Goal: Register for event/course: Sign up to attend an event or enroll in a course

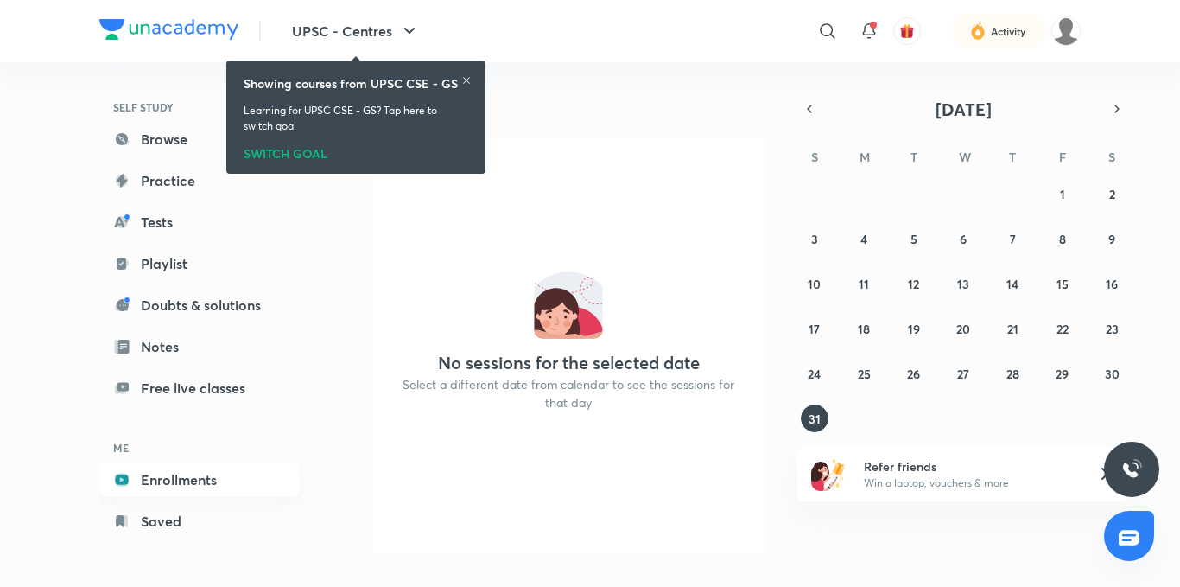
click at [170, 472] on link "Enrollments" at bounding box center [199, 479] width 200 height 35
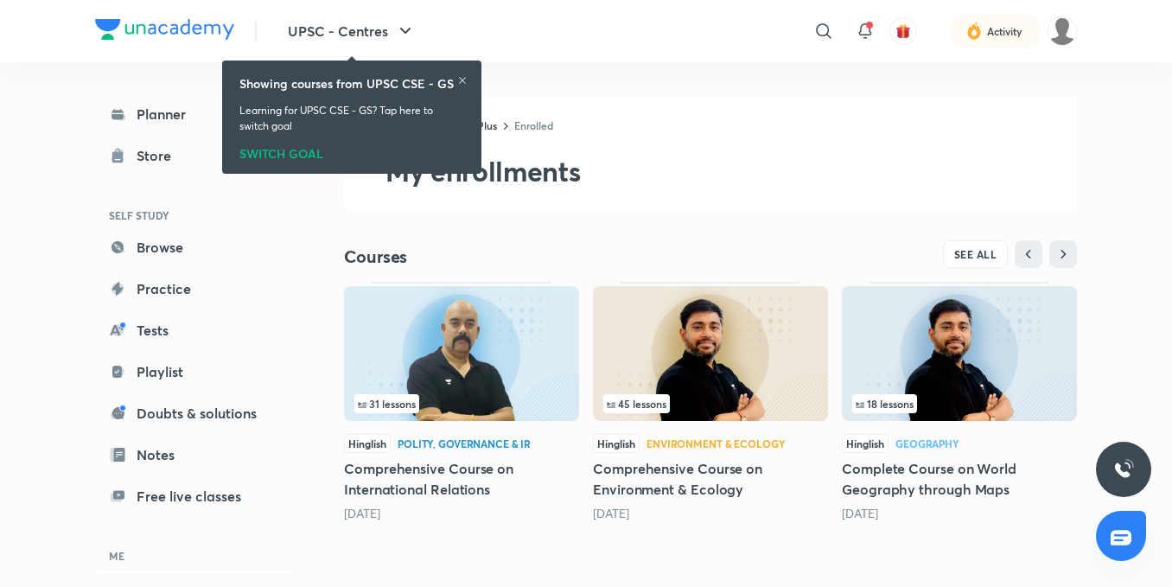
click at [461, 85] on icon at bounding box center [462, 80] width 10 height 10
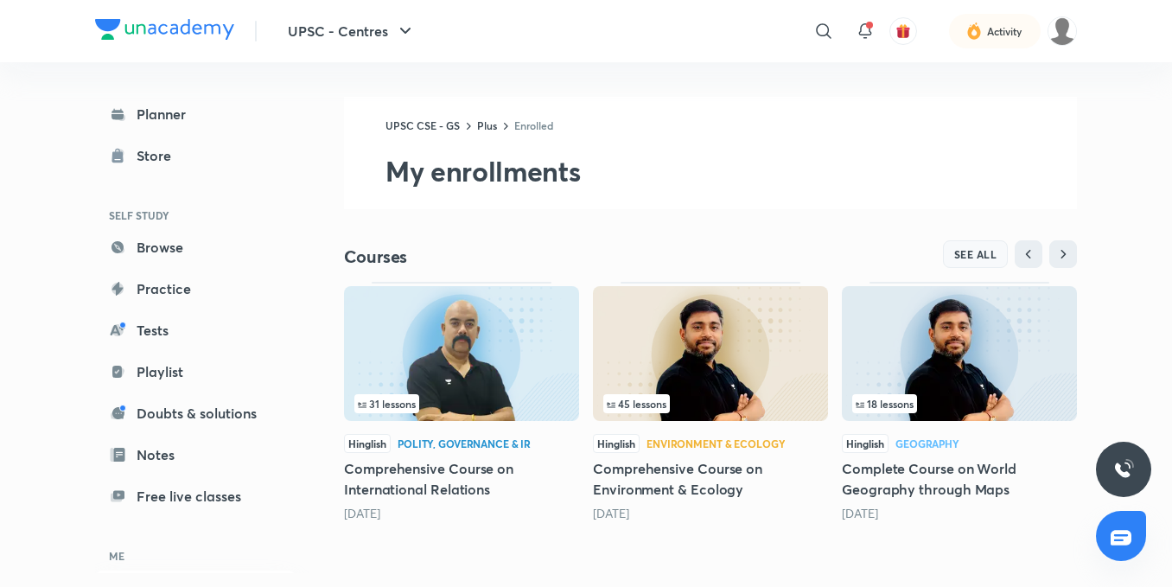
click at [976, 246] on button "SEE ALL" at bounding box center [976, 254] width 66 height 28
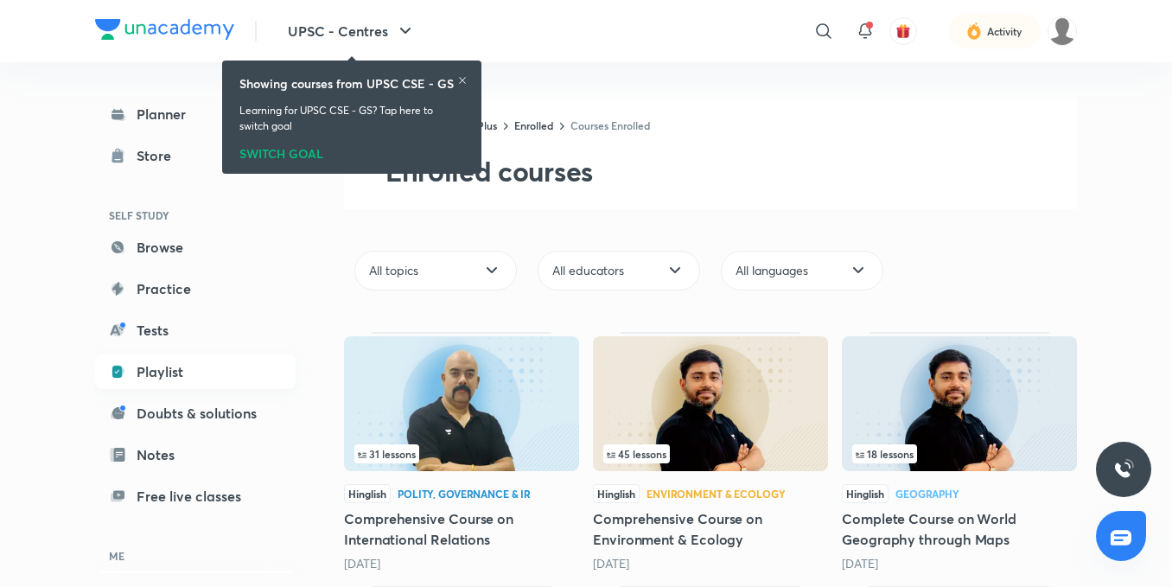
click at [201, 357] on link "Playlist" at bounding box center [195, 371] width 200 height 35
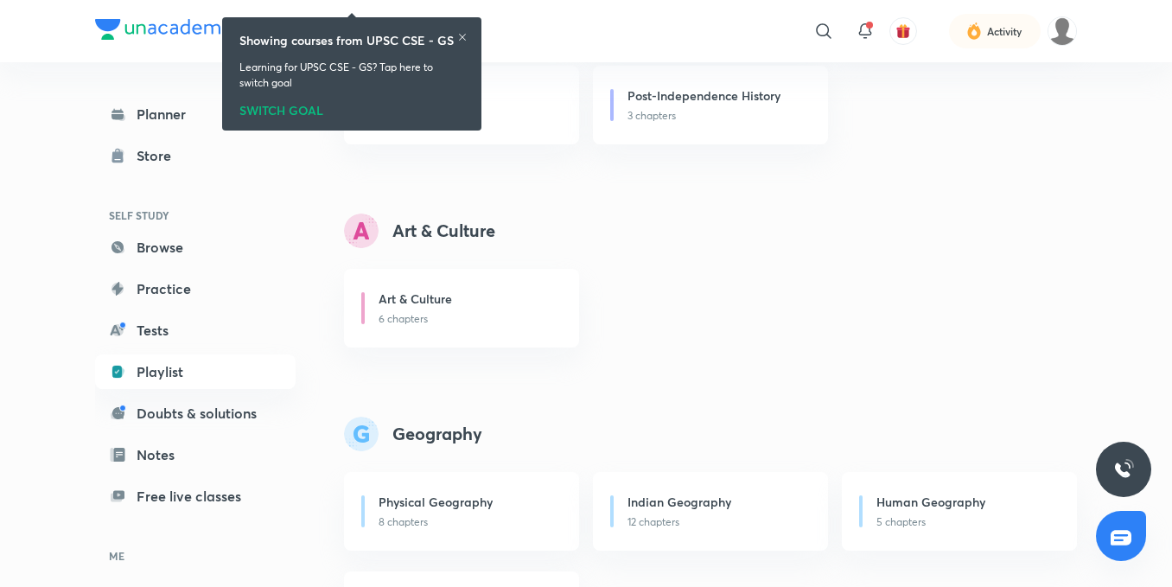
scroll to position [778, 0]
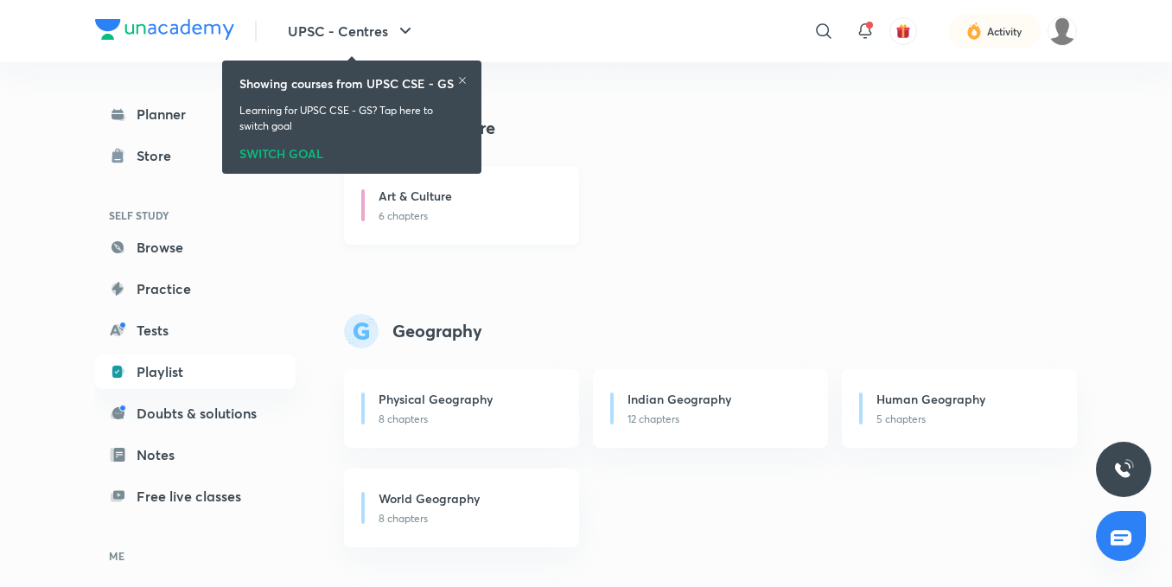
click at [503, 219] on p "6 chapters" at bounding box center [468, 216] width 180 height 16
click at [458, 83] on icon at bounding box center [462, 80] width 10 height 10
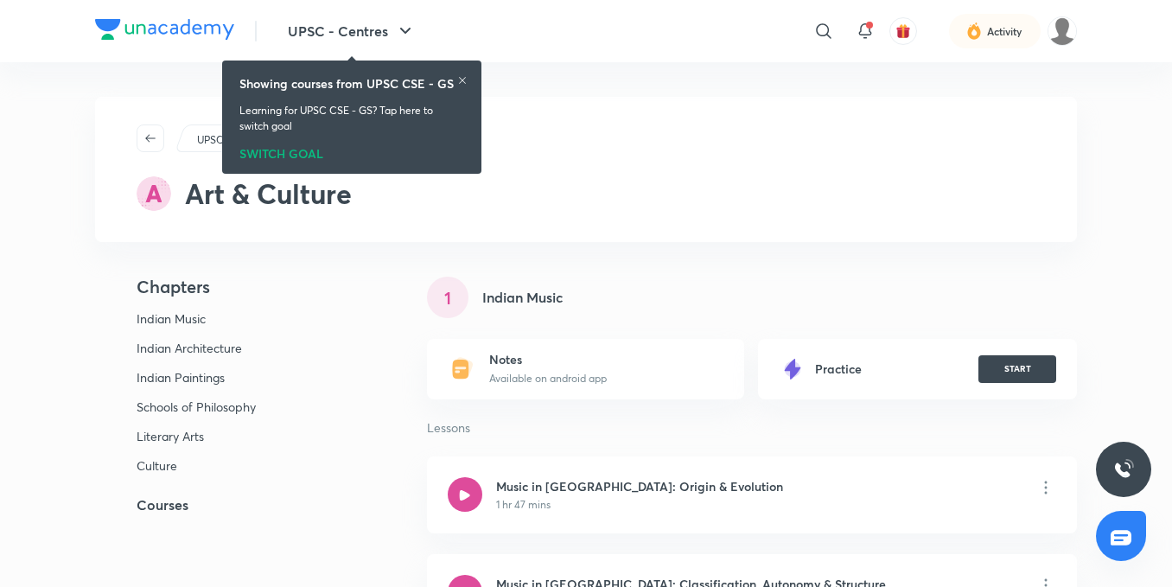
click at [181, 512] on h5 "Courses" at bounding box center [233, 504] width 276 height 21
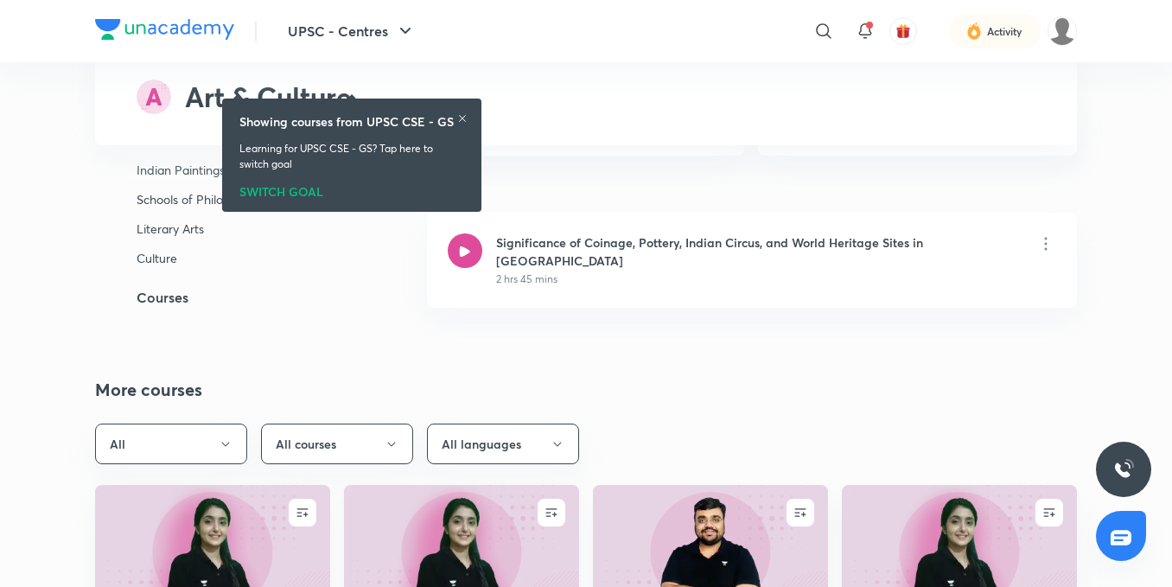
scroll to position [4109, 0]
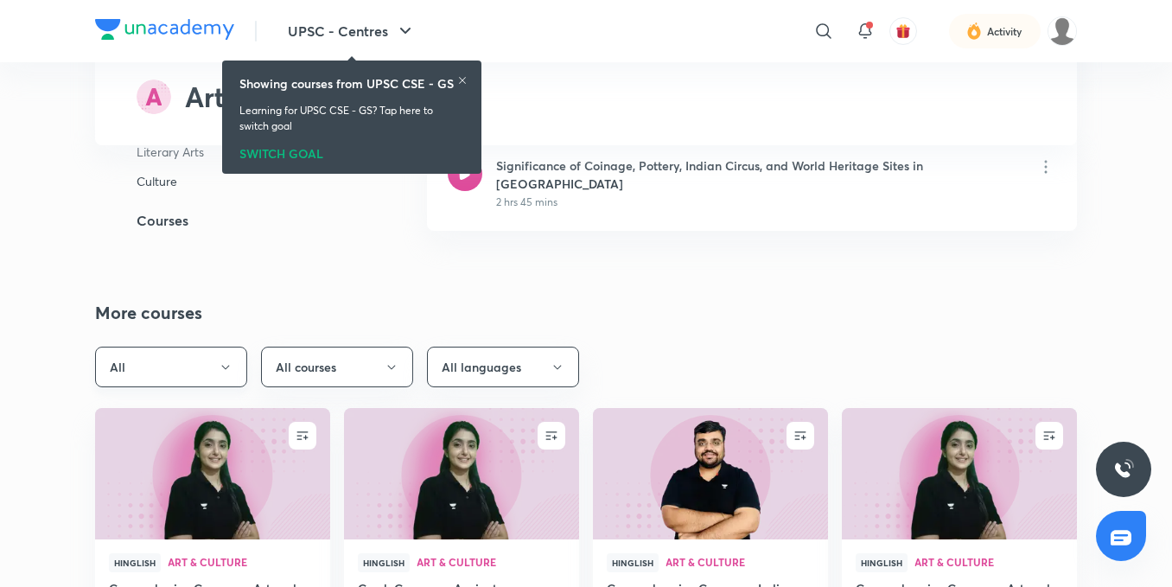
click at [241, 346] on button "All" at bounding box center [171, 366] width 152 height 41
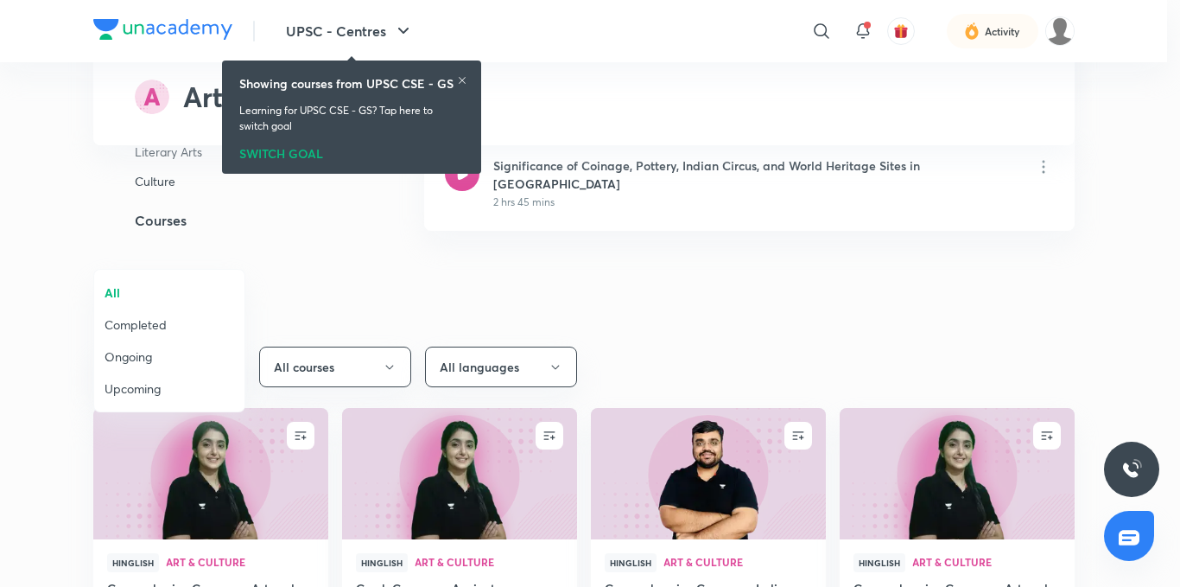
click at [159, 321] on span "Completed" at bounding box center [170, 324] width 130 height 18
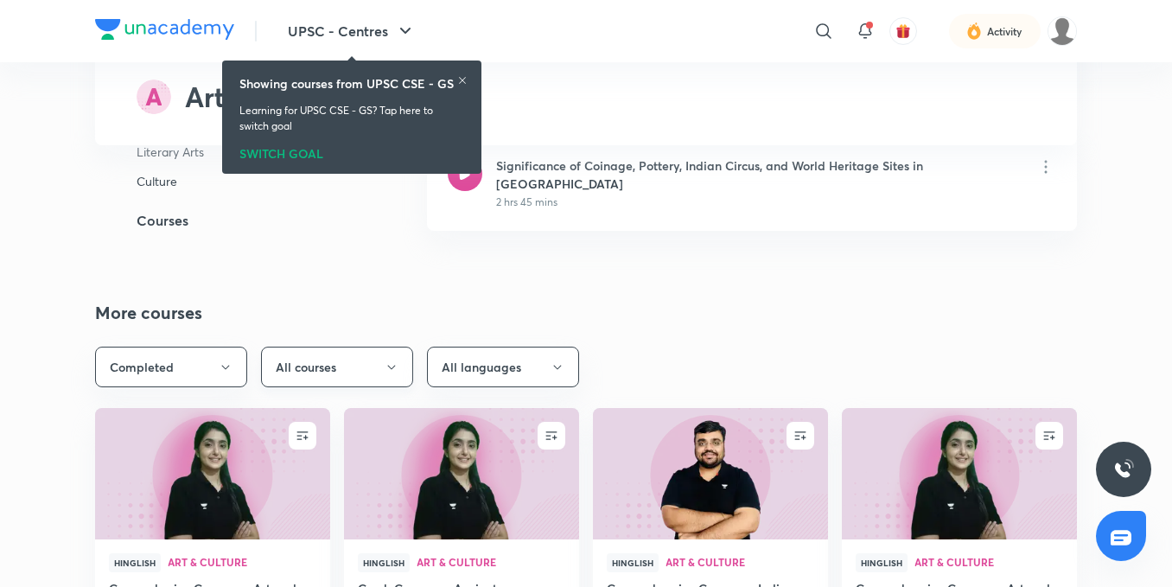
click at [356, 346] on button "All courses" at bounding box center [337, 366] width 152 height 41
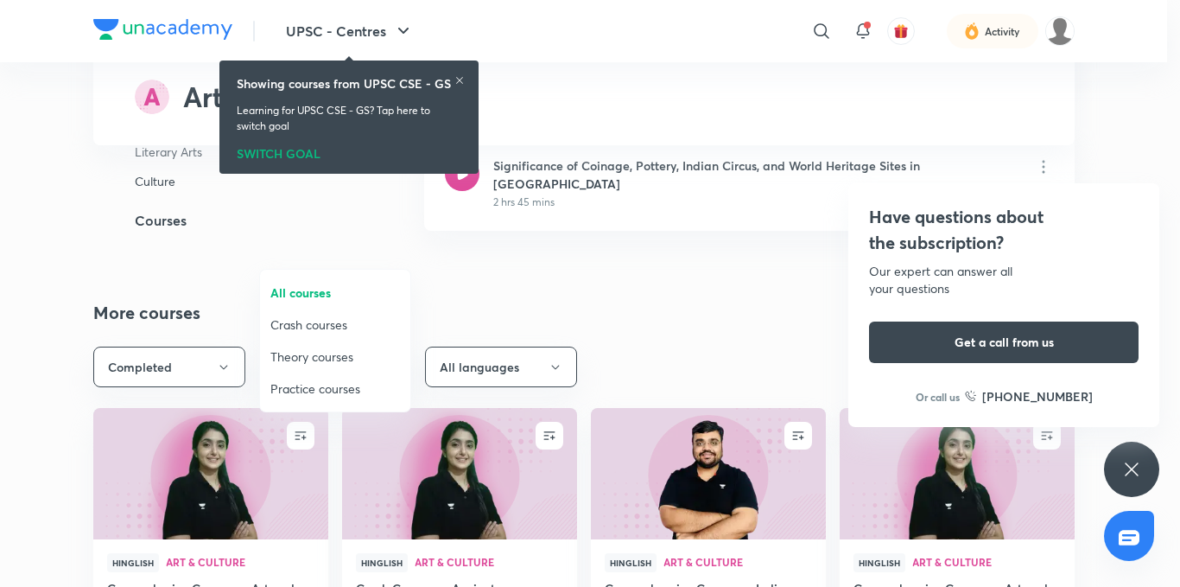
click at [650, 185] on div at bounding box center [590, 293] width 1180 height 587
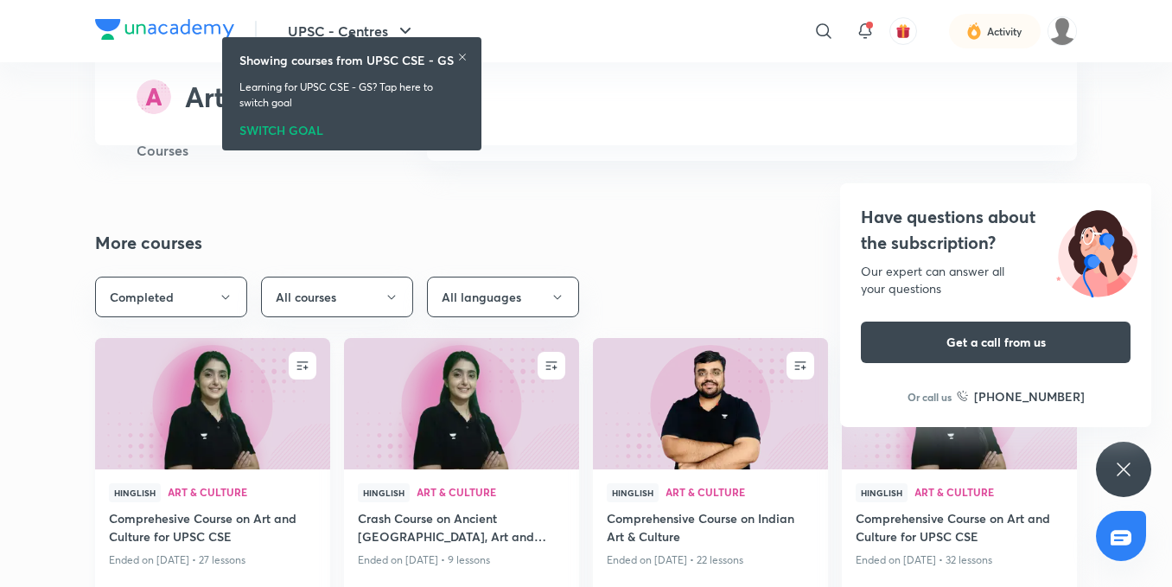
scroll to position [4195, 0]
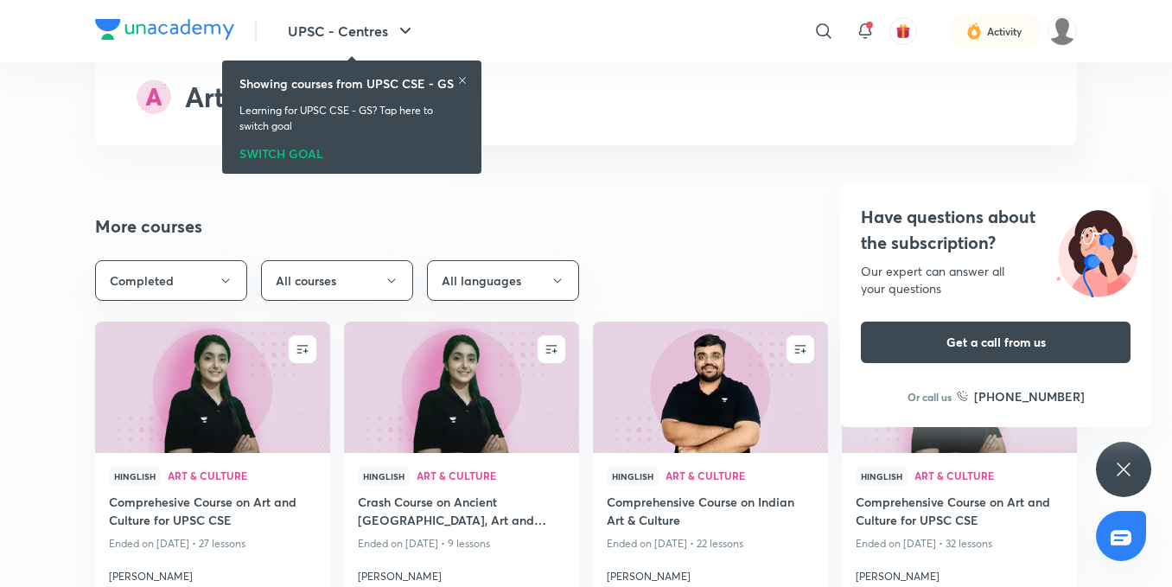
click at [1122, 449] on div "Have questions about the subscription? Our expert can answer all your questions…" at bounding box center [1123, 469] width 55 height 55
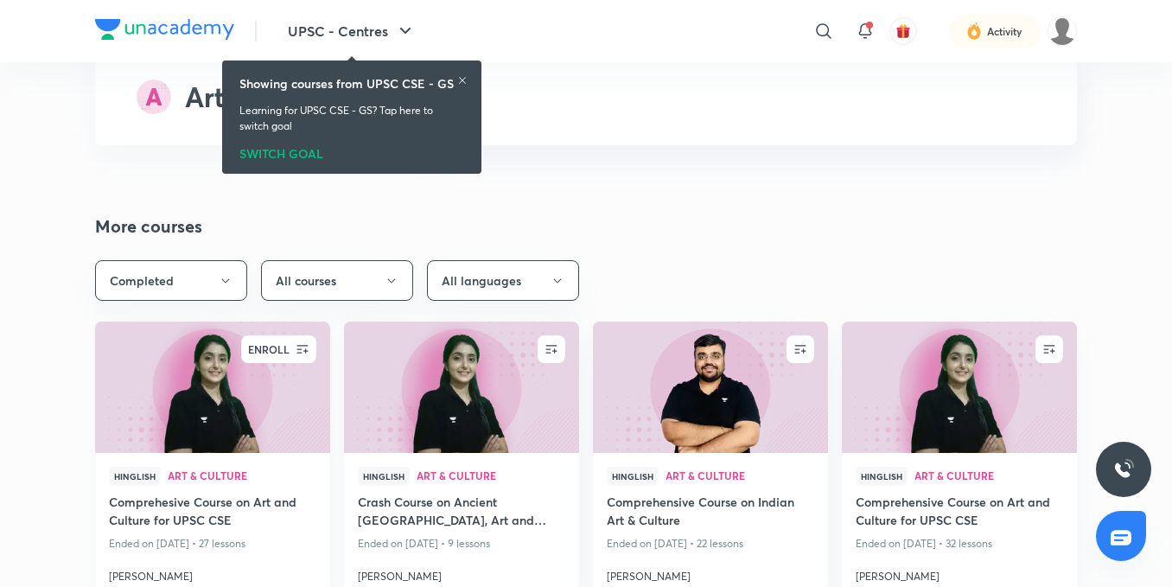
click at [301, 340] on icon "button" at bounding box center [302, 348] width 17 height 17
click at [461, 86] on div at bounding box center [462, 82] width 10 height 14
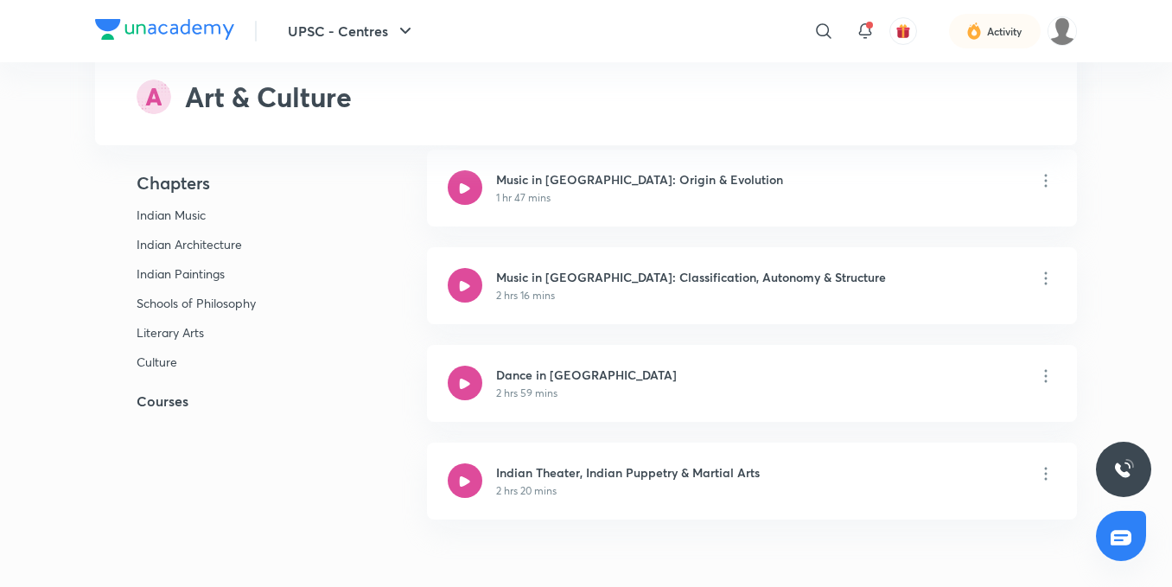
scroll to position [0, 0]
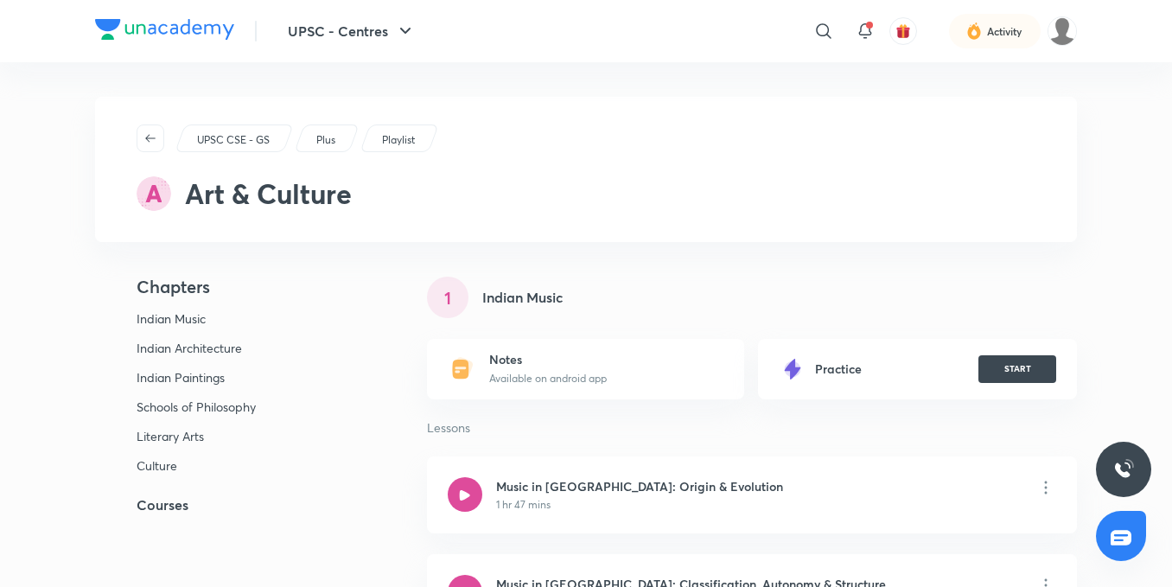
click at [394, 131] on div "Playlist" at bounding box center [398, 138] width 79 height 28
click at [155, 146] on button "button" at bounding box center [151, 138] width 28 height 28
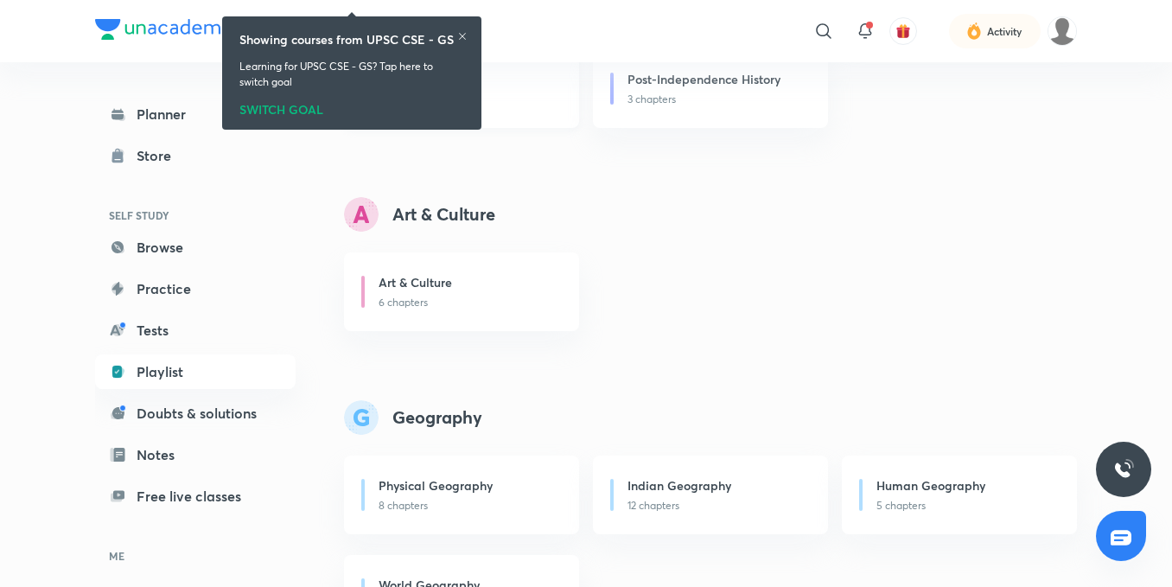
scroll to position [605, 0]
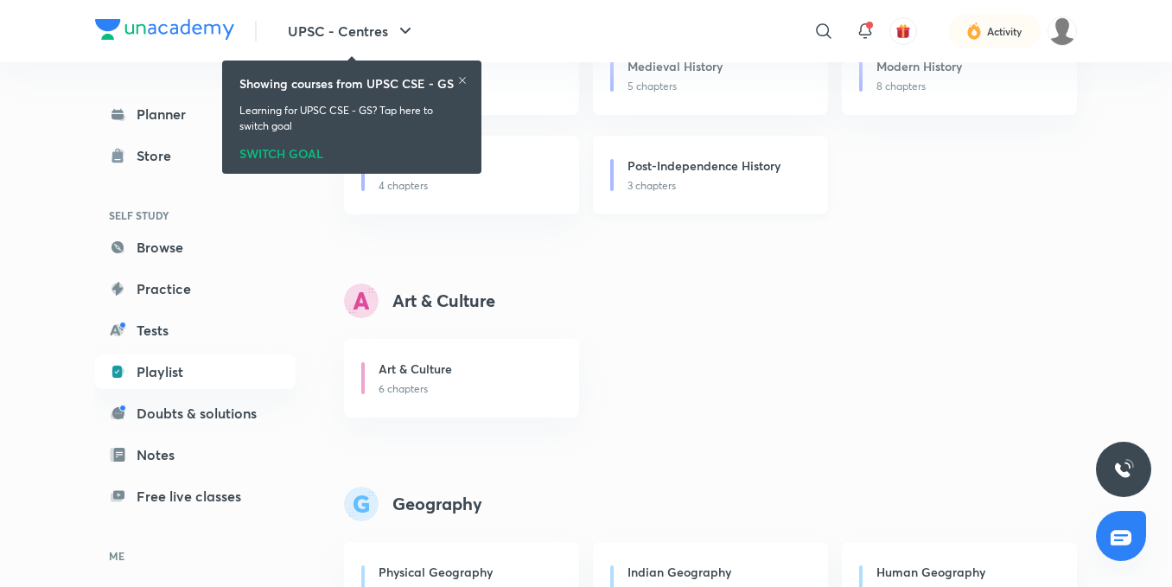
click at [727, 183] on p "3 chapters" at bounding box center [717, 186] width 180 height 16
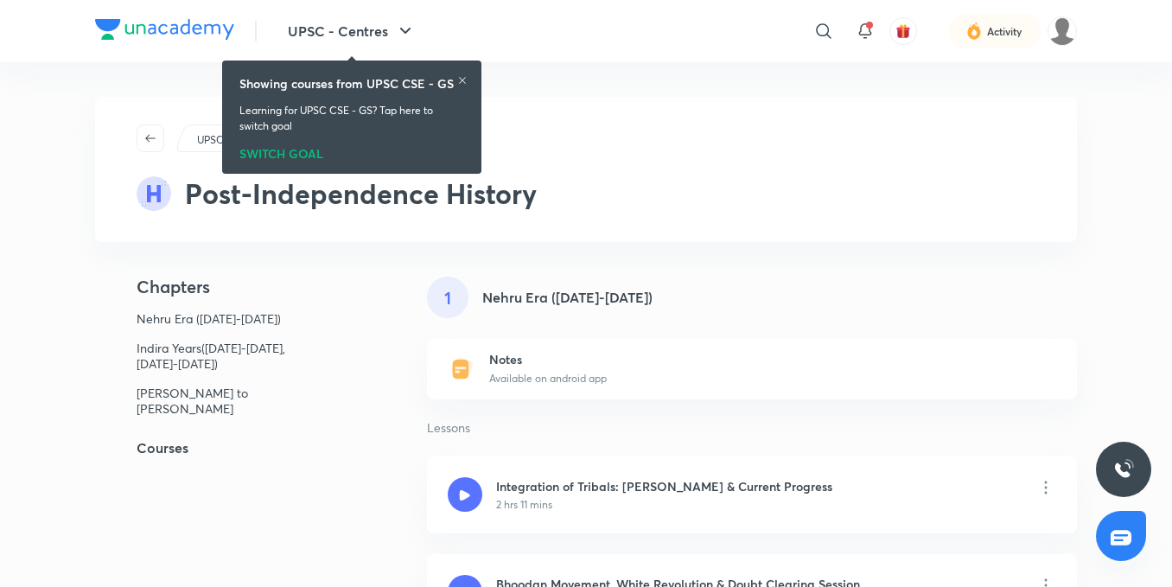
click at [165, 443] on h5 "Courses" at bounding box center [233, 447] width 276 height 21
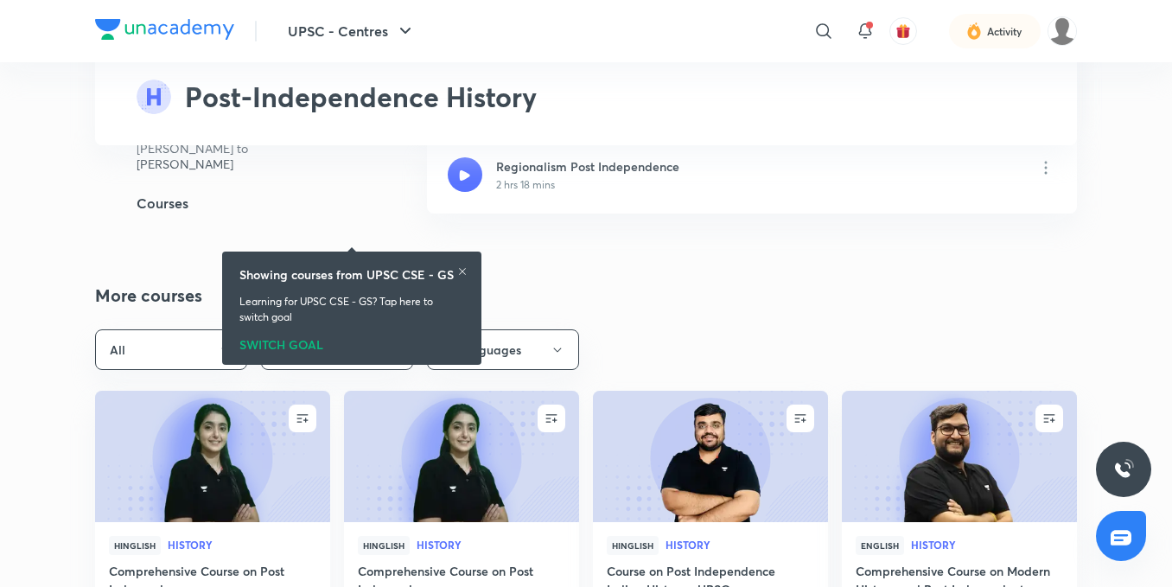
scroll to position [1803, 0]
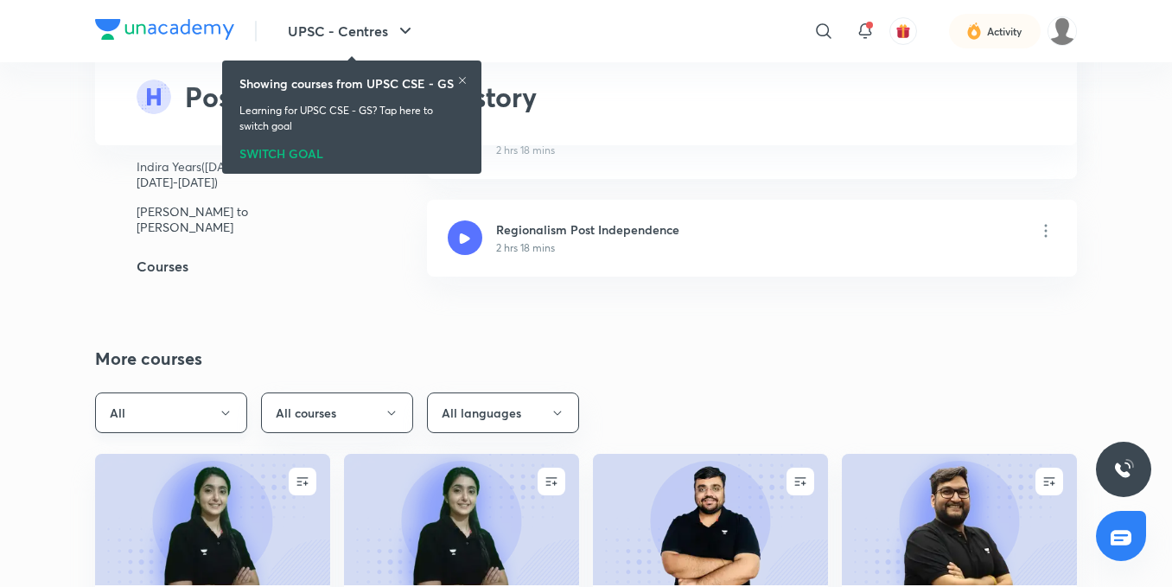
click at [233, 411] on button "All" at bounding box center [171, 412] width 152 height 41
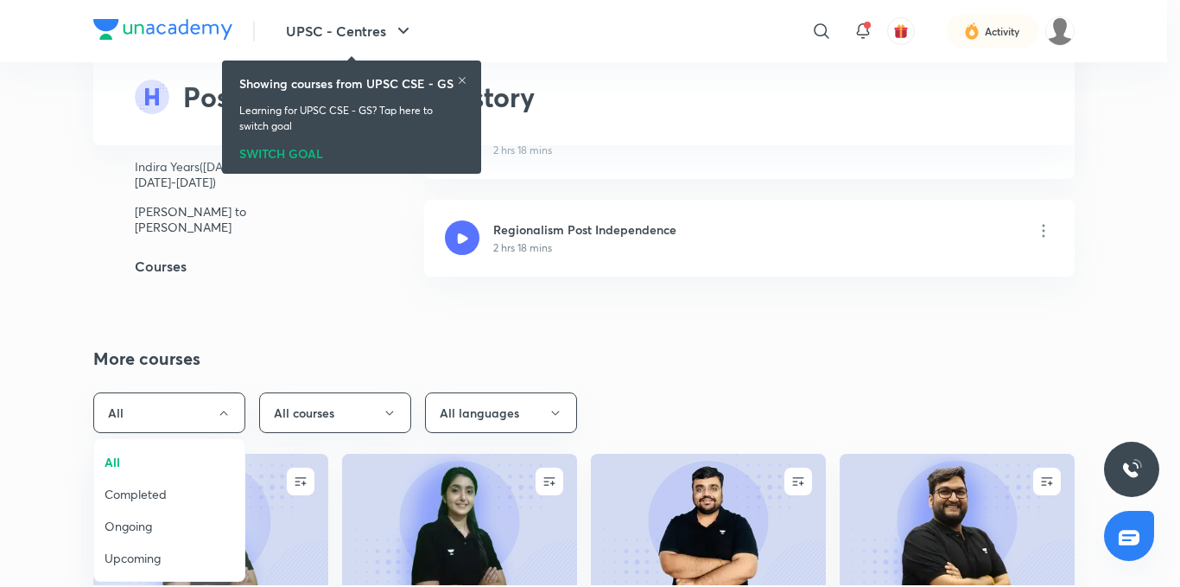
click at [162, 480] on li "Completed" at bounding box center [169, 494] width 150 height 32
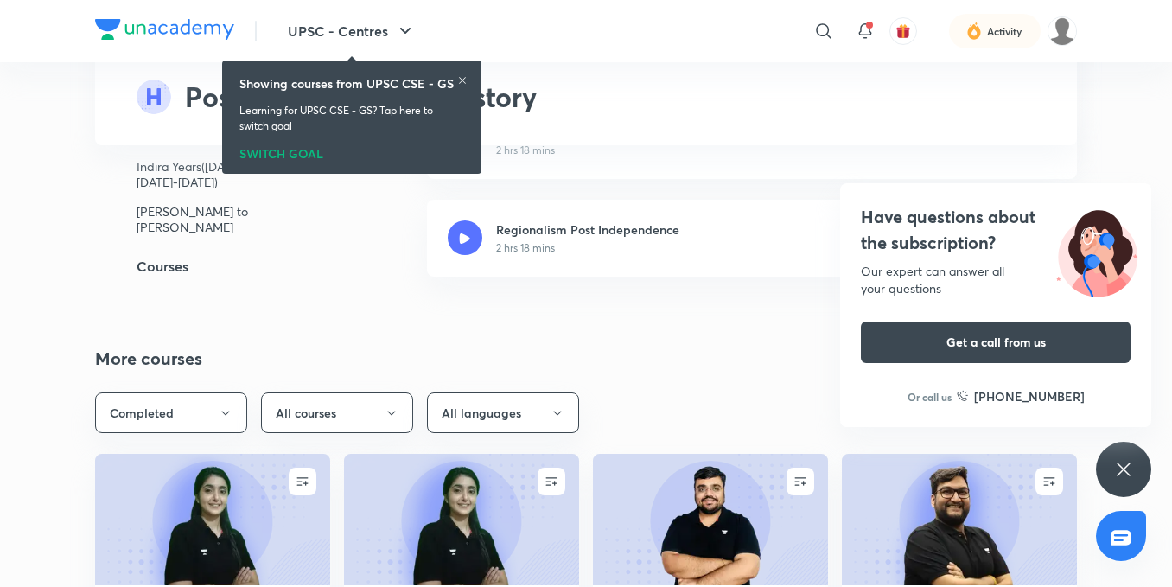
click at [461, 79] on icon at bounding box center [462, 80] width 7 height 7
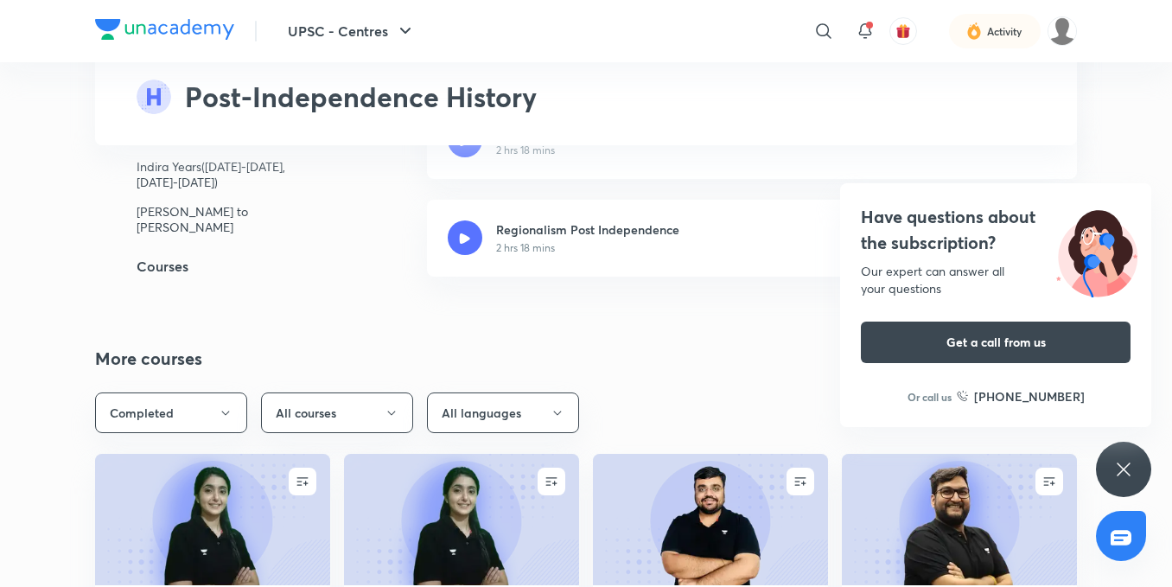
click at [1147, 456] on div "Have questions about the subscription? Our expert can answer all your questions…" at bounding box center [1123, 469] width 55 height 55
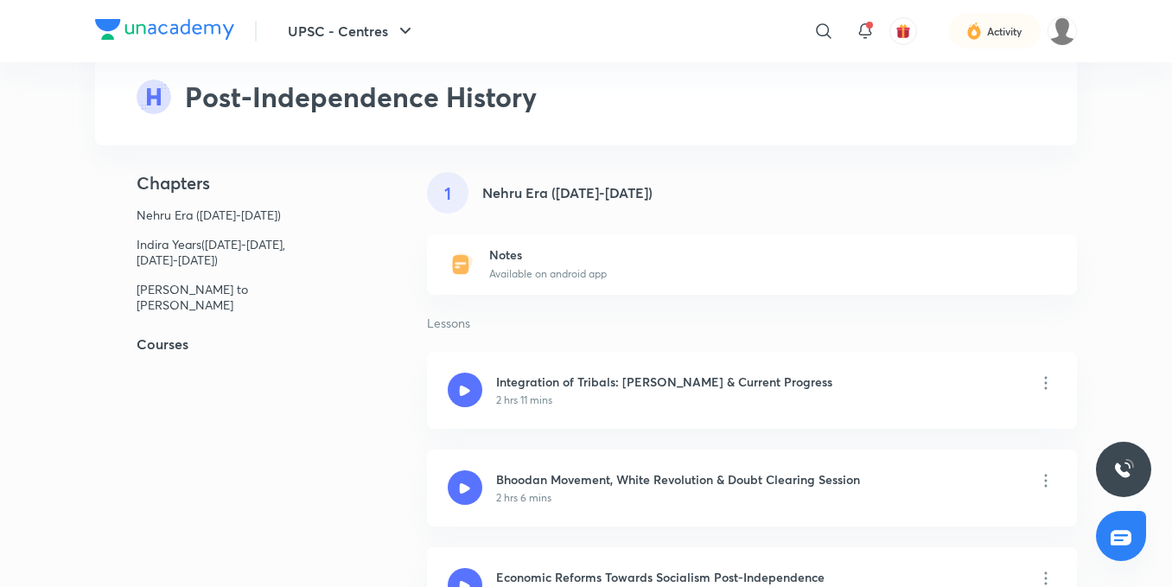
scroll to position [0, 0]
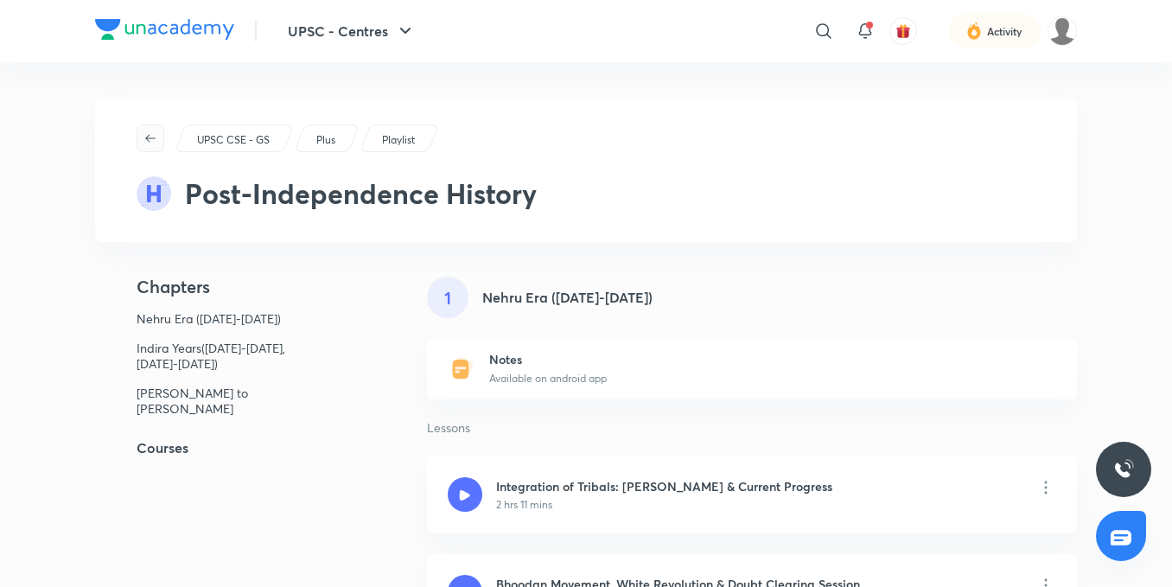
click at [161, 147] on button "button" at bounding box center [151, 138] width 28 height 28
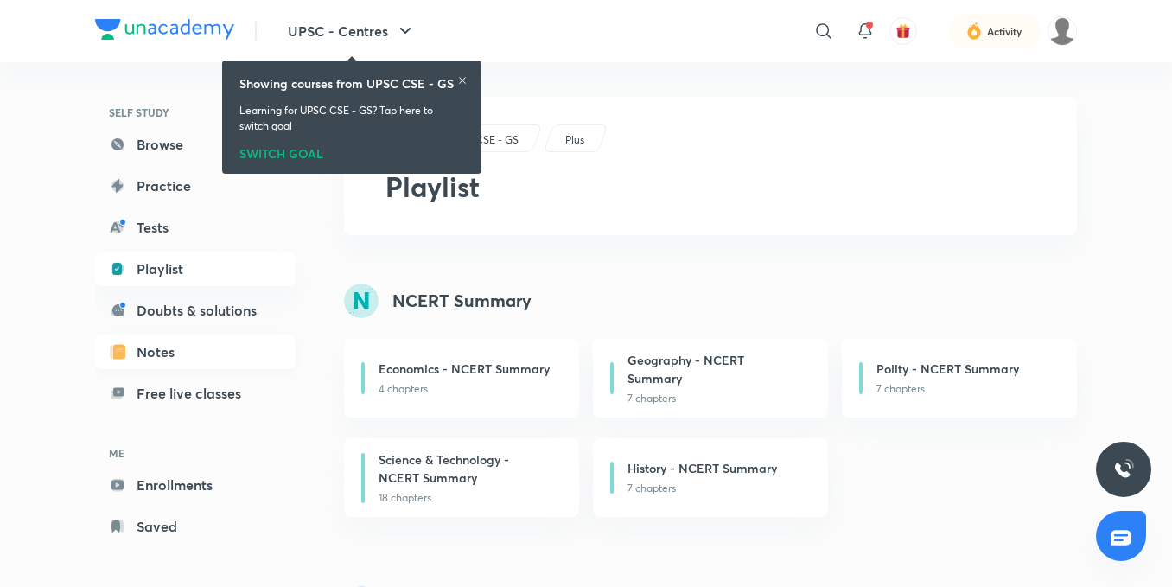
scroll to position [108, 0]
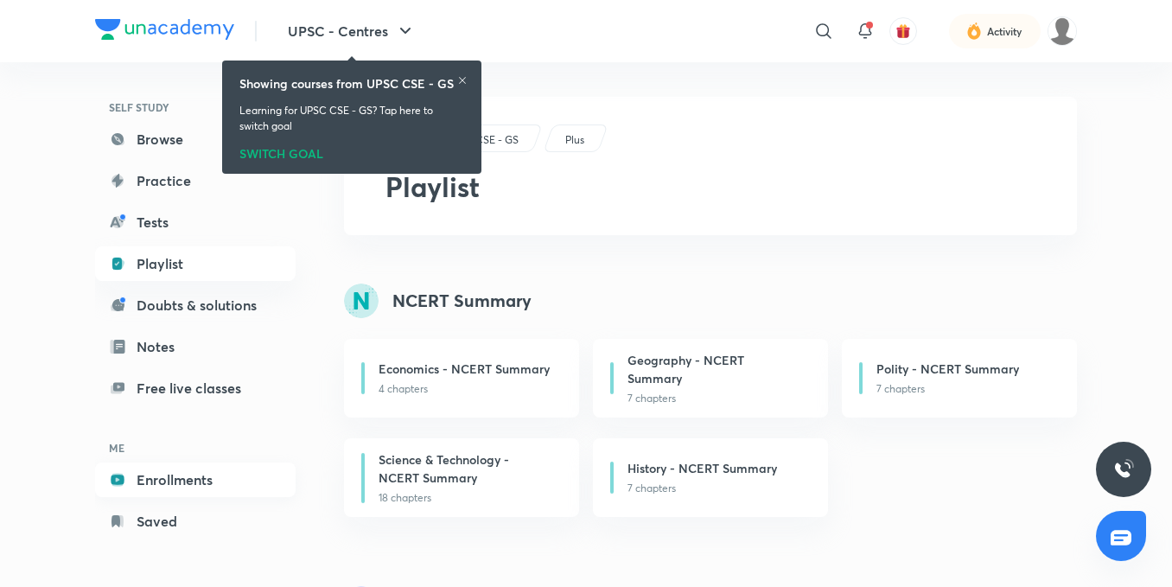
click at [175, 494] on link "Enrollments" at bounding box center [195, 479] width 200 height 35
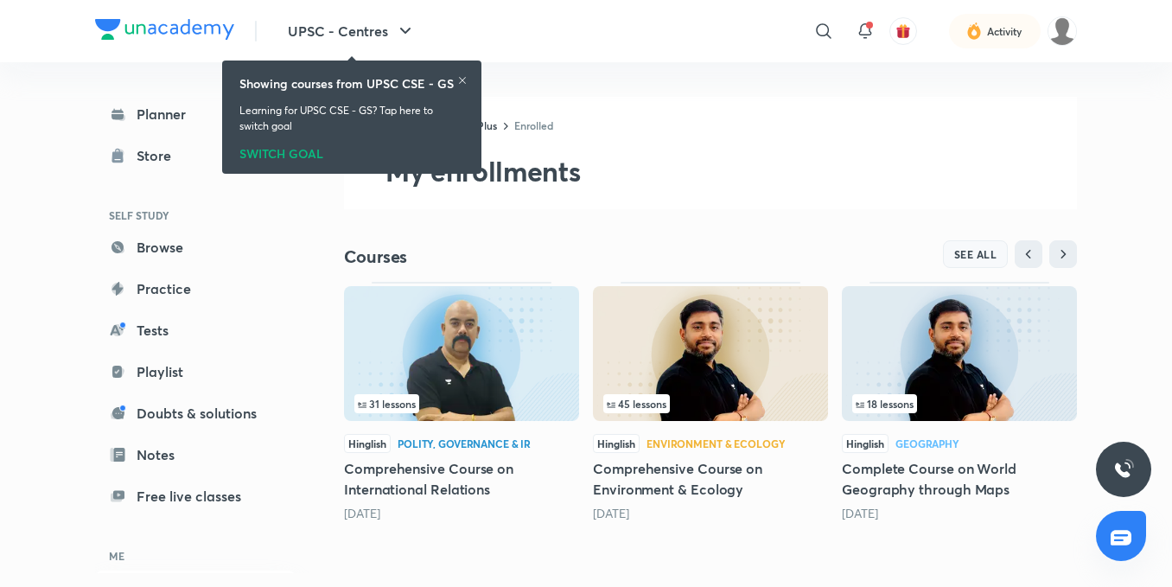
click at [963, 248] on span "SEE ALL" at bounding box center [975, 254] width 43 height 12
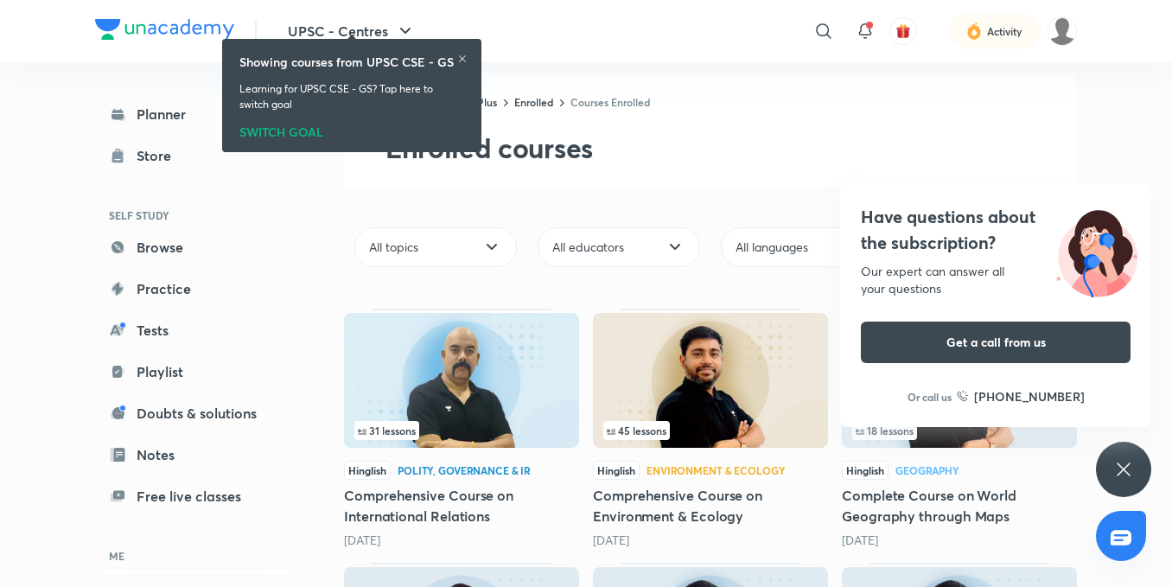
scroll to position [86, 0]
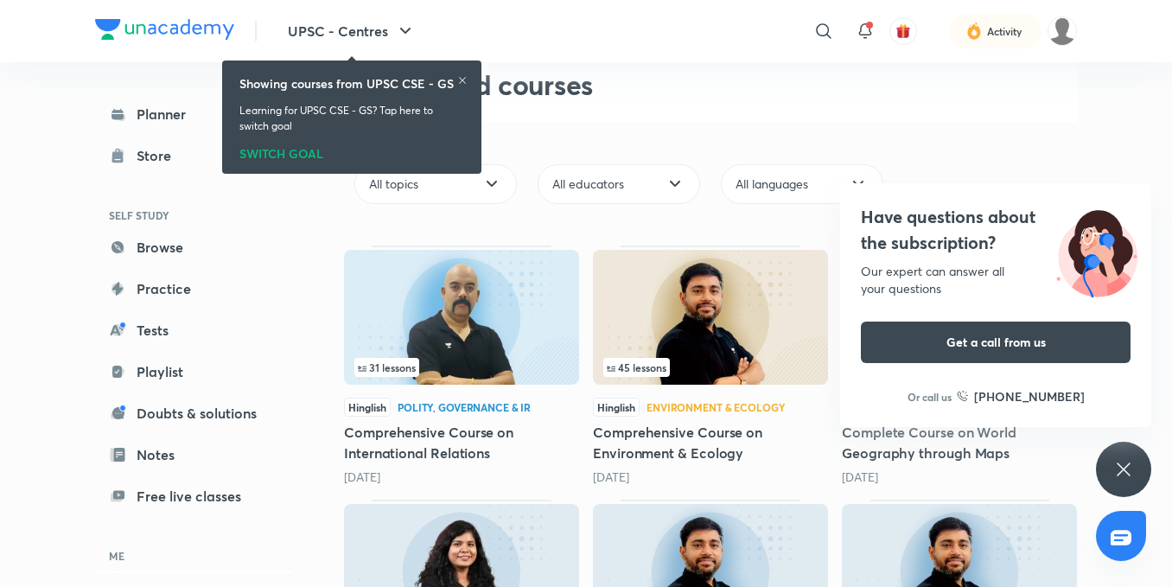
click at [1126, 454] on div "Have questions about the subscription? Our expert can answer all your questions…" at bounding box center [1123, 469] width 55 height 55
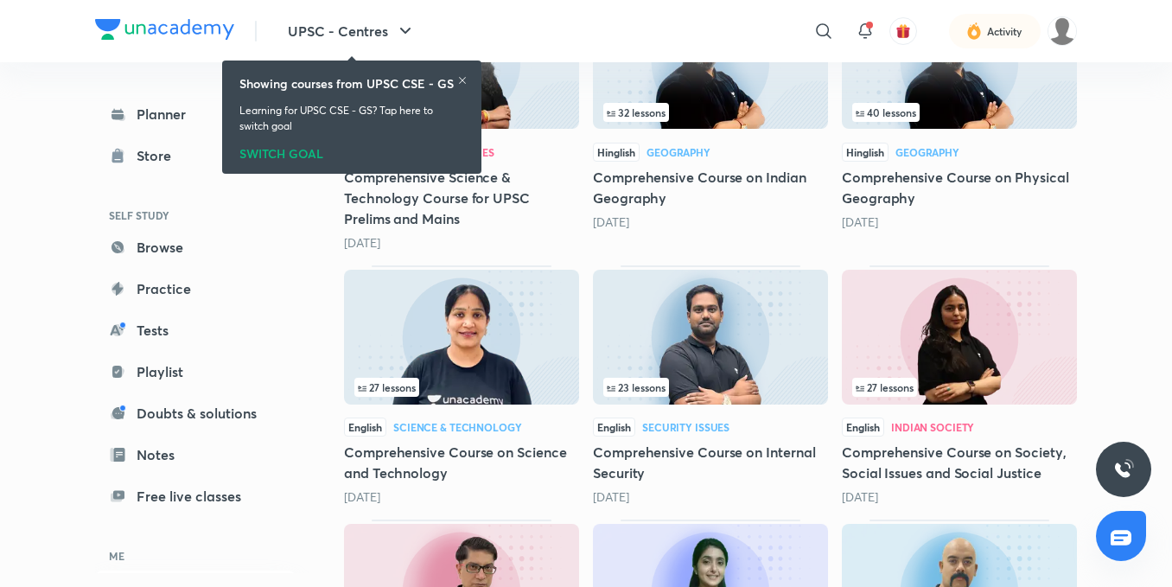
scroll to position [605, 0]
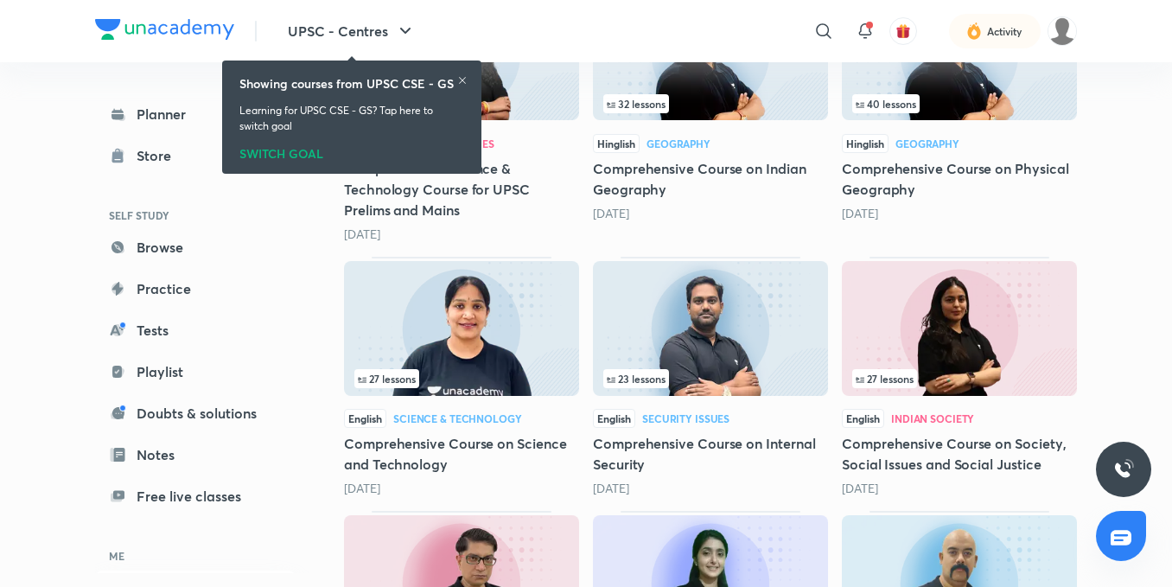
click at [458, 81] on icon at bounding box center [462, 80] width 10 height 10
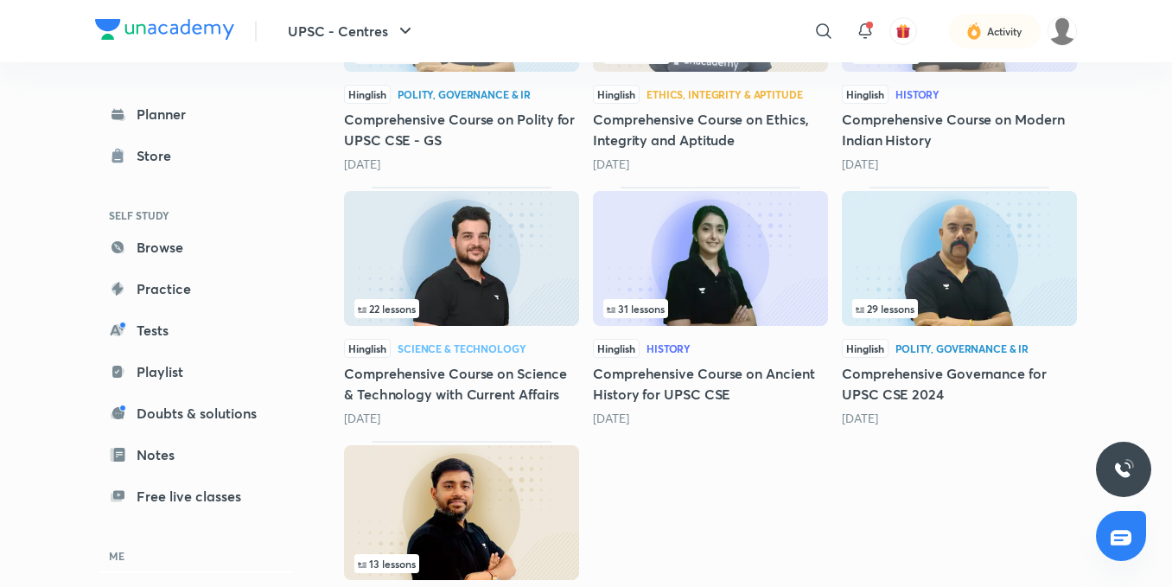
scroll to position [1564, 0]
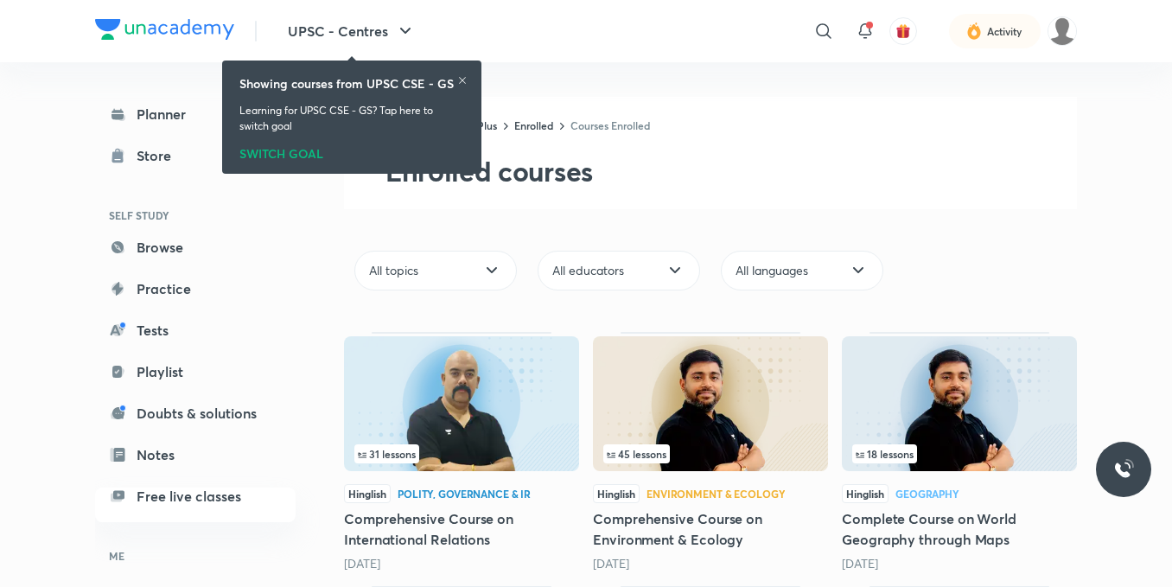
scroll to position [801, 0]
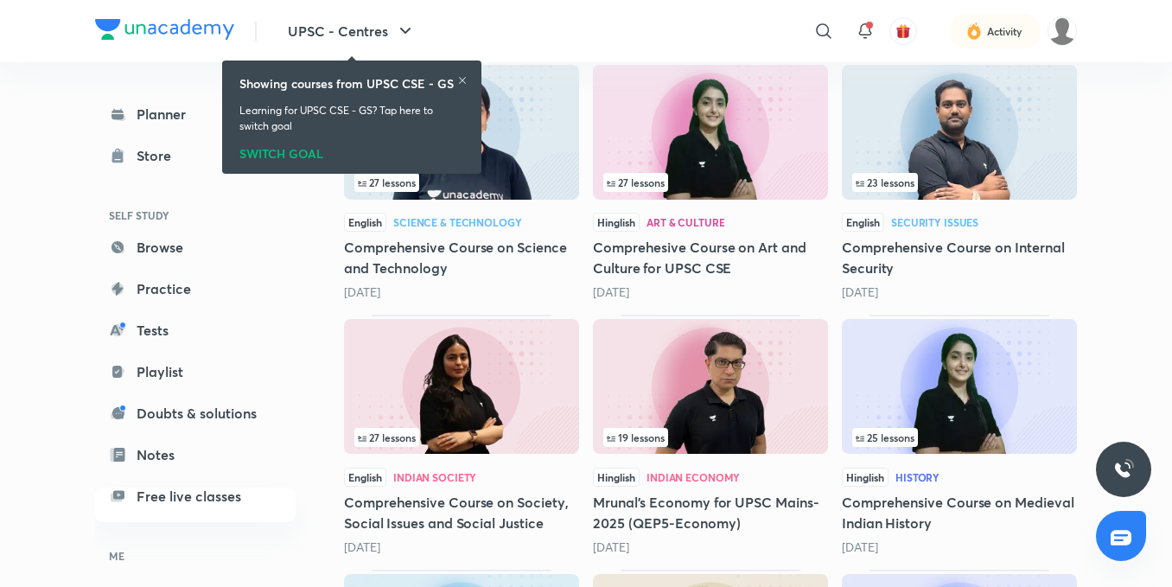
click at [1141, 167] on div "UPSC - Centres ​ Activity Planner Store SELF STUDY Browse Practice Tests Playli…" at bounding box center [586, 274] width 1172 height 2151
click at [458, 82] on icon at bounding box center [462, 80] width 10 height 10
click at [458, 82] on img at bounding box center [461, 132] width 235 height 135
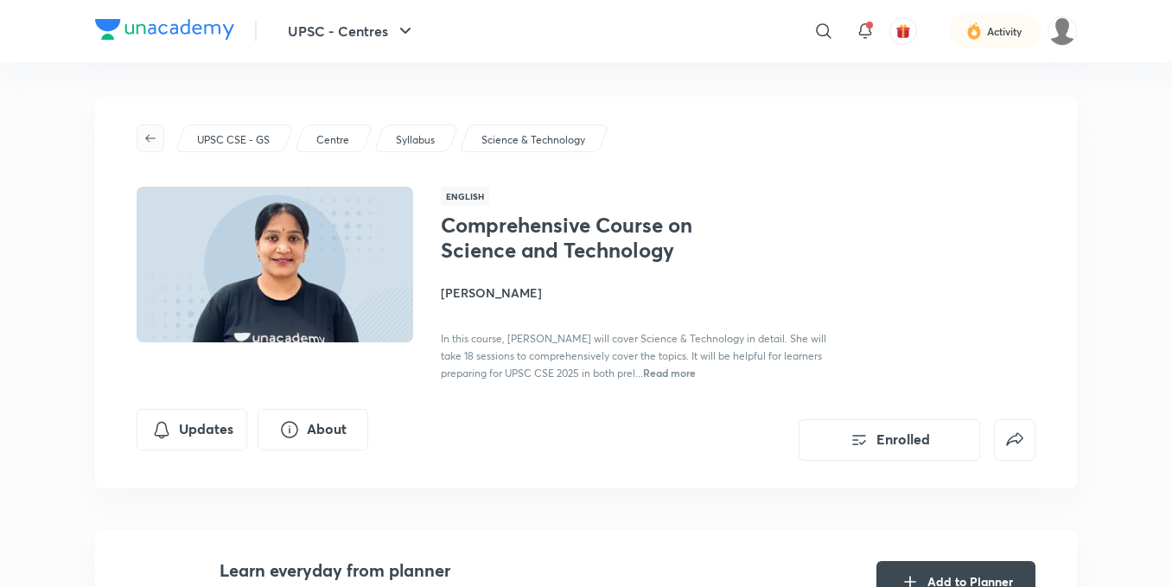
click at [140, 127] on button "button" at bounding box center [151, 138] width 28 height 28
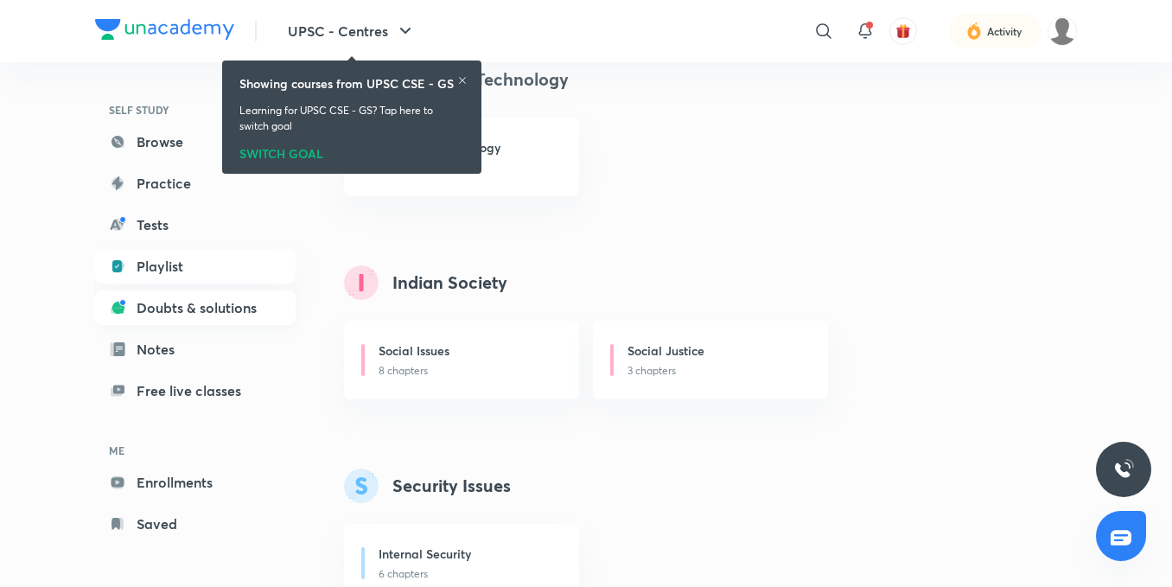
scroll to position [108, 0]
click at [175, 467] on link "Enrollments" at bounding box center [195, 479] width 200 height 35
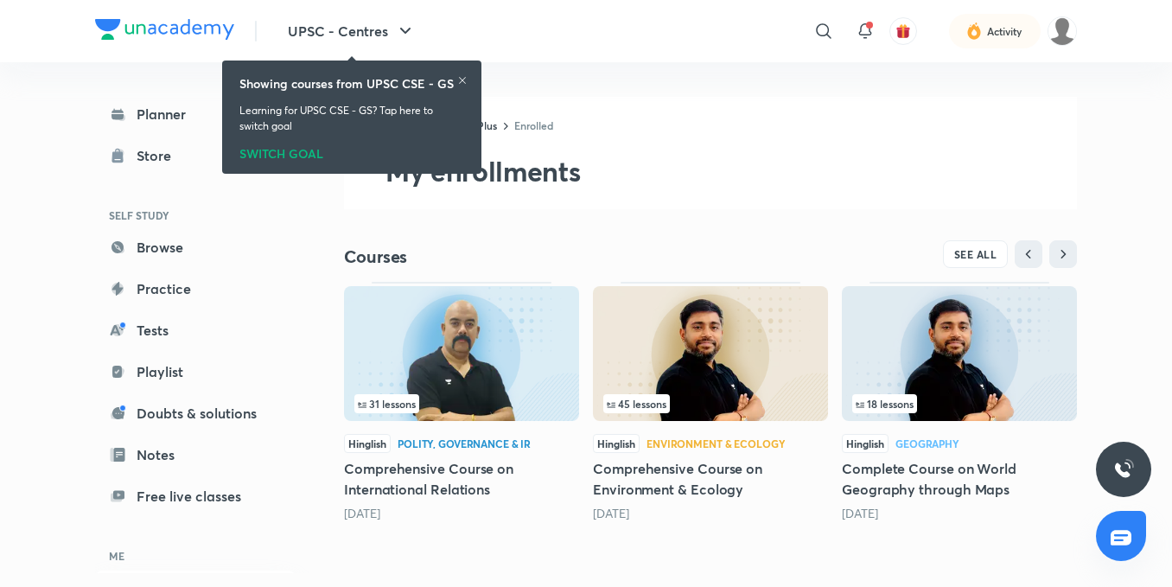
click at [463, 82] on icon at bounding box center [462, 80] width 10 height 10
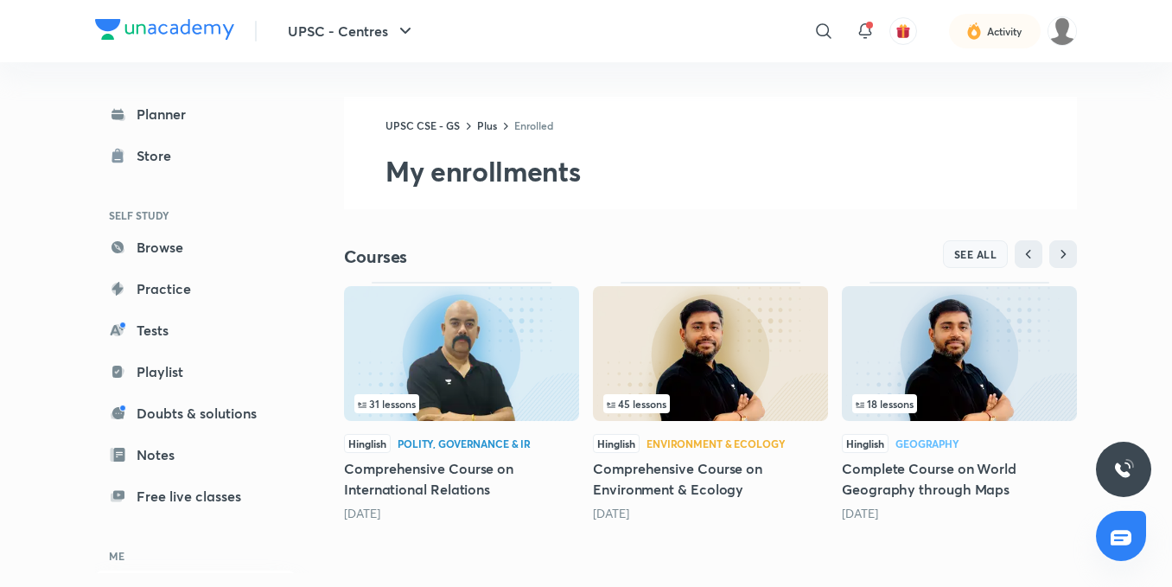
click at [957, 253] on span "SEE ALL" at bounding box center [975, 254] width 43 height 12
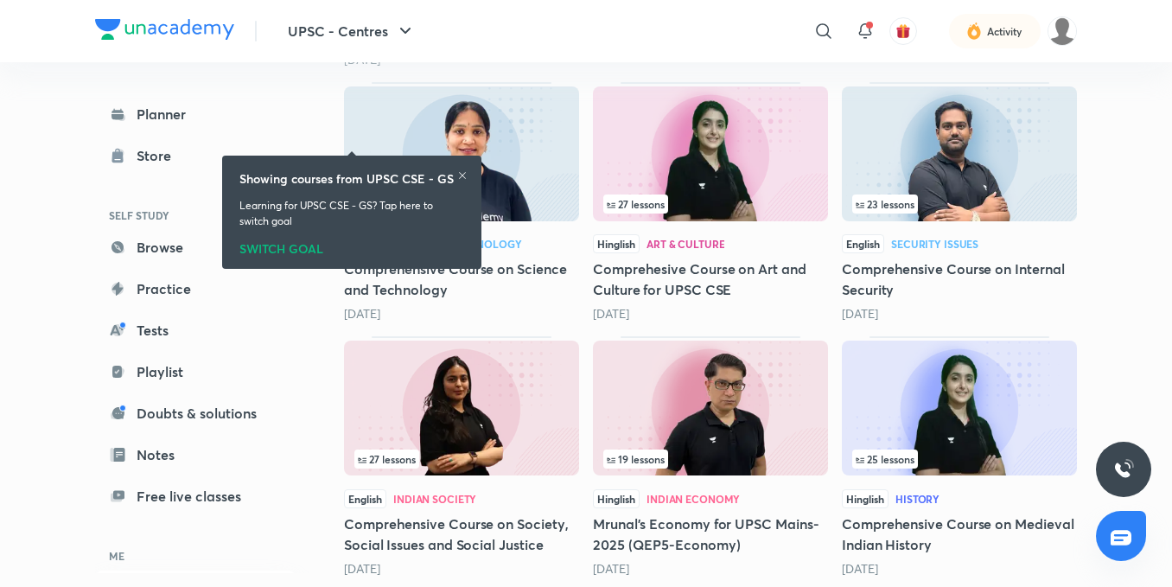
scroll to position [778, 0]
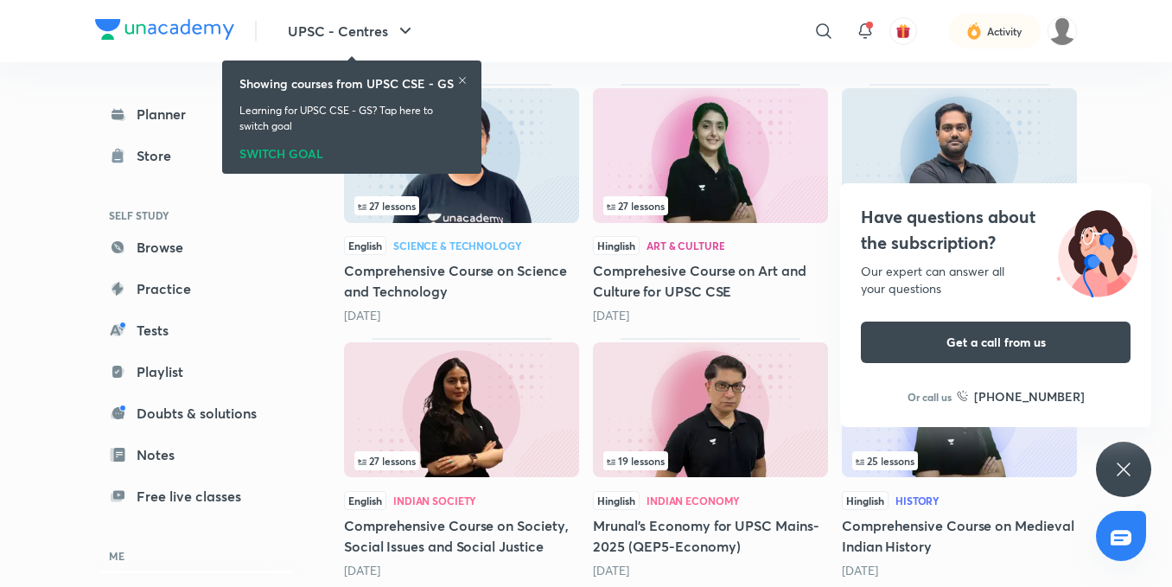
click at [1143, 465] on div "Have questions about the subscription? Our expert can answer all your questions…" at bounding box center [1123, 469] width 55 height 55
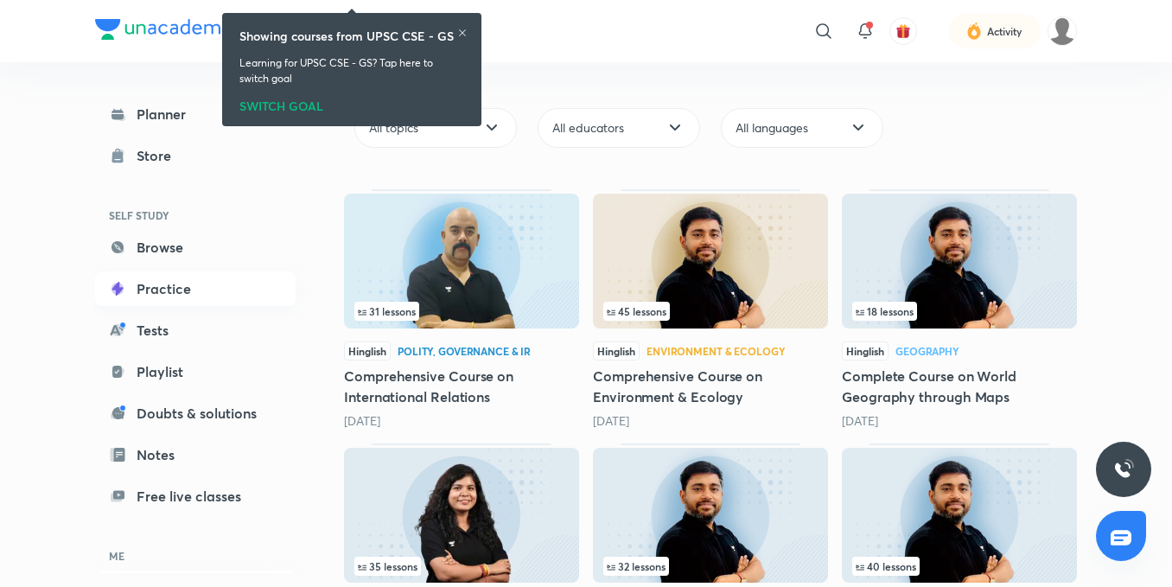
scroll to position [95, 0]
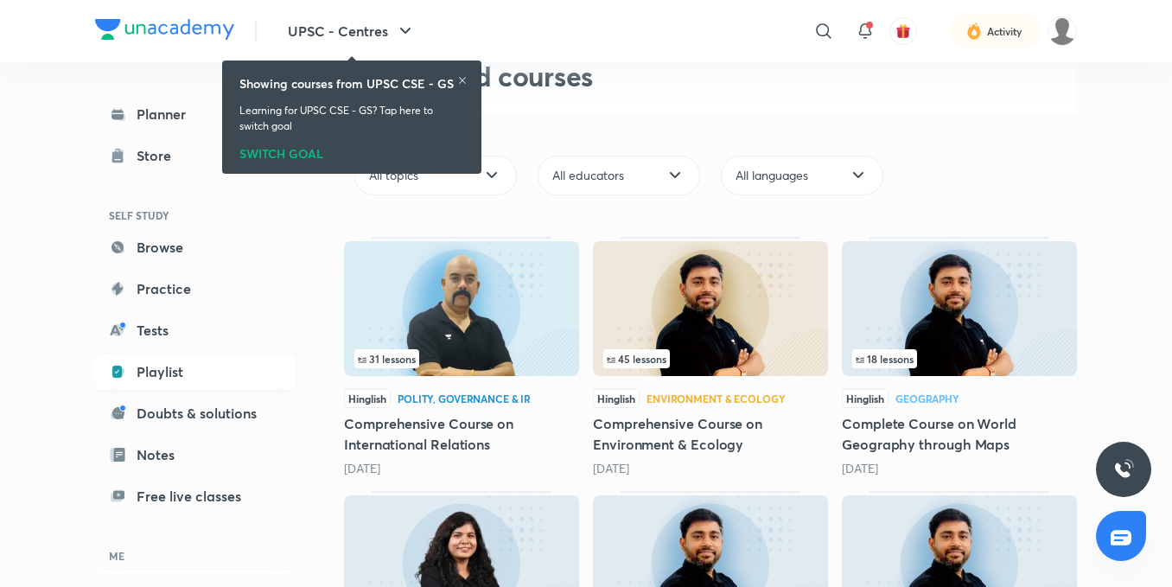
click at [196, 370] on link "Playlist" at bounding box center [195, 371] width 200 height 35
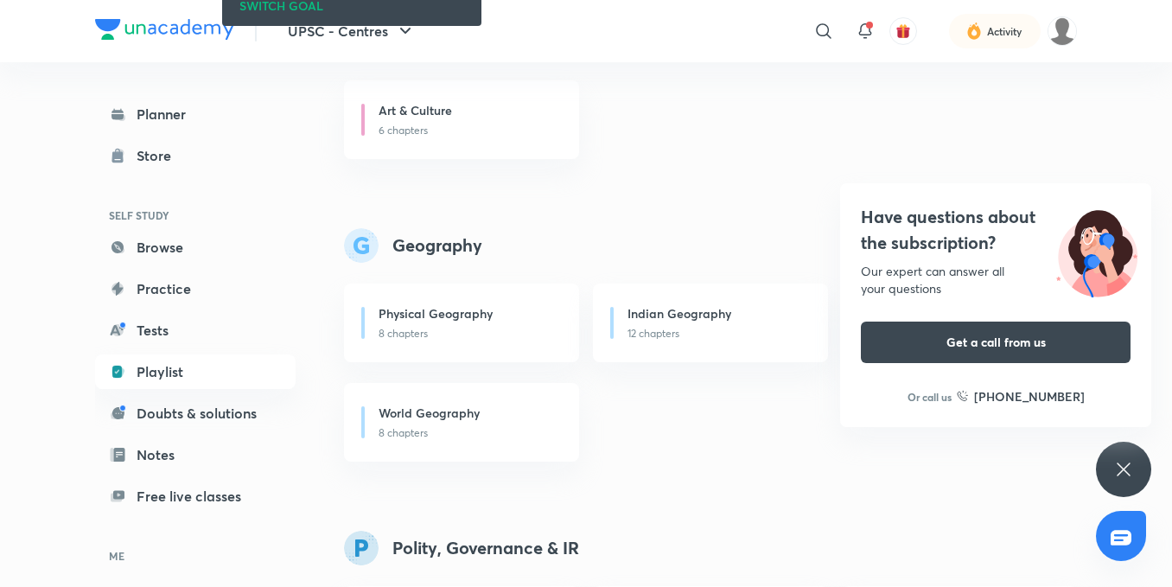
scroll to position [864, 0]
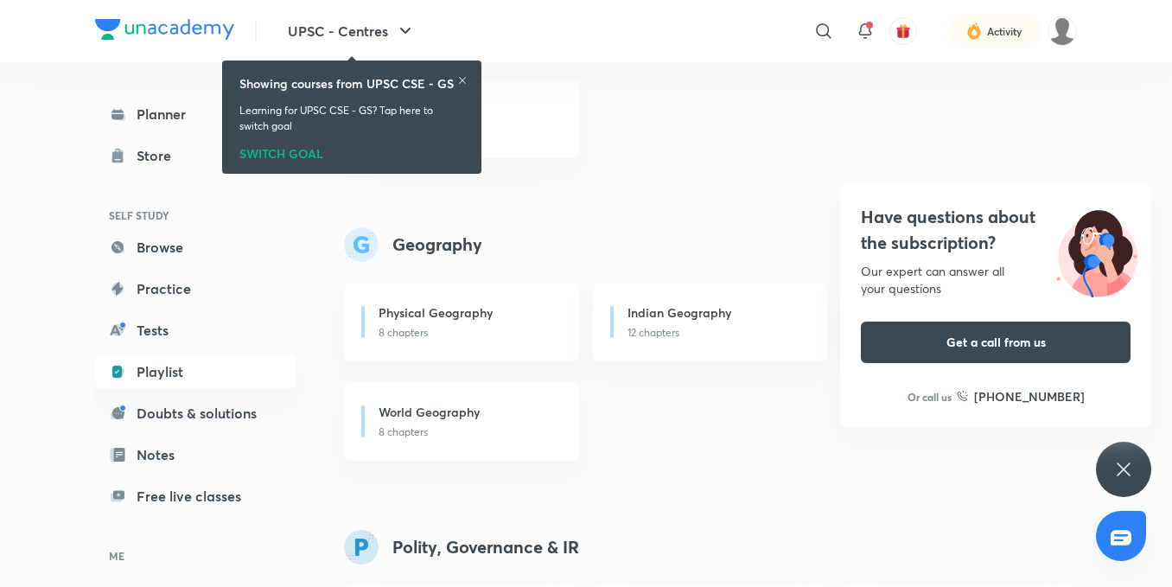
click at [1144, 475] on div "Have questions about the subscription? Our expert can answer all your questions…" at bounding box center [1123, 469] width 55 height 55
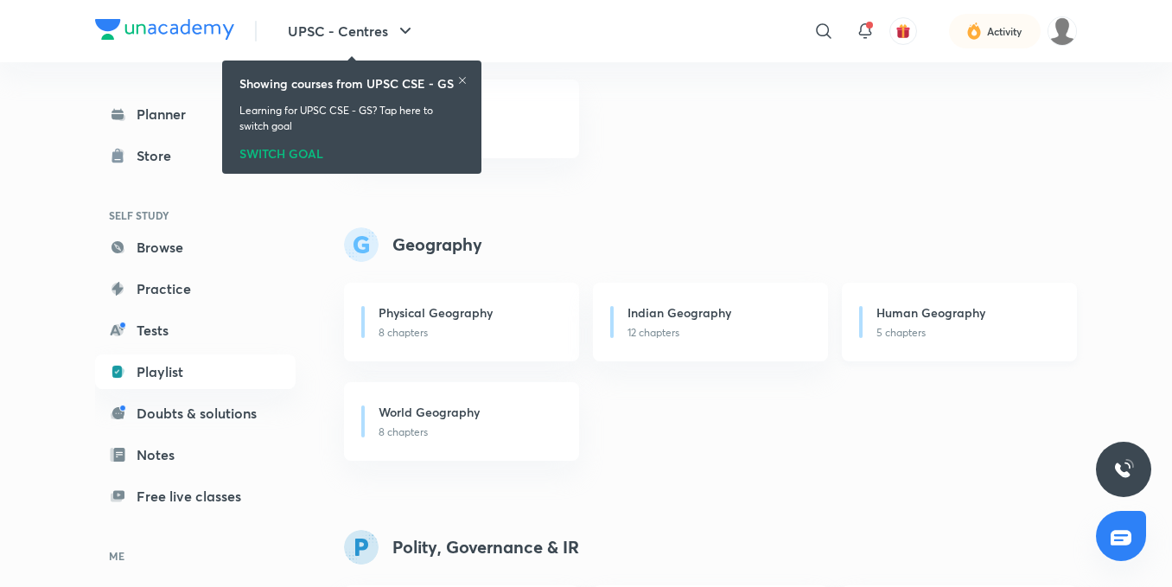
click at [1004, 334] on p "5 chapters" at bounding box center [966, 333] width 180 height 16
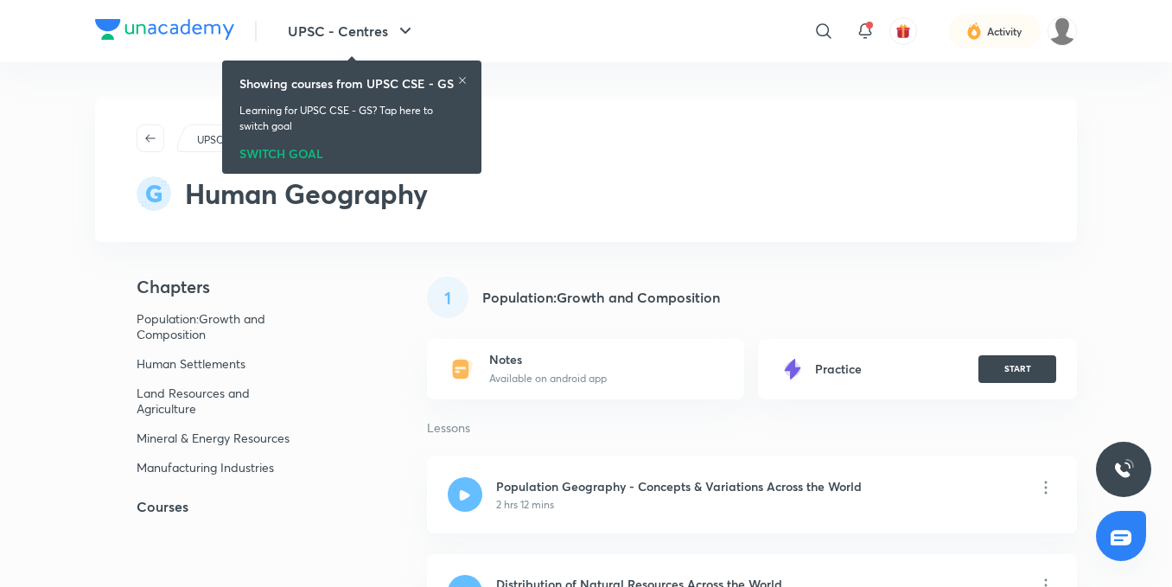
click at [166, 507] on h5 "Courses" at bounding box center [233, 506] width 276 height 21
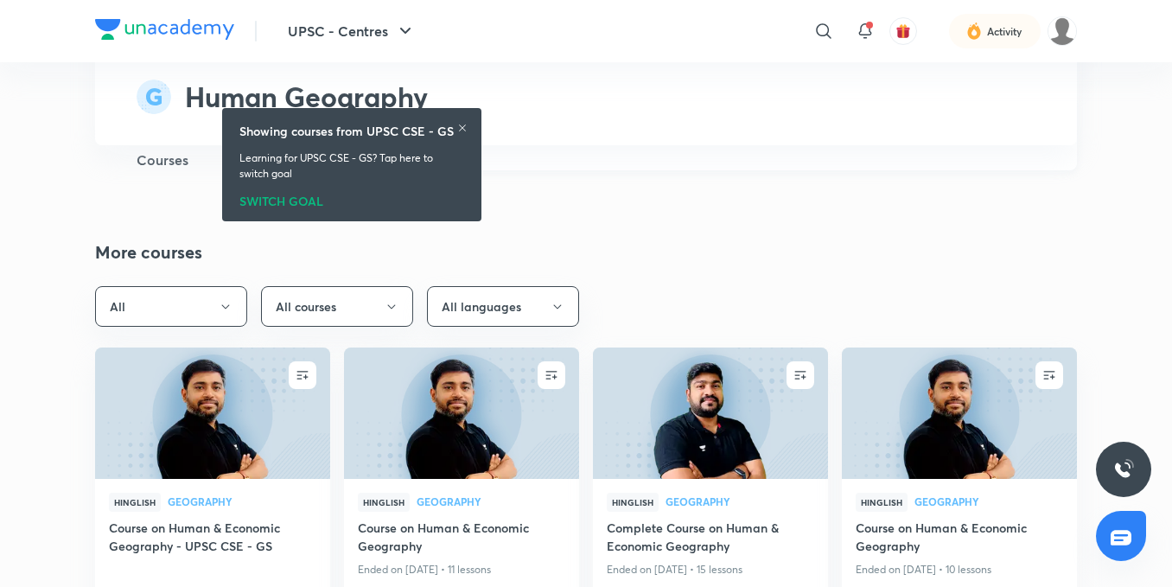
scroll to position [2123, 0]
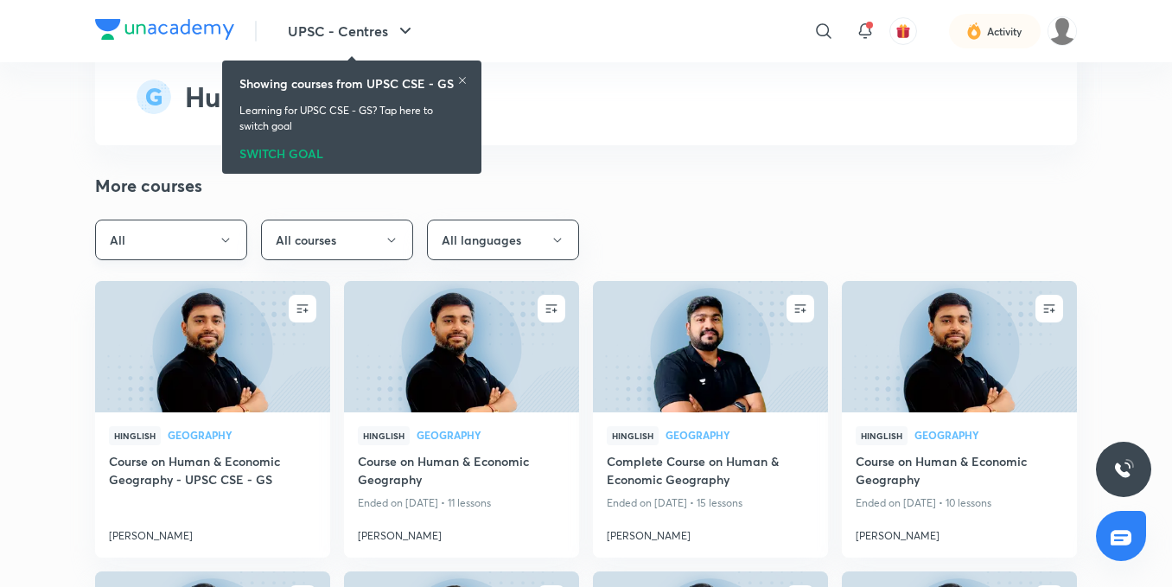
click at [240, 227] on button "All" at bounding box center [171, 239] width 152 height 41
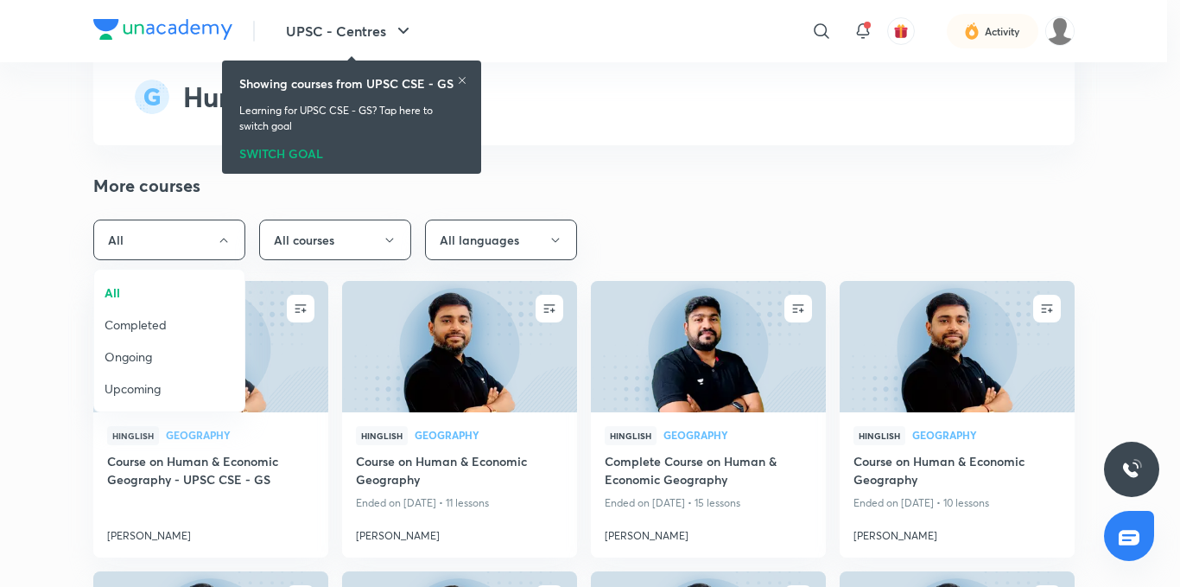
click at [172, 319] on span "Completed" at bounding box center [170, 324] width 130 height 18
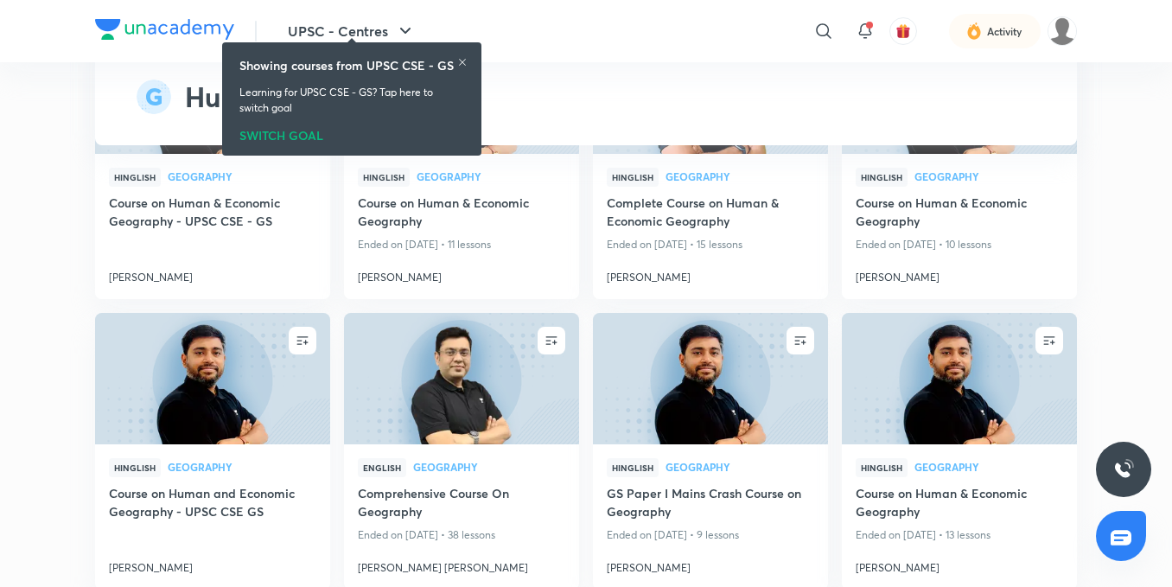
scroll to position [2382, 0]
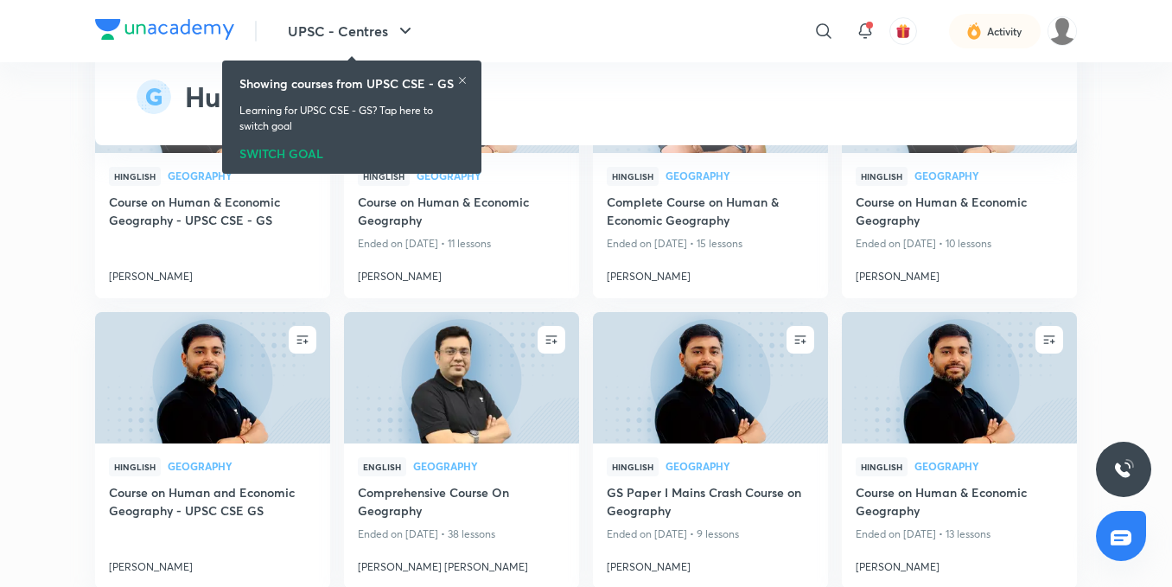
click at [462, 80] on icon at bounding box center [462, 80] width 7 height 7
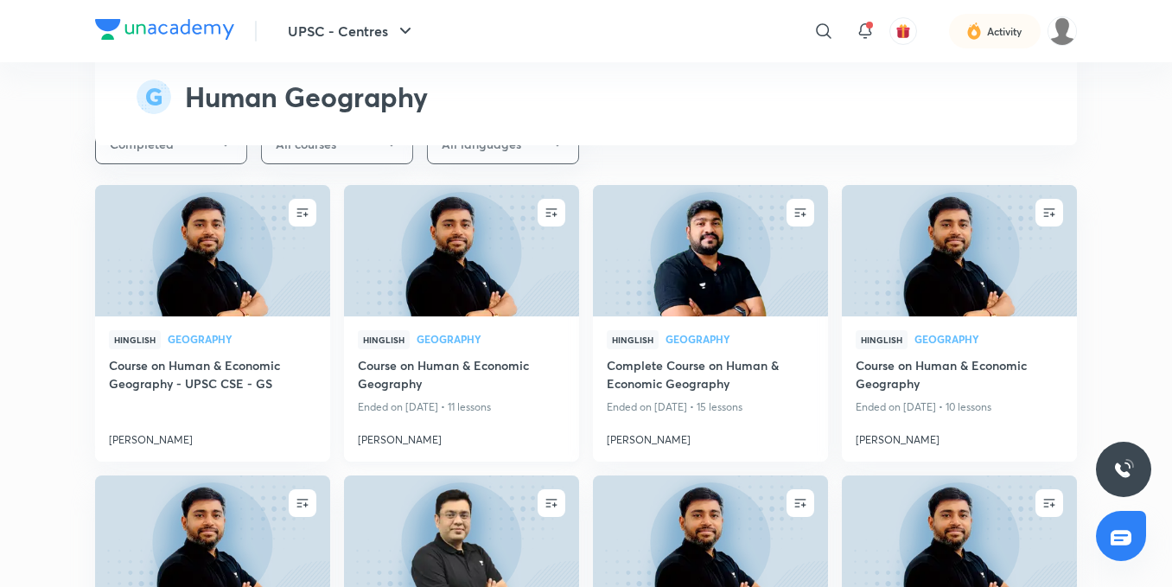
scroll to position [2209, 0]
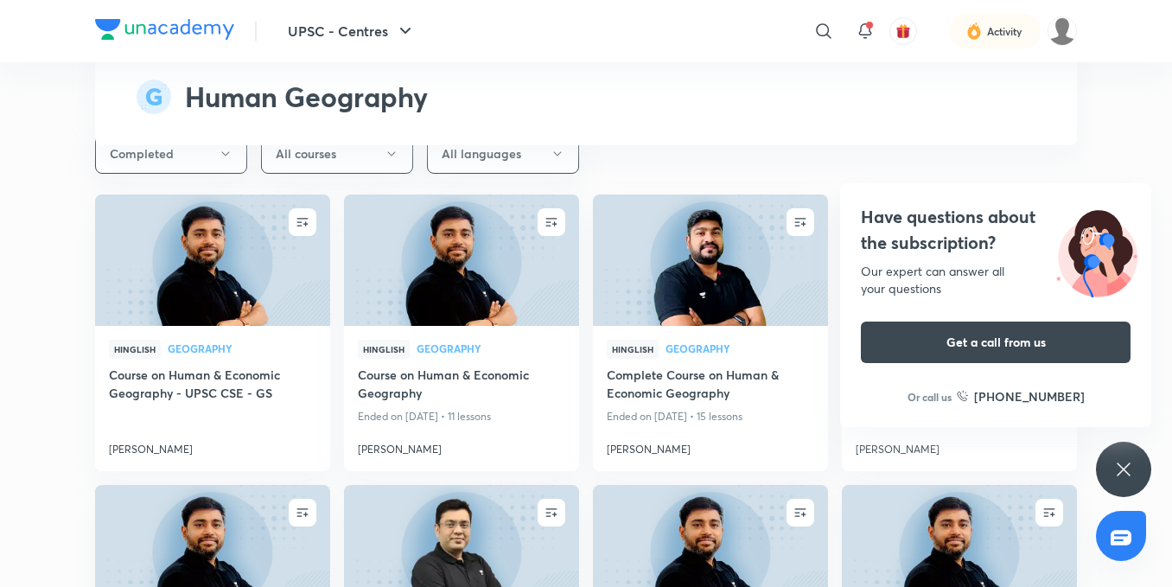
click at [1144, 463] on div "Have questions about the subscription? Our expert can answer all your questions…" at bounding box center [1123, 469] width 55 height 55
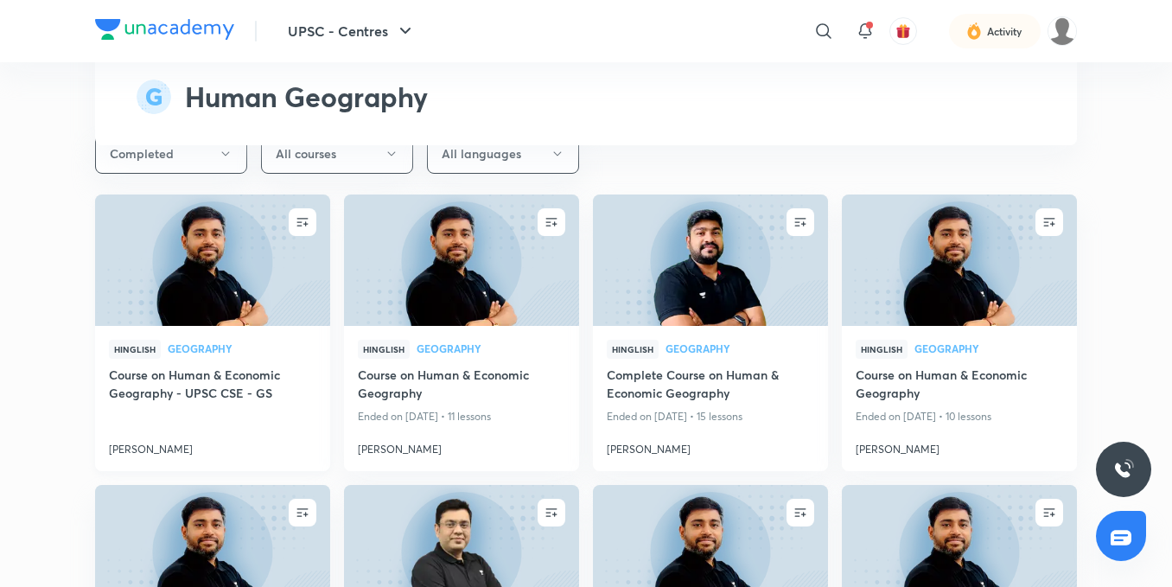
click at [209, 365] on h4 "Course on Human & Economic Geography - UPSC CSE - GS" at bounding box center [212, 385] width 207 height 40
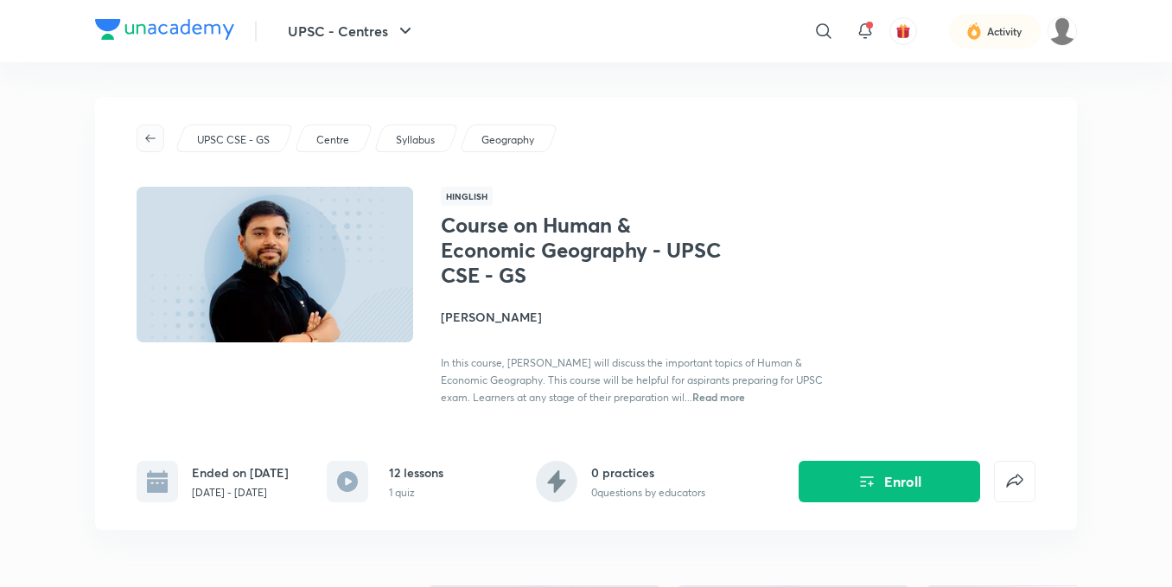
click at [159, 132] on span "button" at bounding box center [150, 138] width 26 height 14
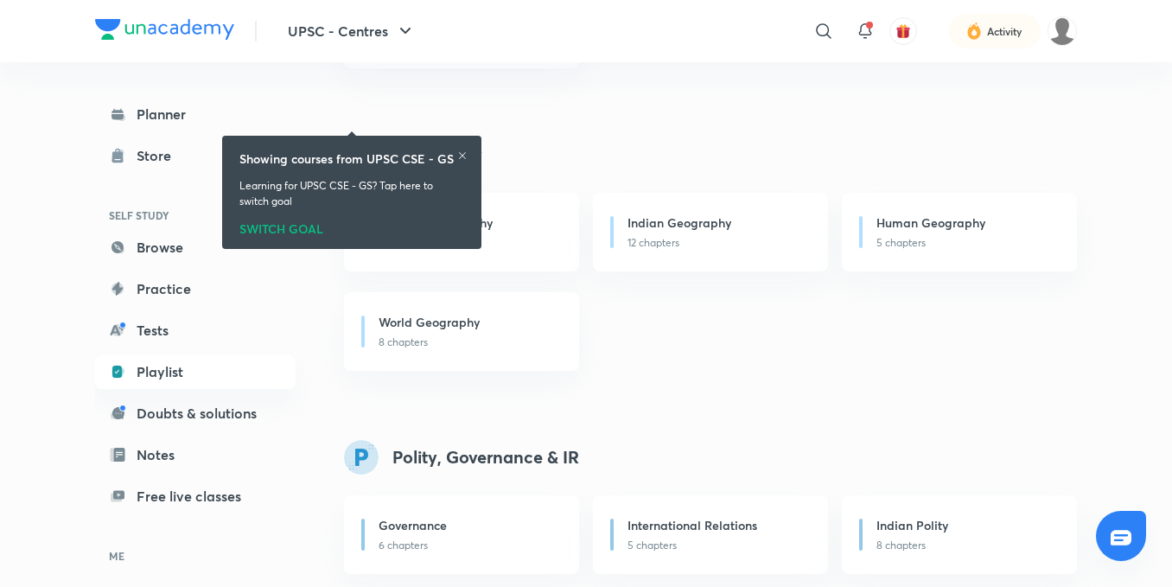
scroll to position [1029, 0]
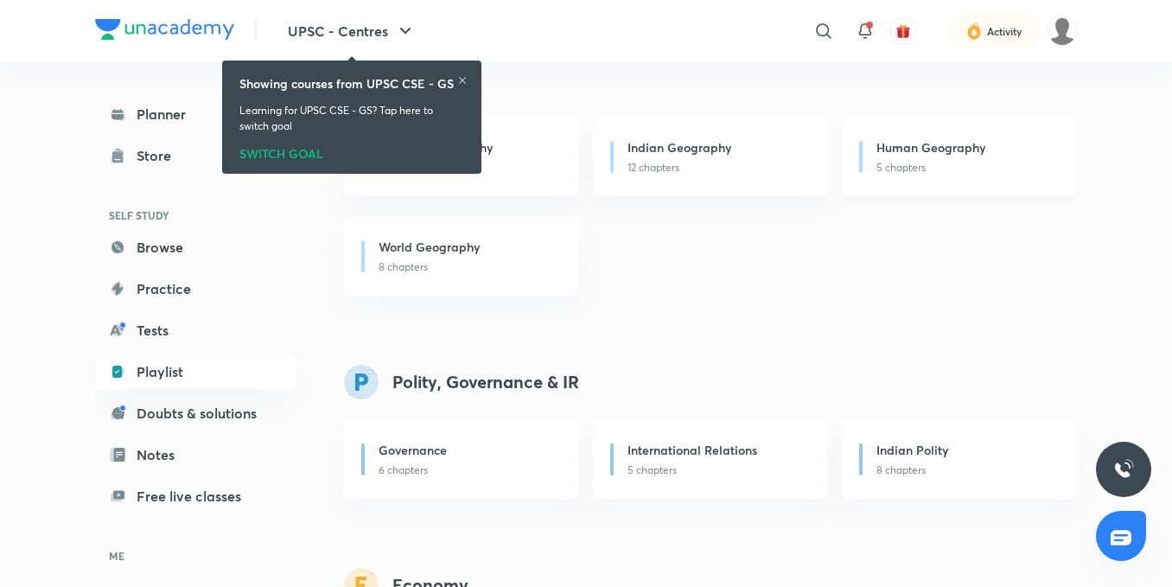
click at [916, 171] on p "5 chapters" at bounding box center [966, 168] width 180 height 16
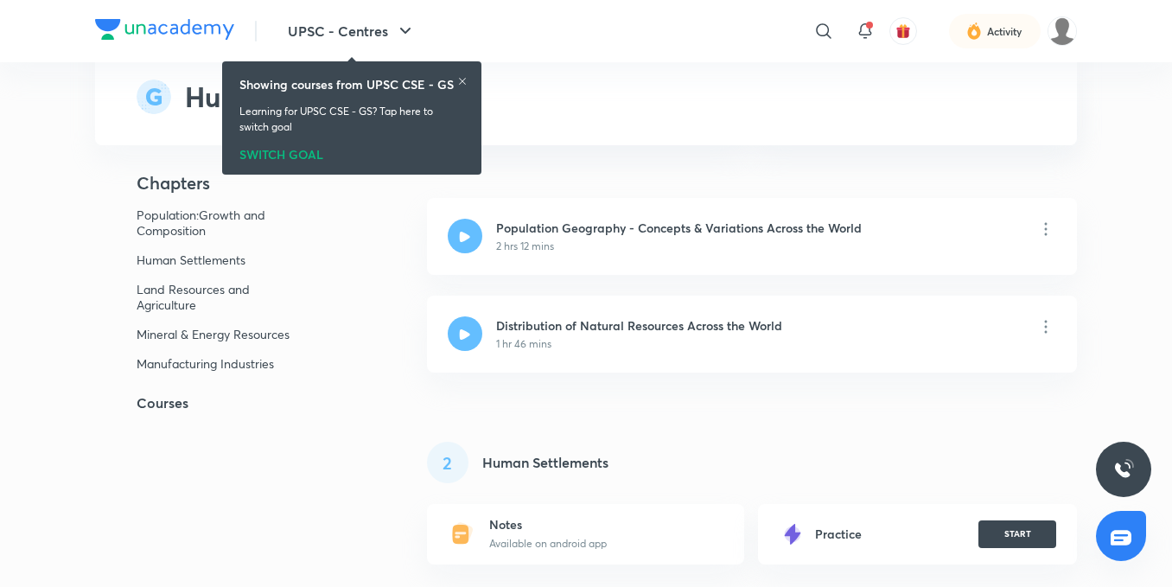
scroll to position [259, 0]
click at [166, 397] on h5 "Courses" at bounding box center [233, 402] width 276 height 21
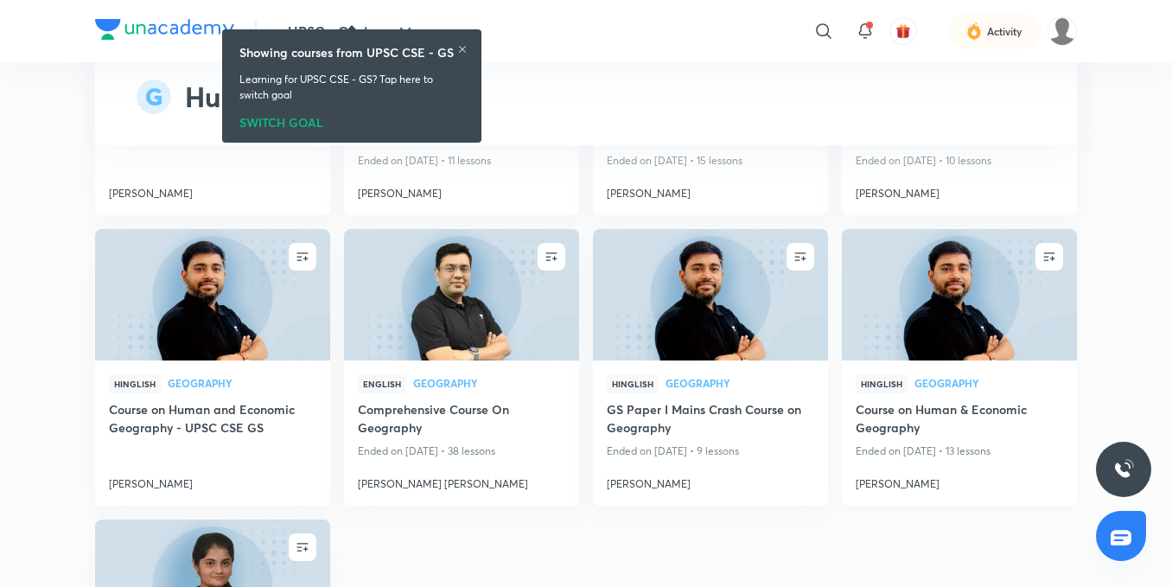
scroll to position [2469, 0]
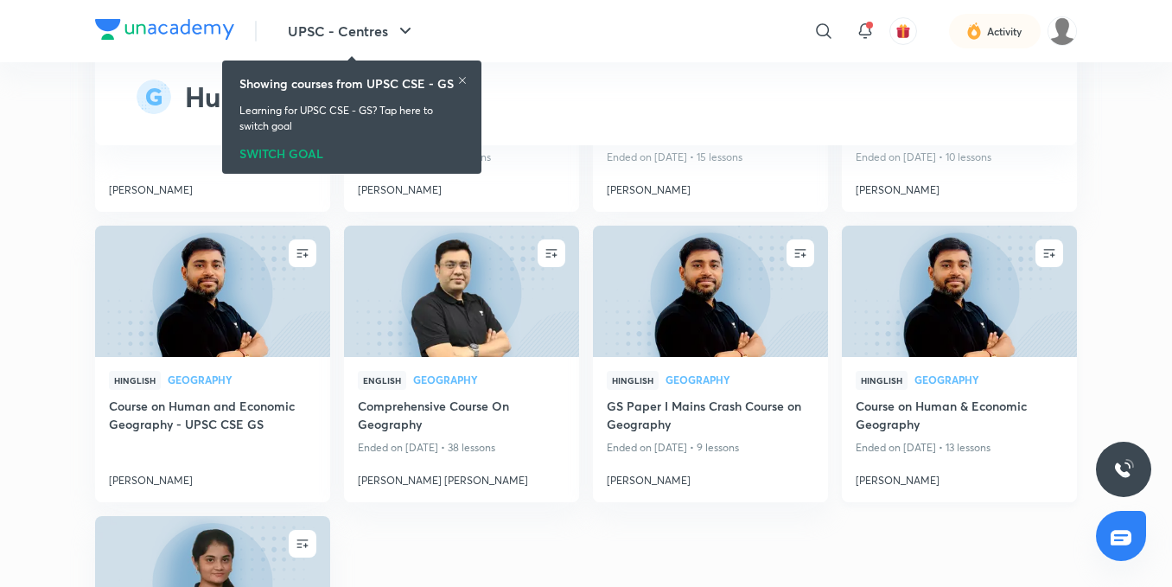
click at [931, 332] on img at bounding box center [958, 291] width 239 height 134
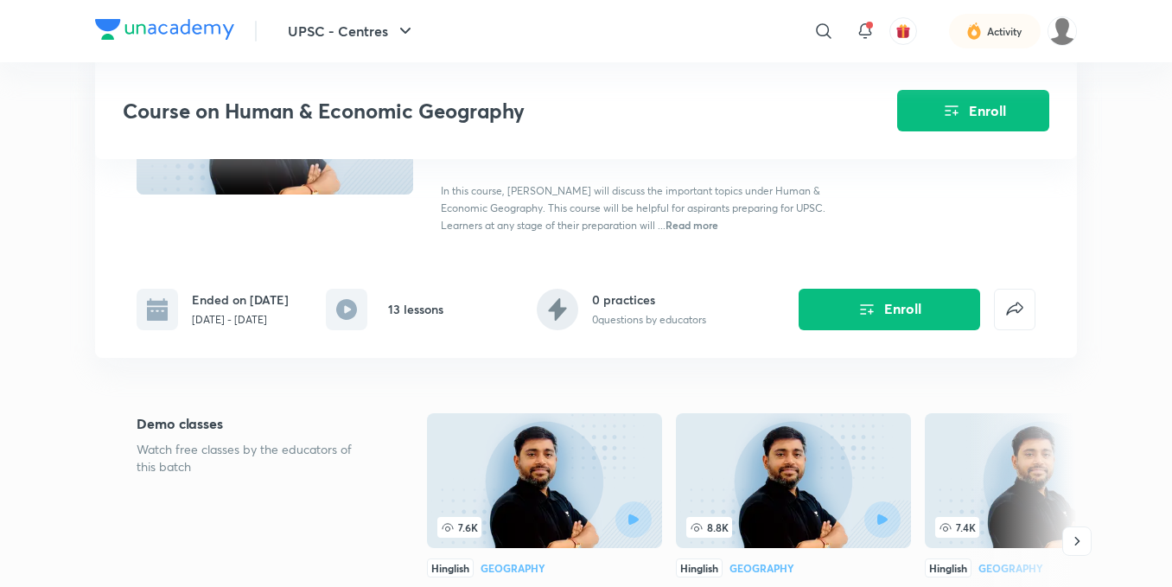
scroll to position [86, 0]
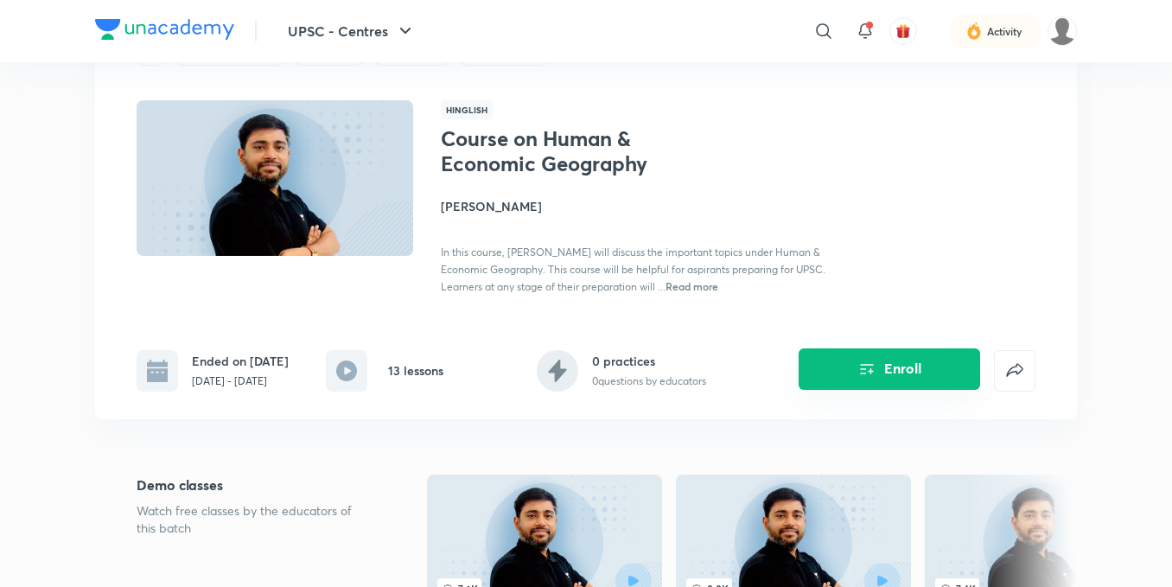
click at [900, 362] on button "Enroll" at bounding box center [888, 368] width 181 height 41
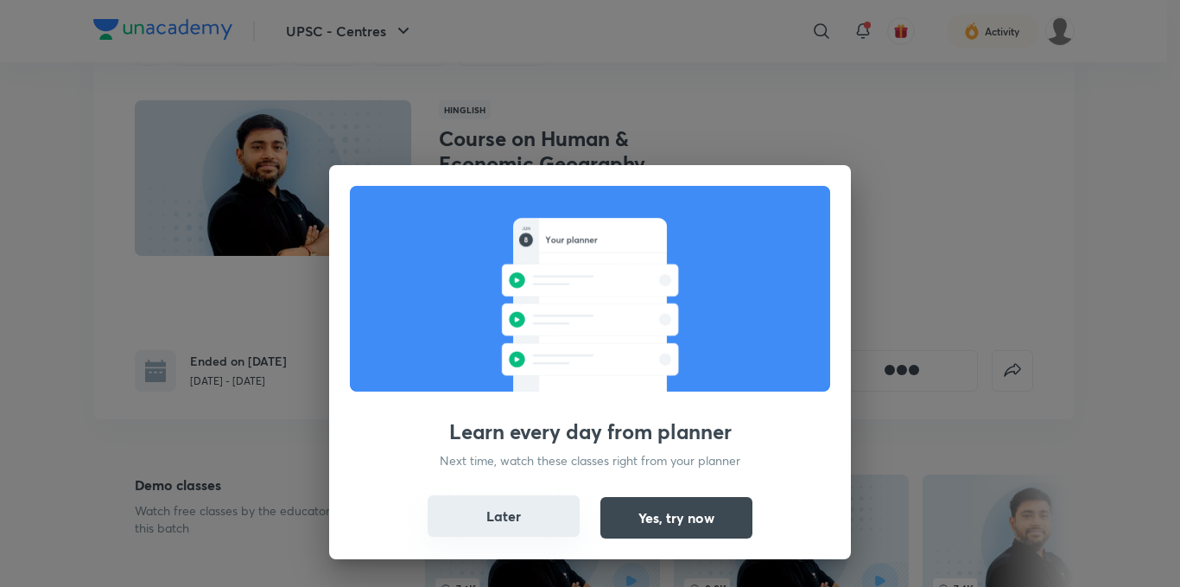
click at [512, 511] on button "Later" at bounding box center [504, 515] width 152 height 41
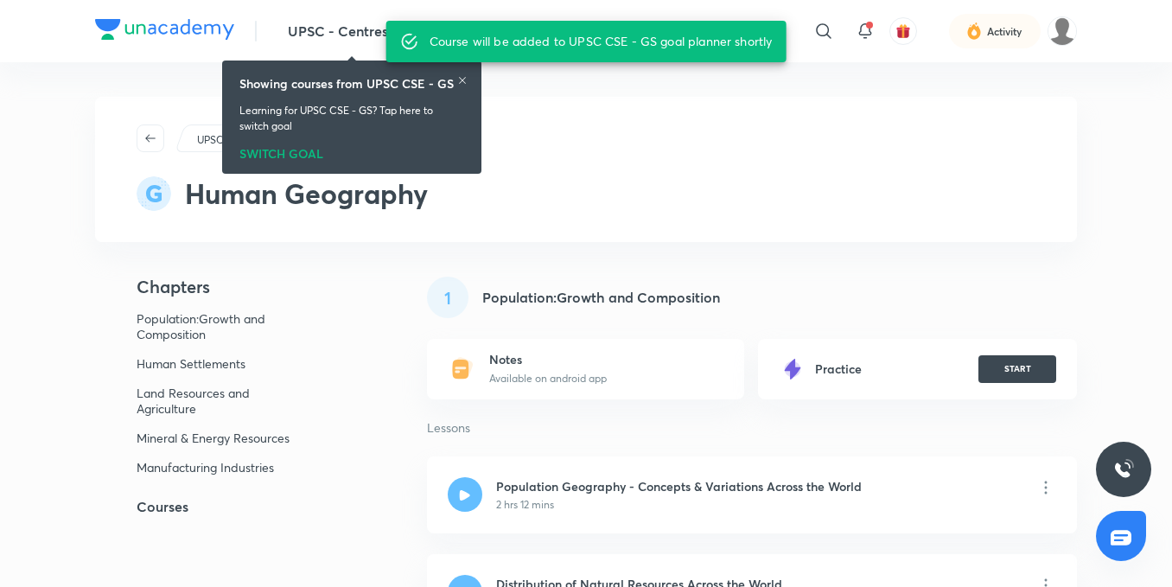
click at [462, 82] on icon at bounding box center [462, 80] width 10 height 10
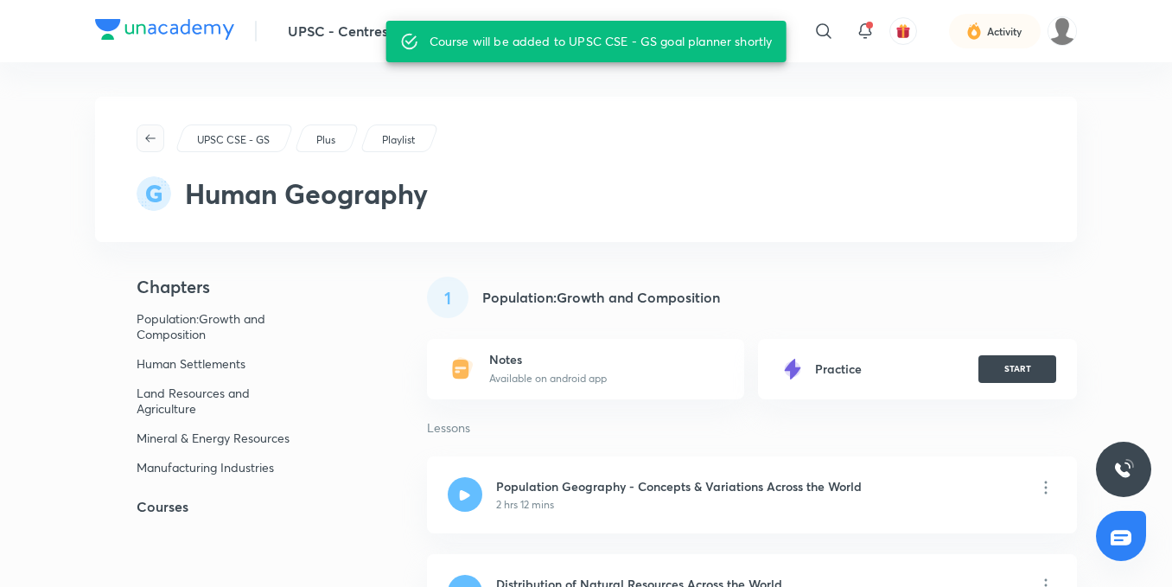
click at [158, 140] on span "button" at bounding box center [150, 138] width 26 height 14
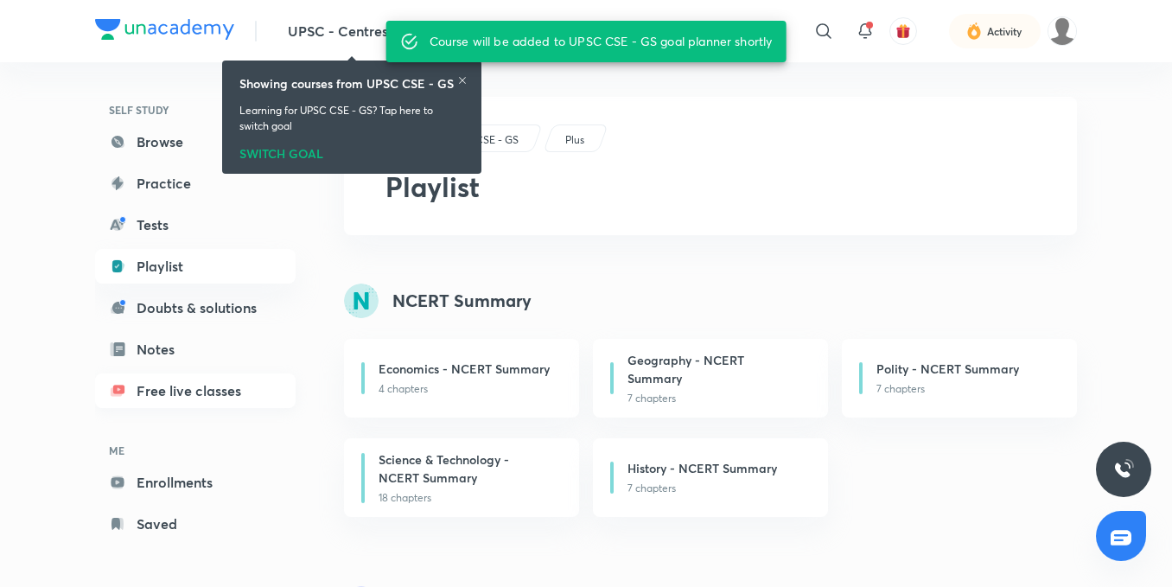
scroll to position [108, 0]
click at [192, 486] on link "Enrollments" at bounding box center [195, 479] width 200 height 35
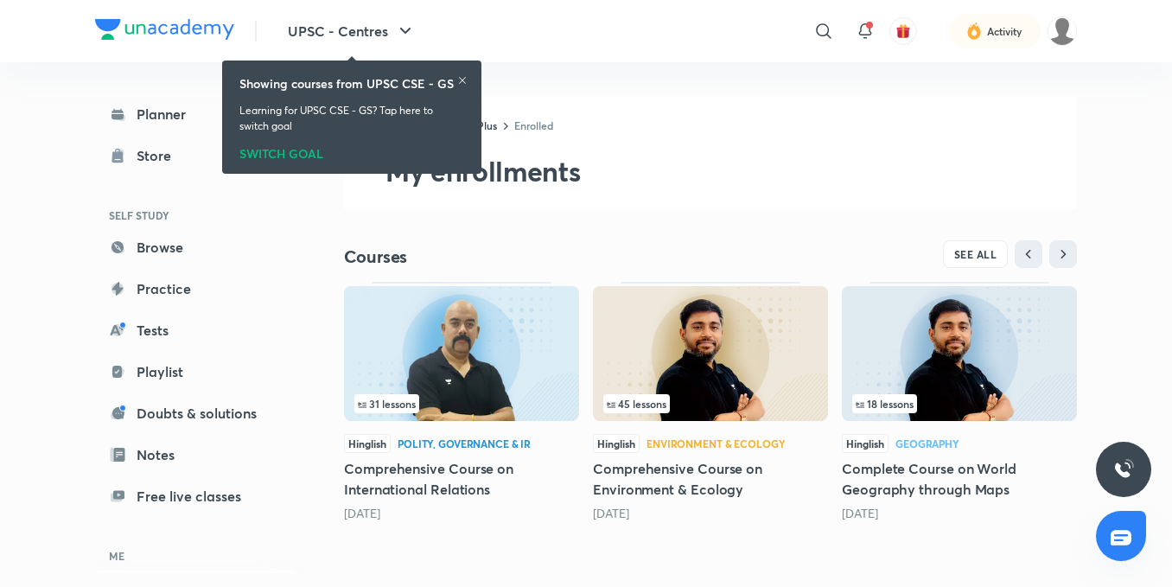
click at [462, 83] on icon at bounding box center [462, 80] width 10 height 10
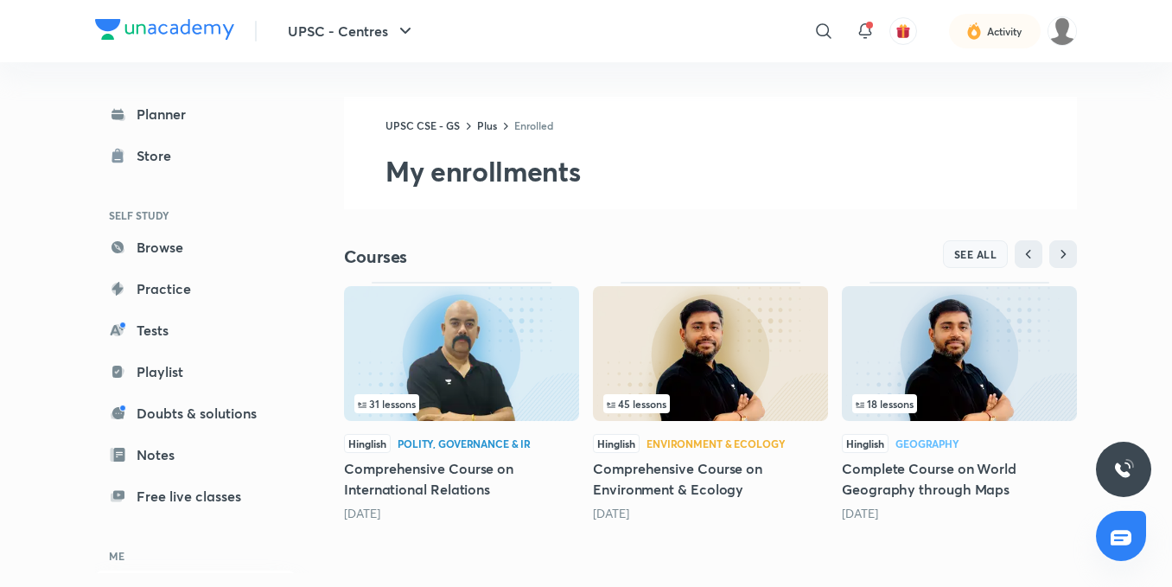
click at [967, 264] on button "SEE ALL" at bounding box center [976, 254] width 66 height 28
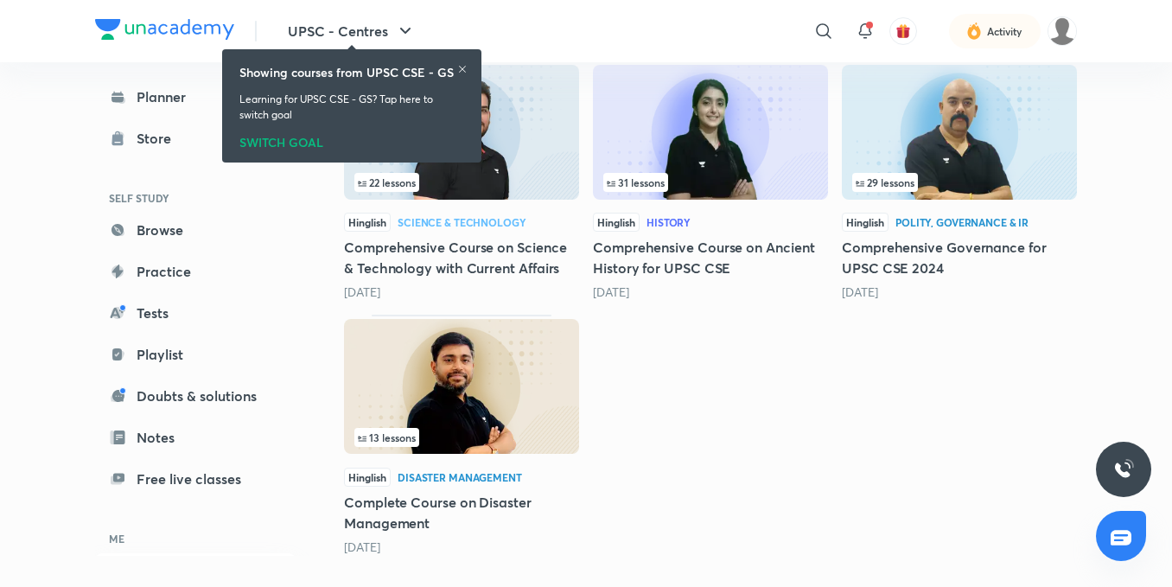
scroll to position [1478, 0]
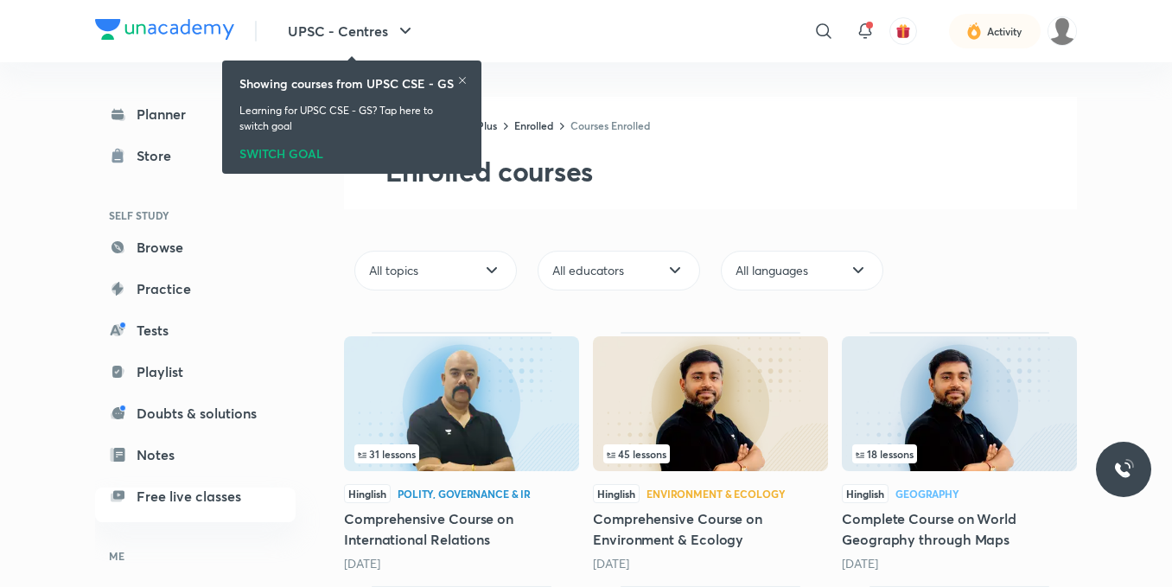
click at [461, 77] on icon at bounding box center [462, 80] width 10 height 10
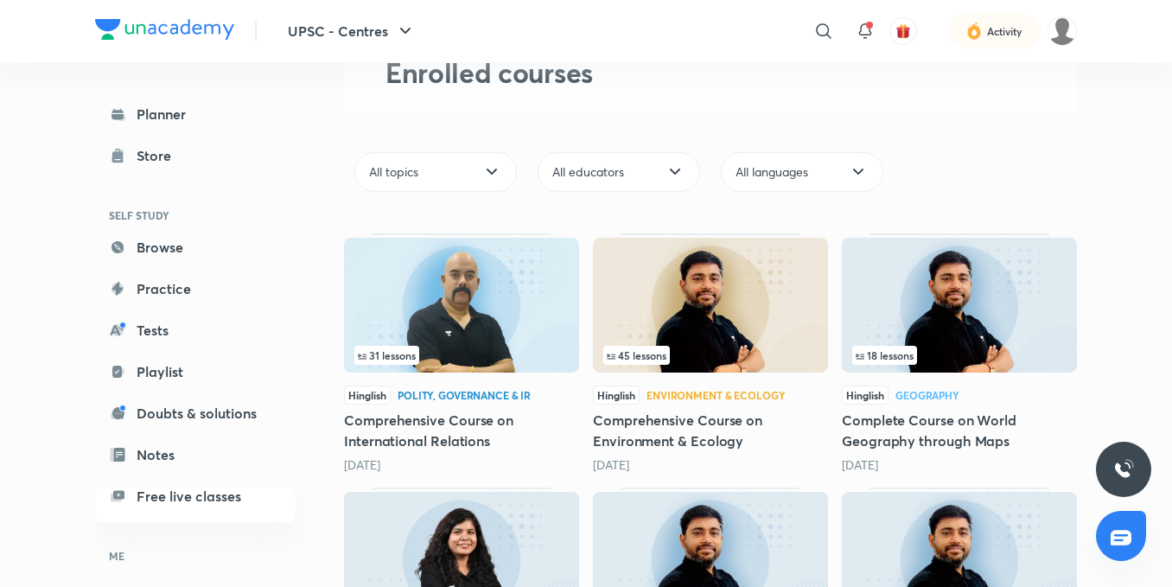
scroll to position [95, 0]
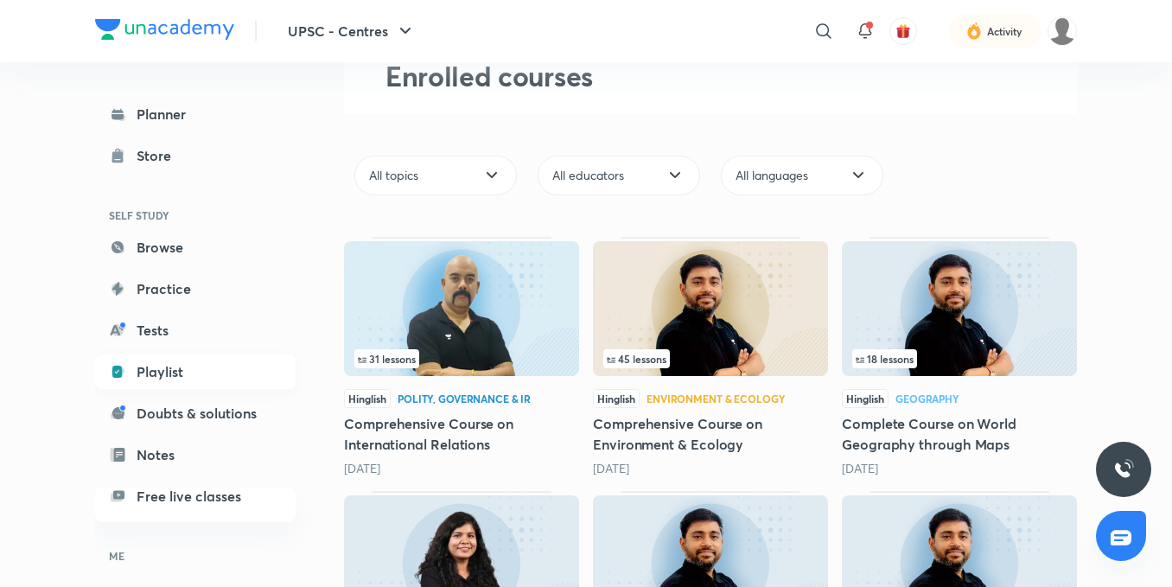
click at [191, 358] on link "Playlist" at bounding box center [195, 371] width 200 height 35
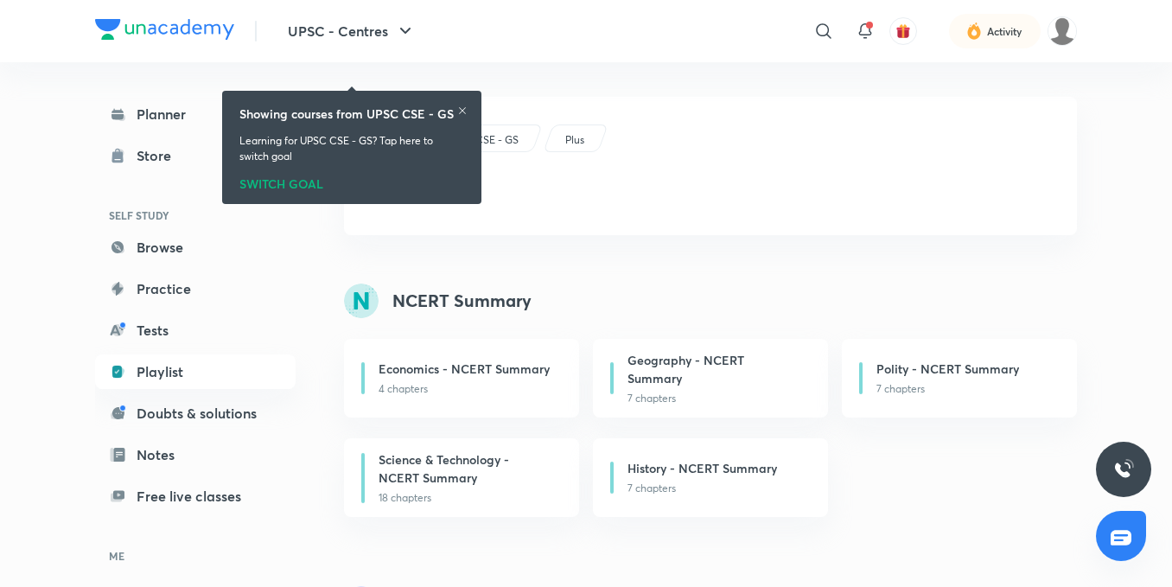
scroll to position [259, 0]
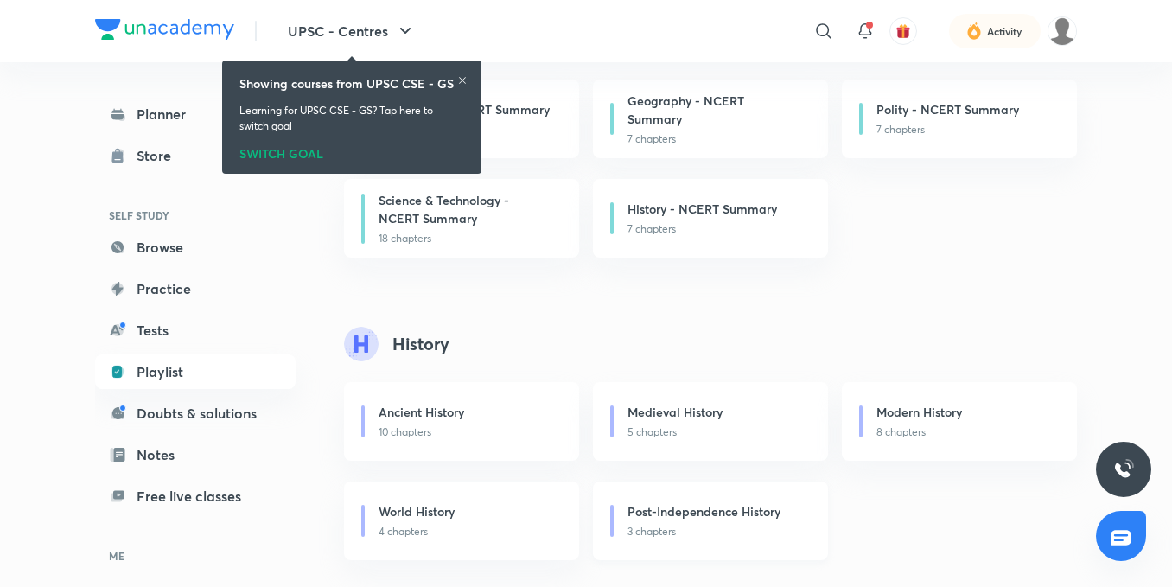
click at [677, 501] on div "Post-Independence History 3 chapters" at bounding box center [710, 520] width 235 height 79
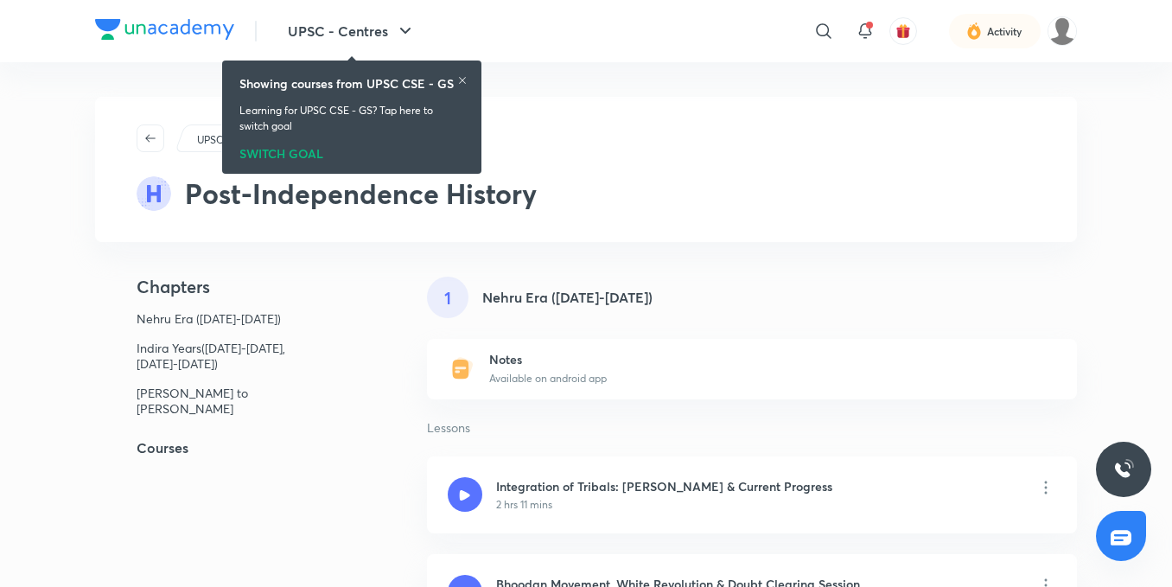
click at [170, 440] on h5 "Courses" at bounding box center [233, 447] width 276 height 21
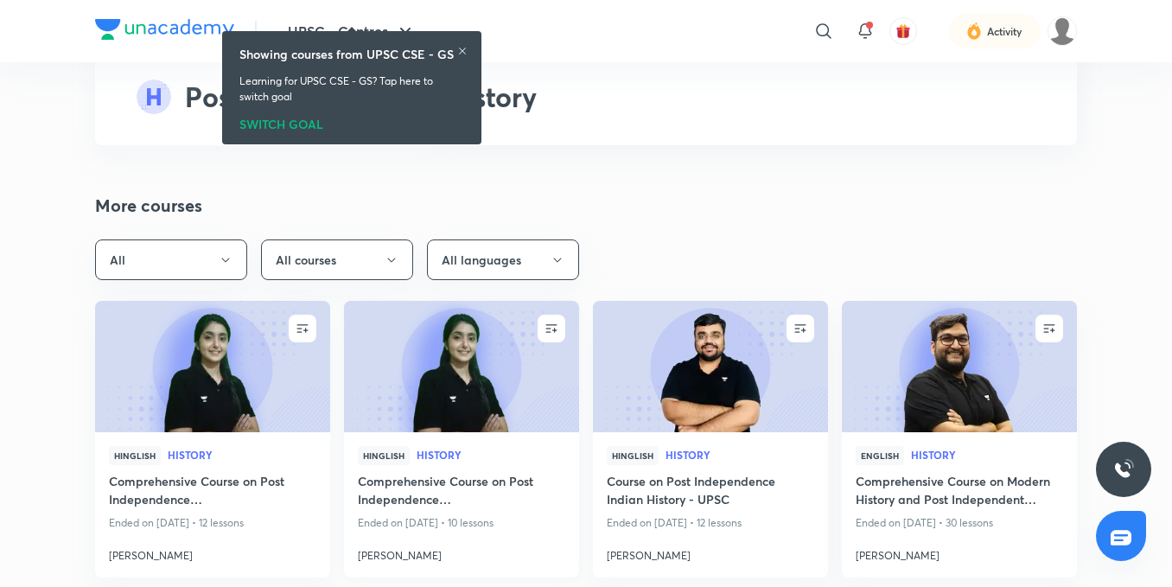
scroll to position [1976, 0]
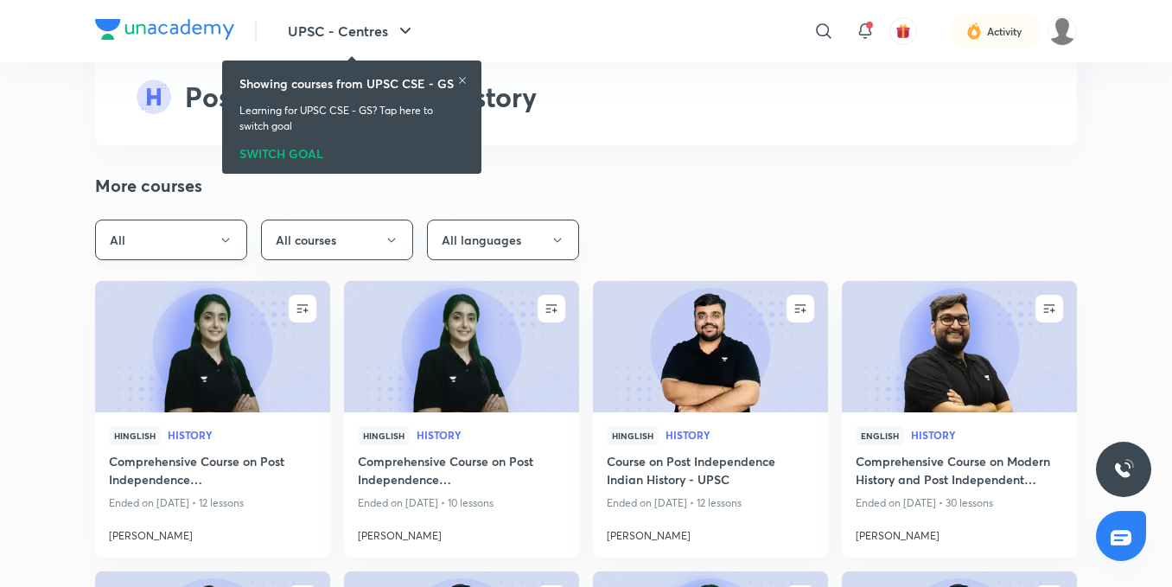
click at [204, 245] on button "All" at bounding box center [171, 239] width 152 height 41
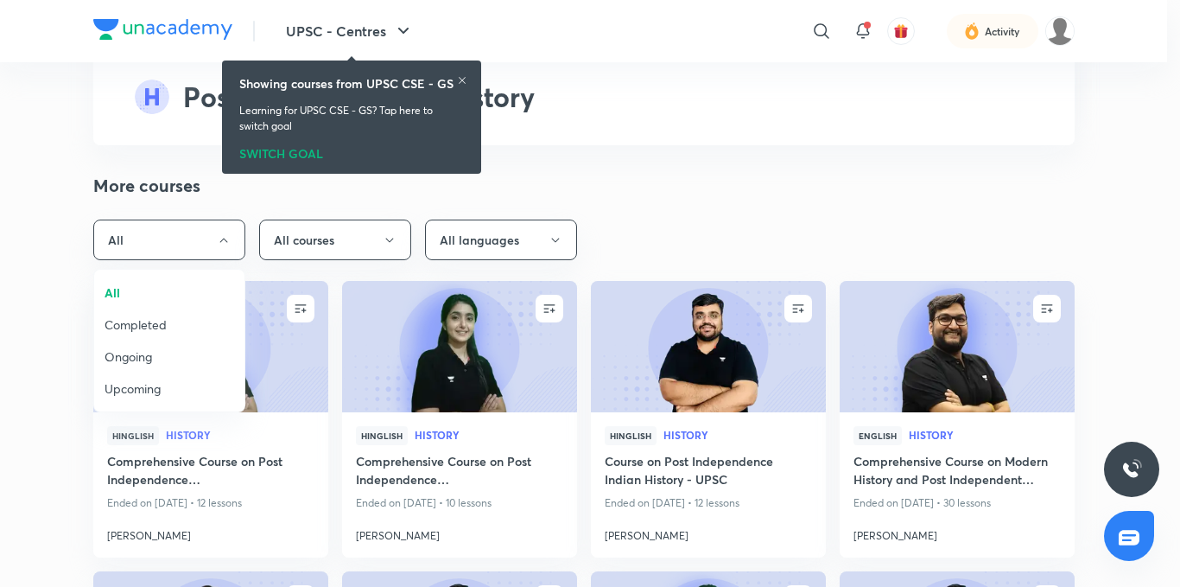
click at [137, 309] on li "Completed" at bounding box center [169, 324] width 150 height 32
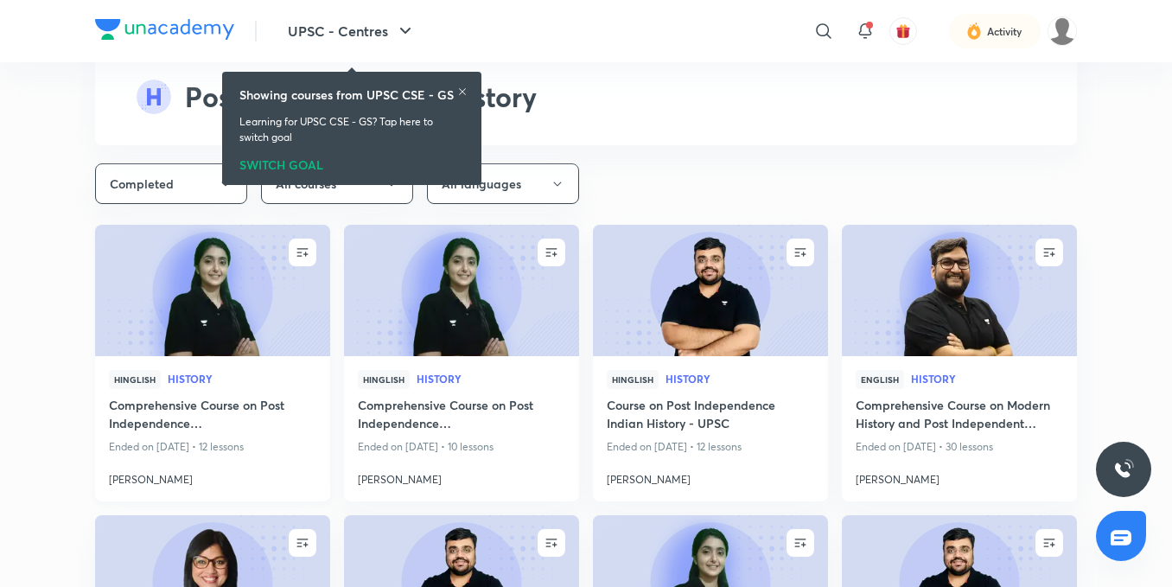
scroll to position [2062, 0]
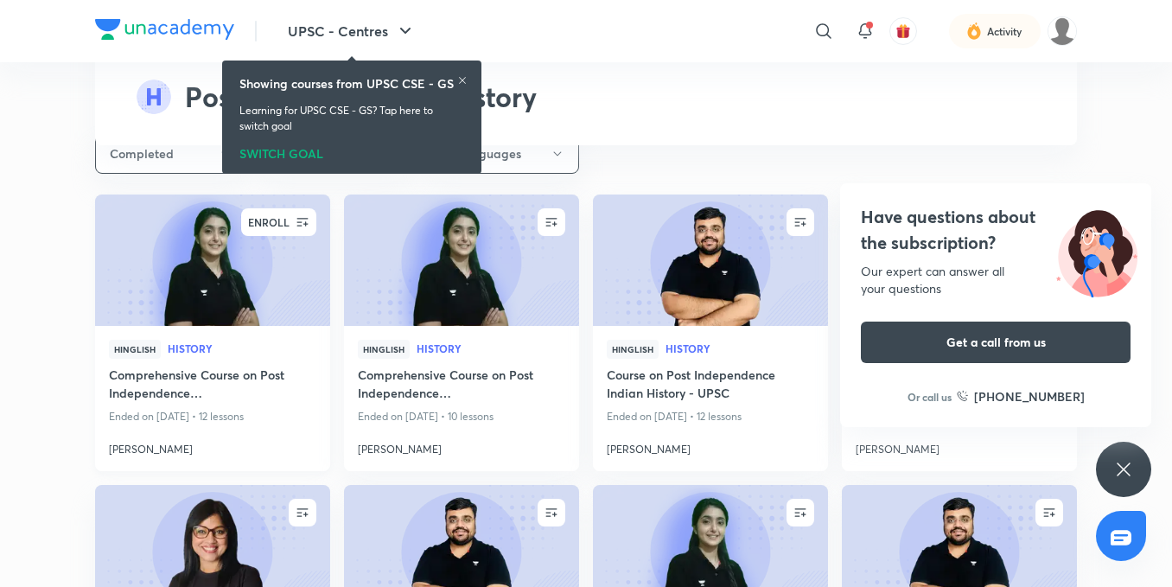
click at [308, 217] on icon "button" at bounding box center [302, 221] width 17 height 17
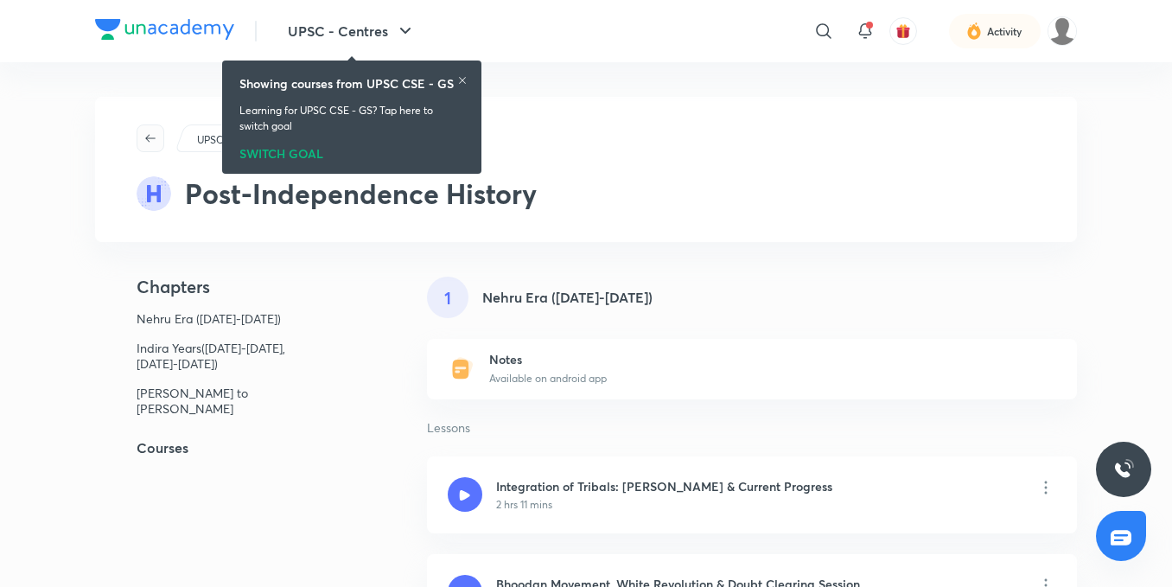
click at [148, 137] on icon "button" at bounding box center [150, 138] width 10 height 8
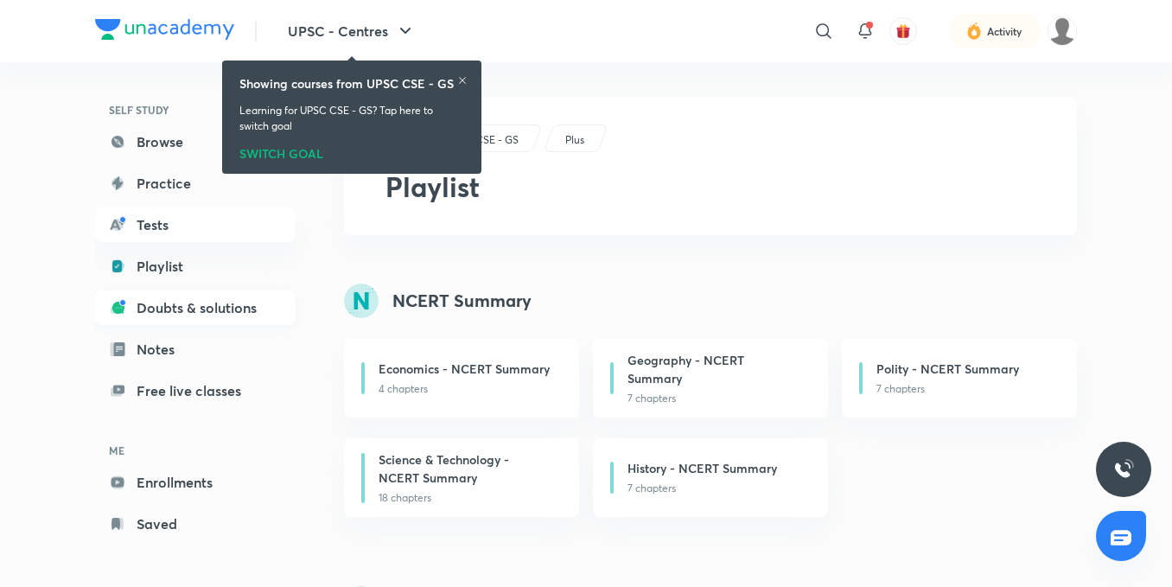
scroll to position [108, 0]
click at [187, 489] on link "Enrollments" at bounding box center [195, 479] width 200 height 35
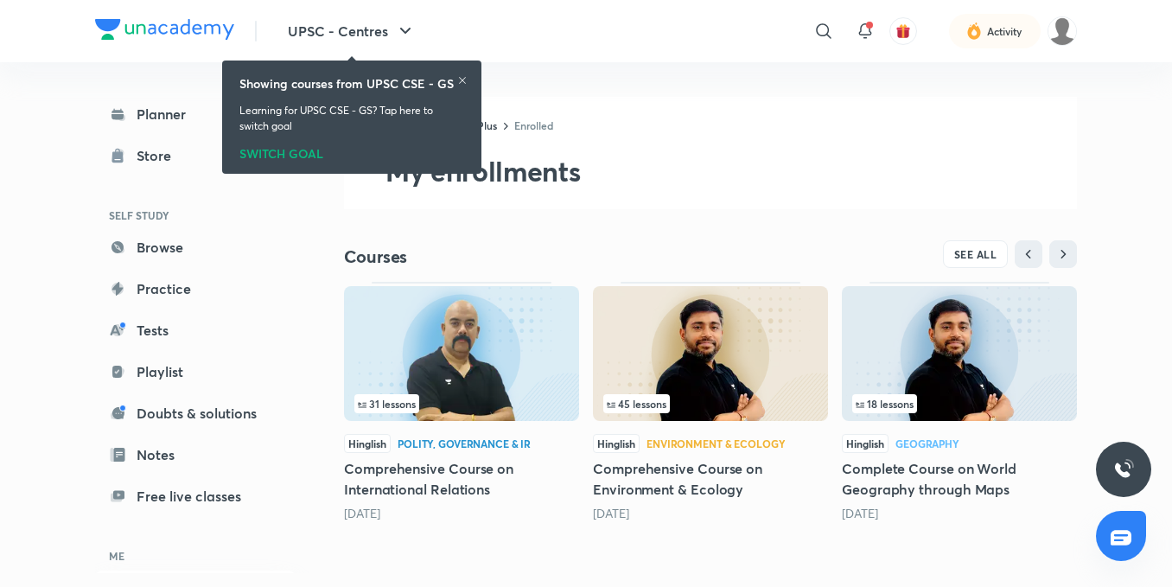
click at [464, 81] on icon at bounding box center [462, 80] width 7 height 7
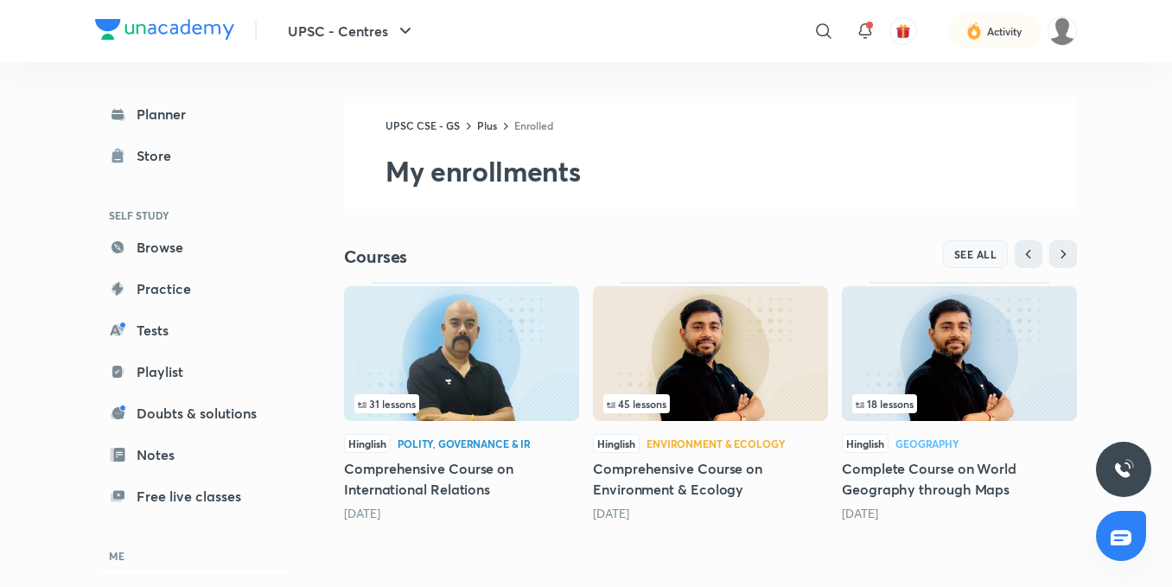
click at [960, 252] on span "SEE ALL" at bounding box center [975, 254] width 43 height 12
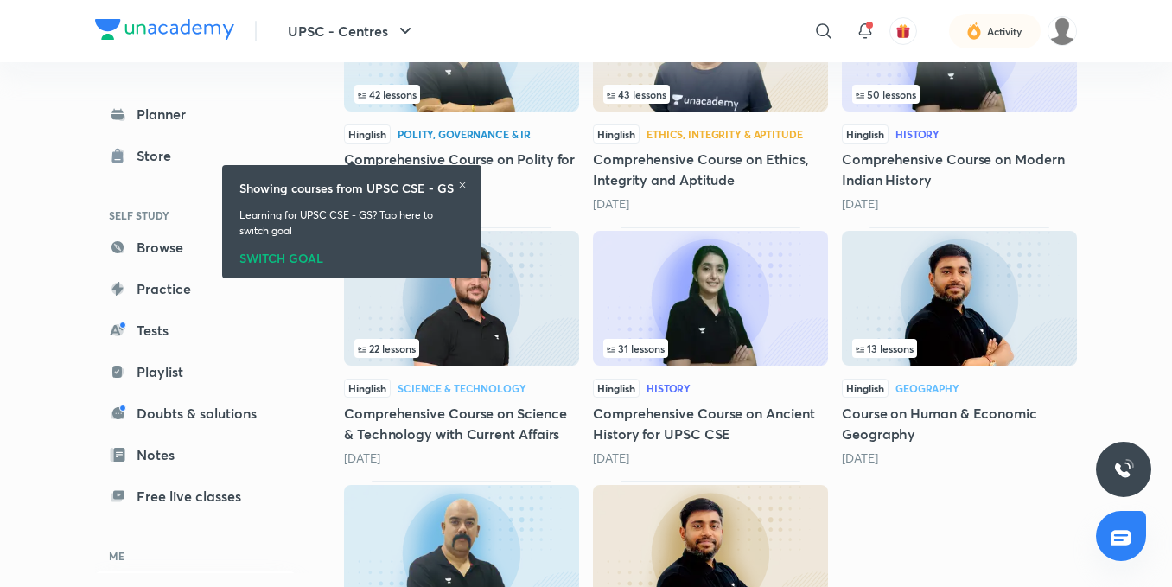
scroll to position [1391, 0]
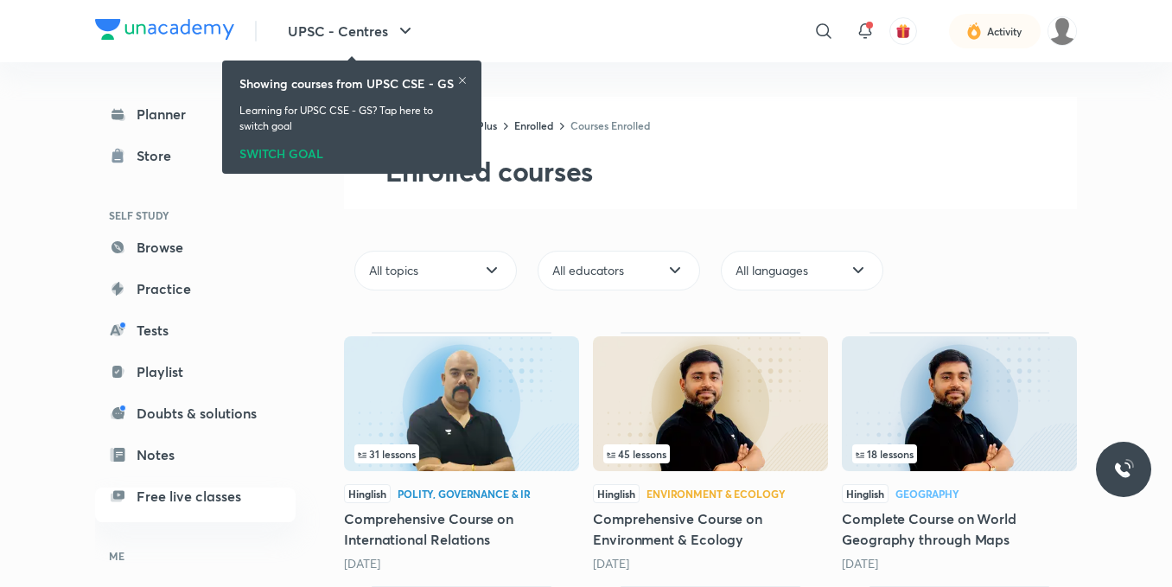
click at [459, 82] on icon at bounding box center [462, 80] width 10 height 10
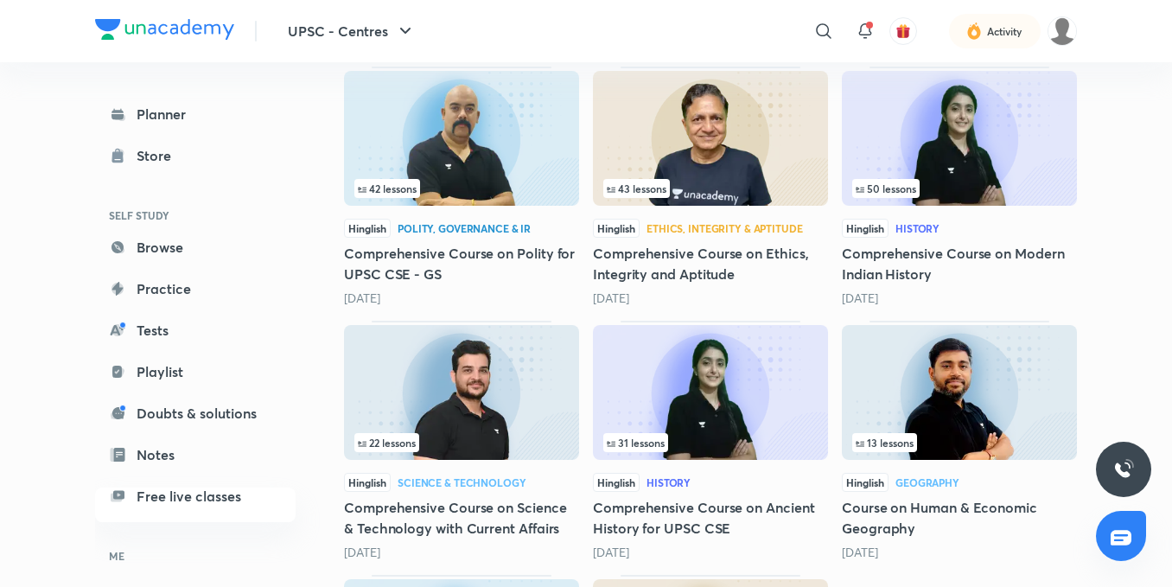
scroll to position [1305, 0]
click at [441, 439] on div "22 lessons" at bounding box center [461, 441] width 214 height 19
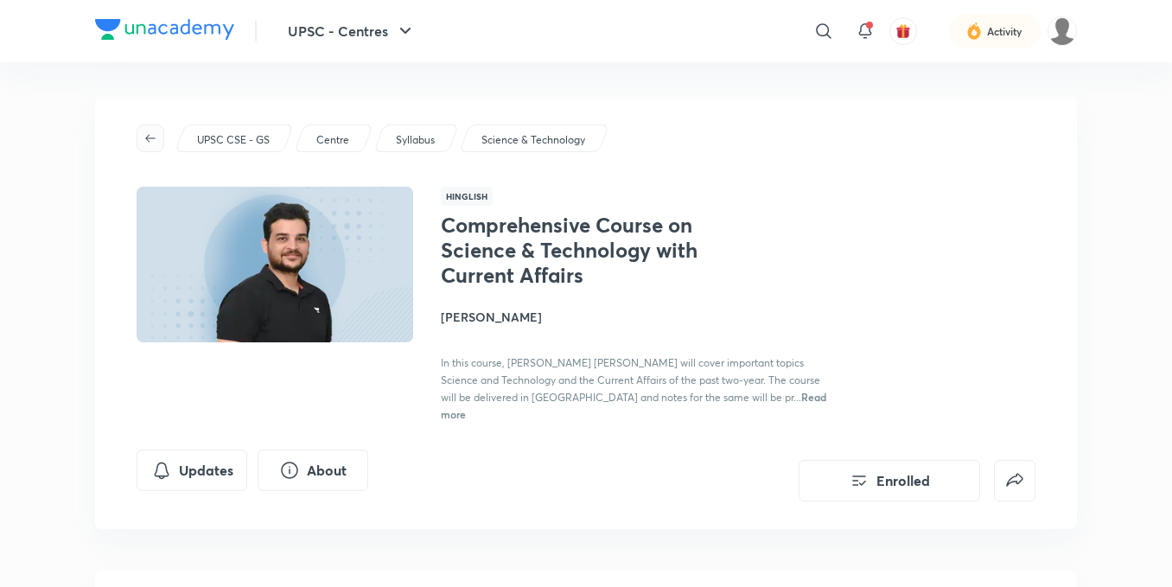
click at [149, 133] on icon "button" at bounding box center [150, 138] width 14 height 14
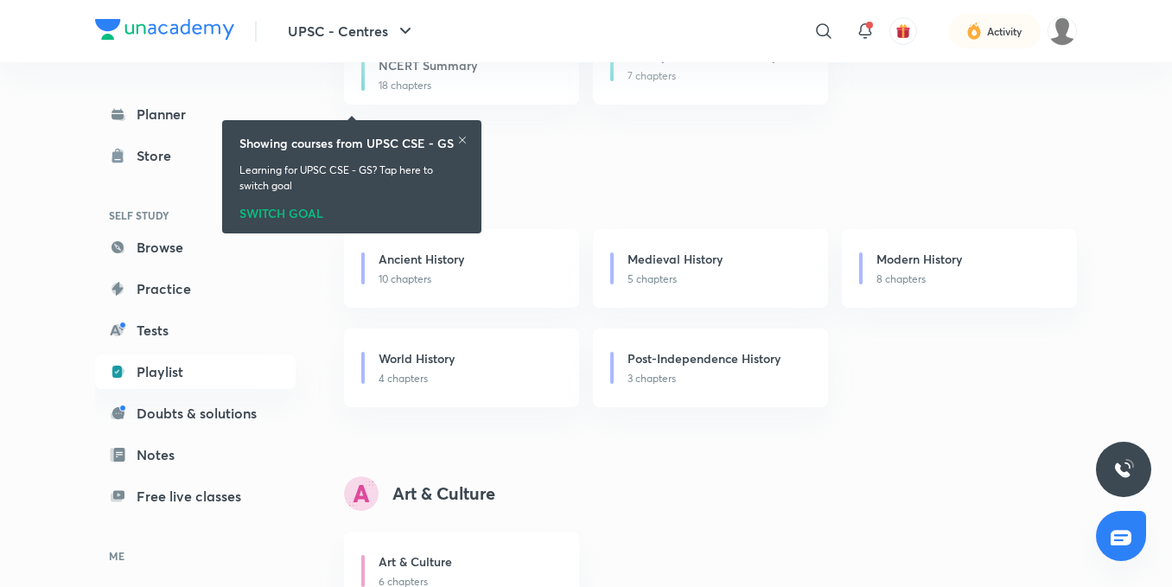
scroll to position [385, 0]
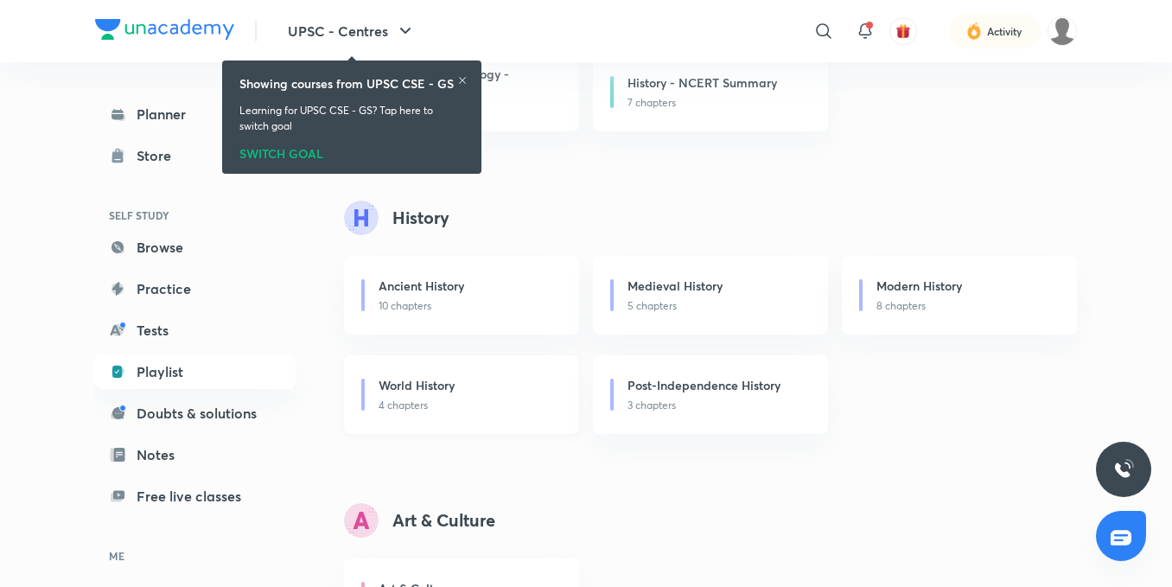
click at [537, 404] on p "4 chapters" at bounding box center [468, 405] width 180 height 16
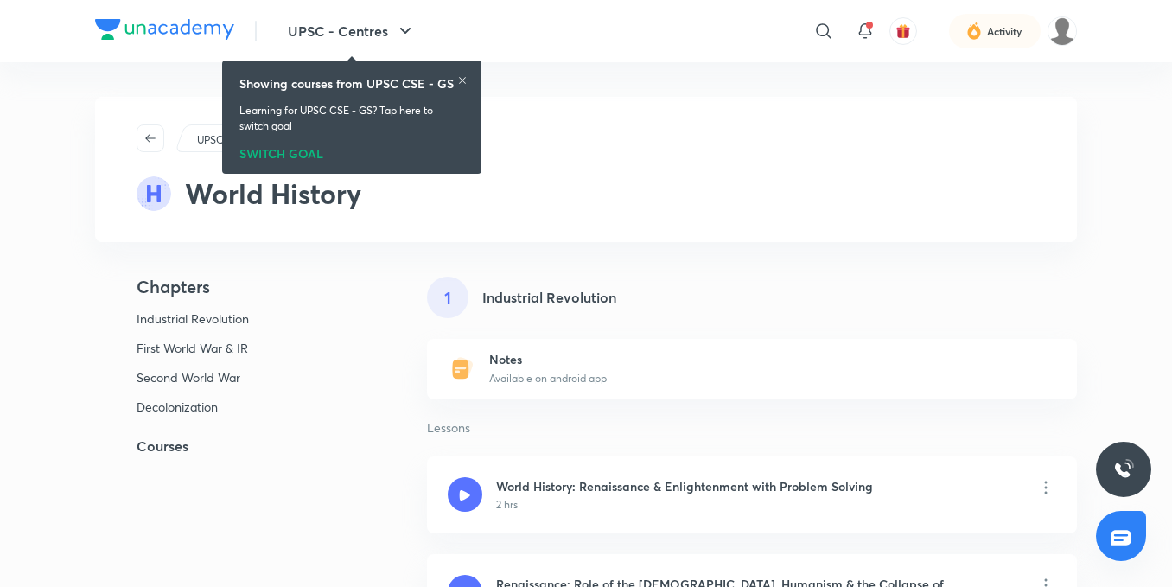
click at [149, 445] on h5 "Courses" at bounding box center [233, 445] width 276 height 21
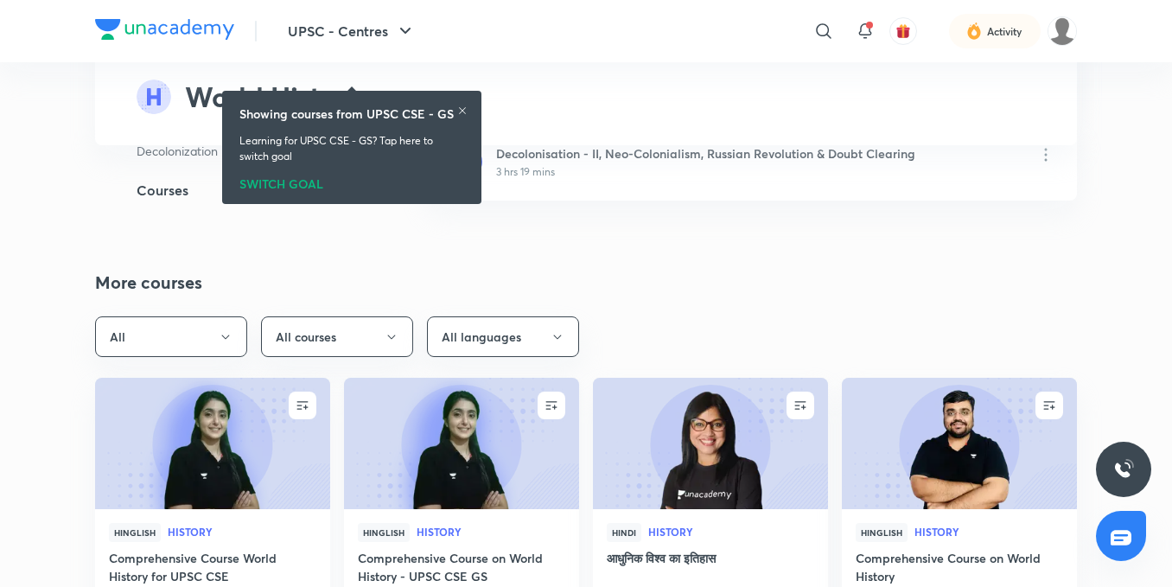
scroll to position [2730, 0]
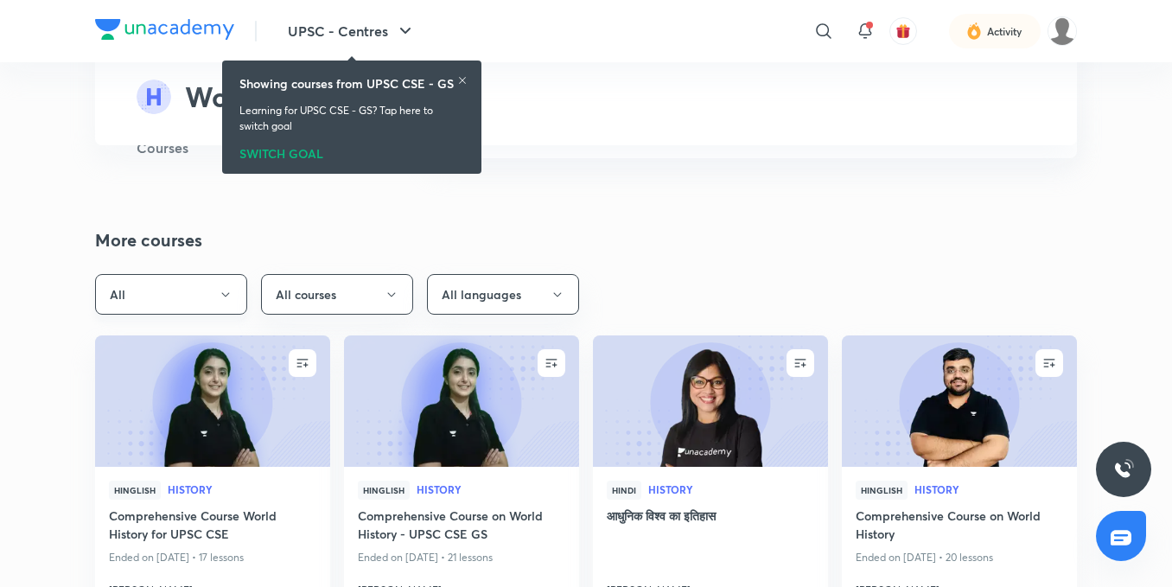
click at [209, 274] on button "All" at bounding box center [171, 294] width 152 height 41
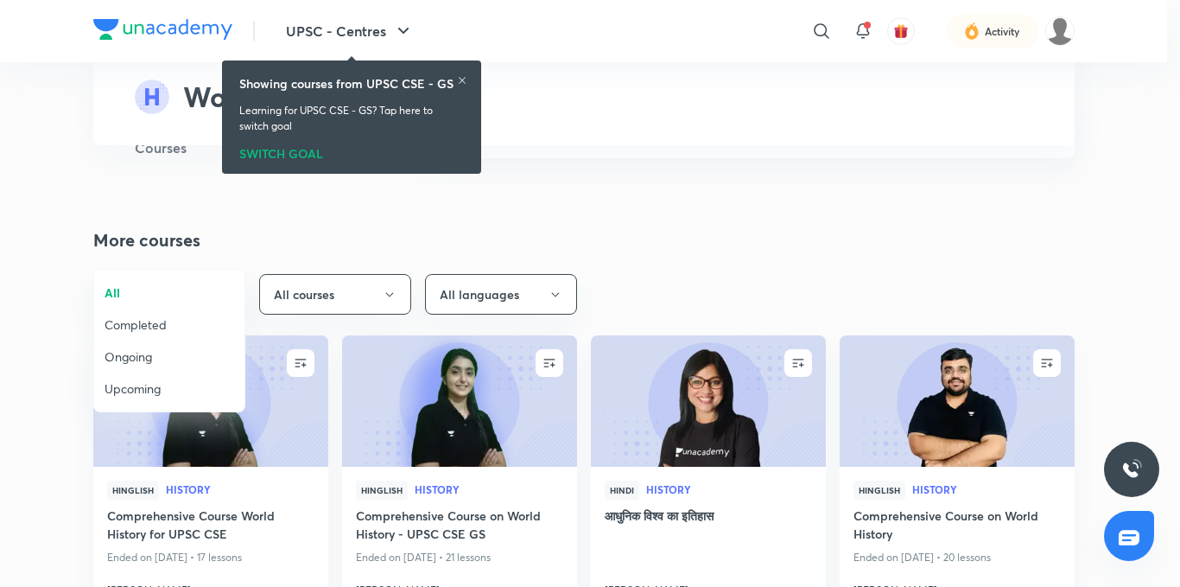
click at [173, 326] on span "Completed" at bounding box center [170, 324] width 130 height 18
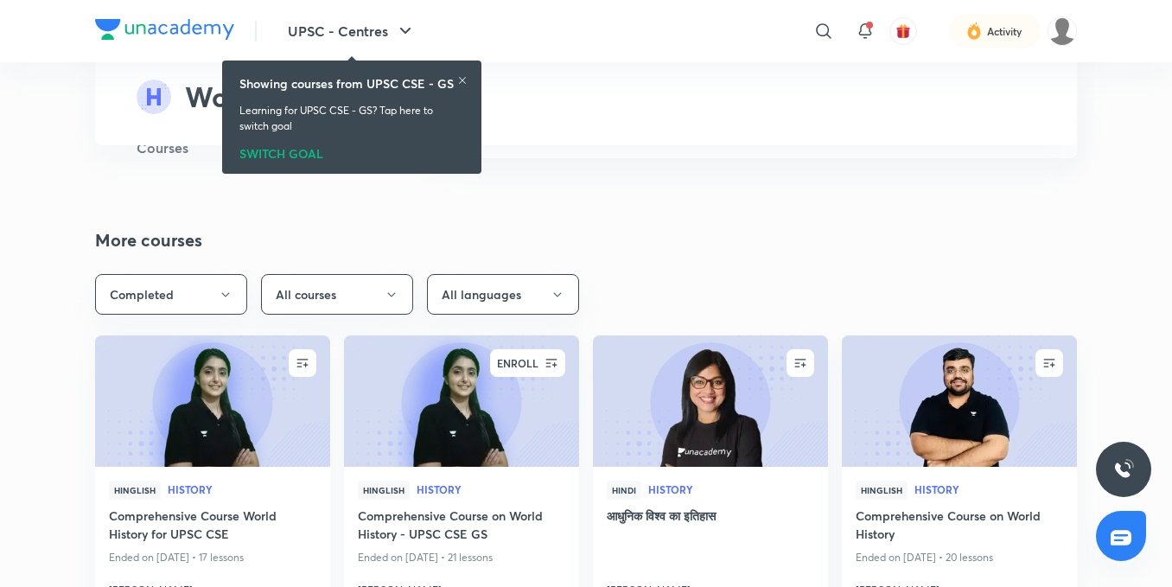
click at [558, 354] on icon "button" at bounding box center [551, 362] width 17 height 17
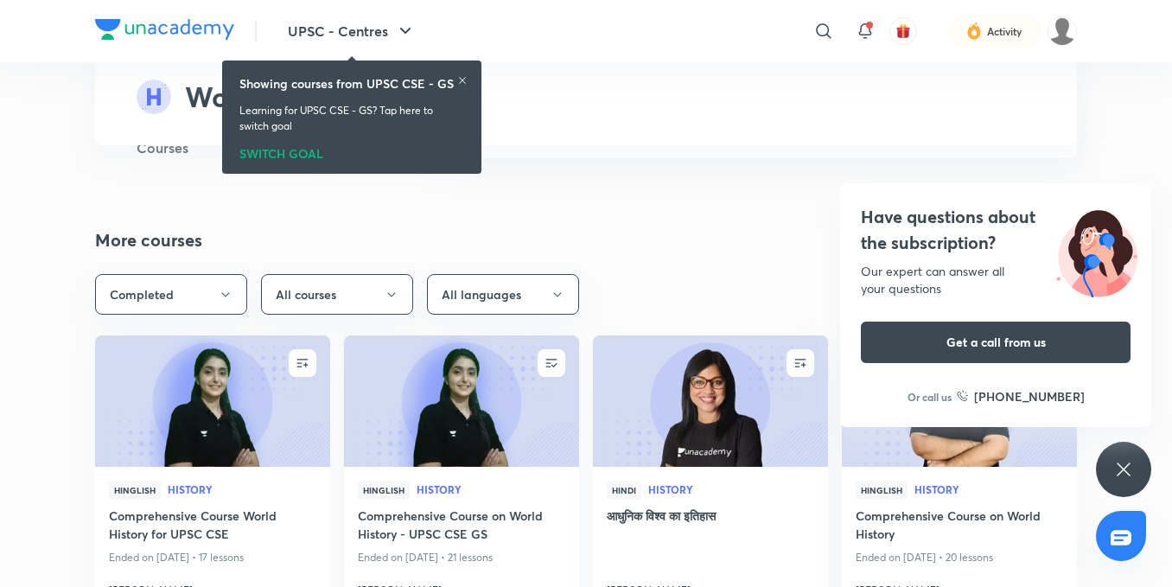
click at [1120, 476] on icon at bounding box center [1123, 469] width 21 height 21
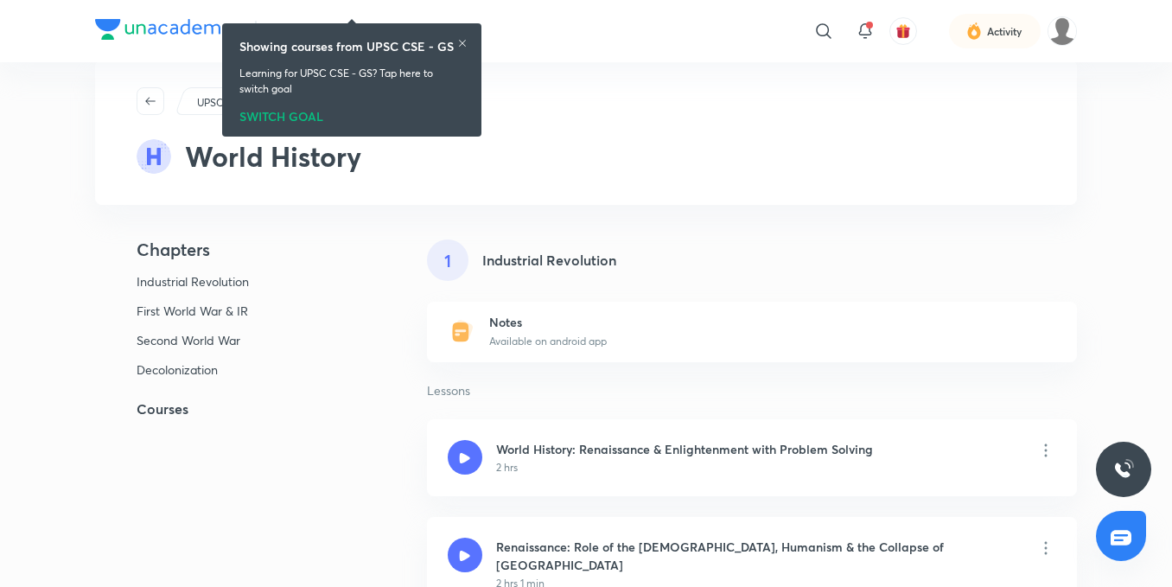
scroll to position [0, 0]
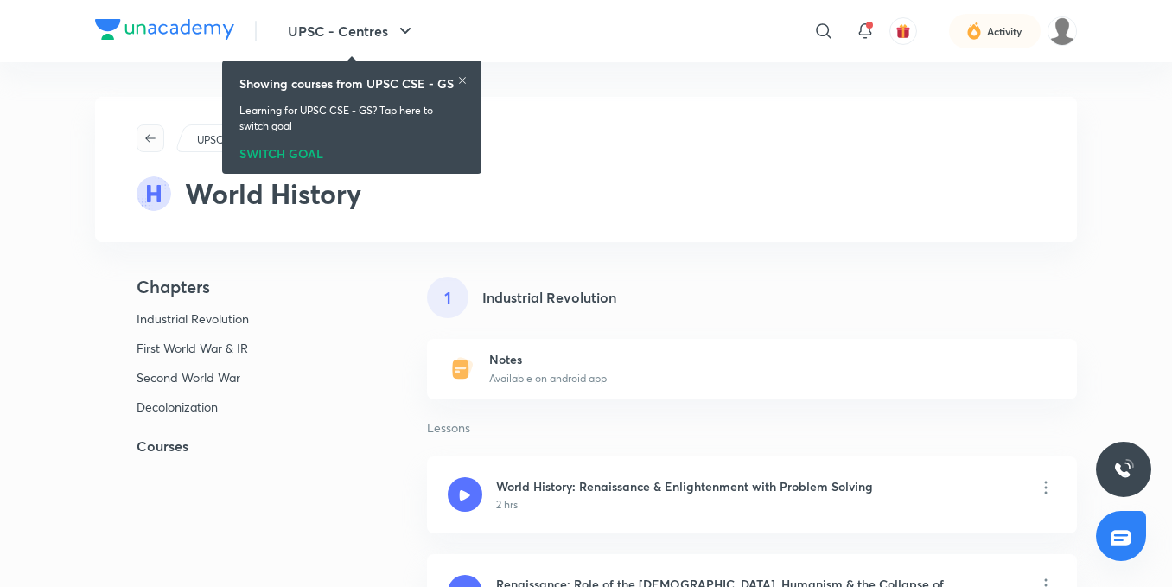
click at [152, 149] on button "button" at bounding box center [151, 138] width 28 height 28
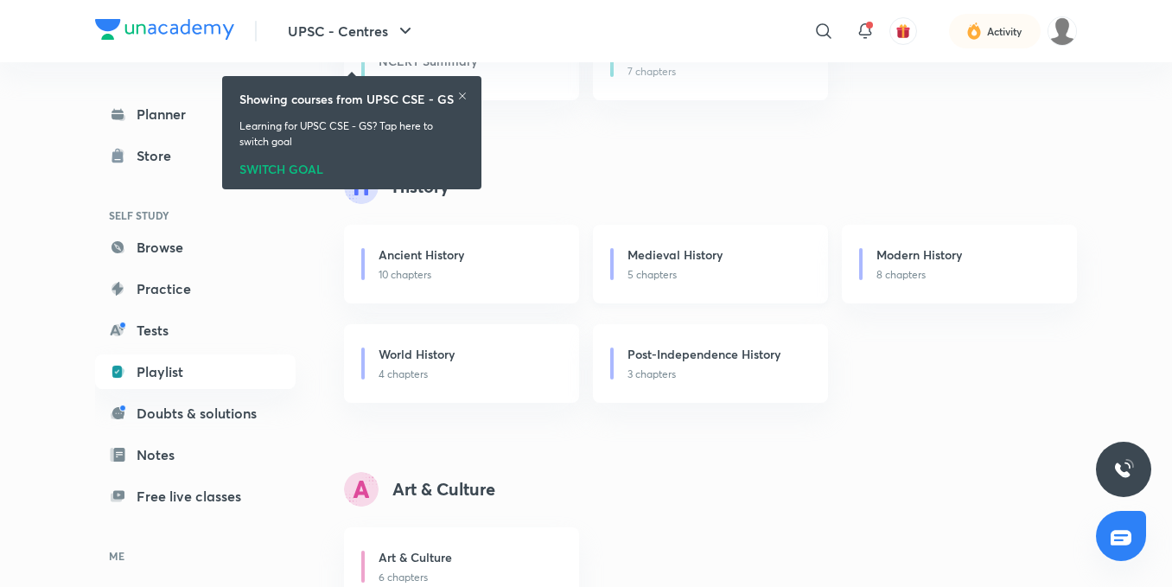
scroll to position [432, 0]
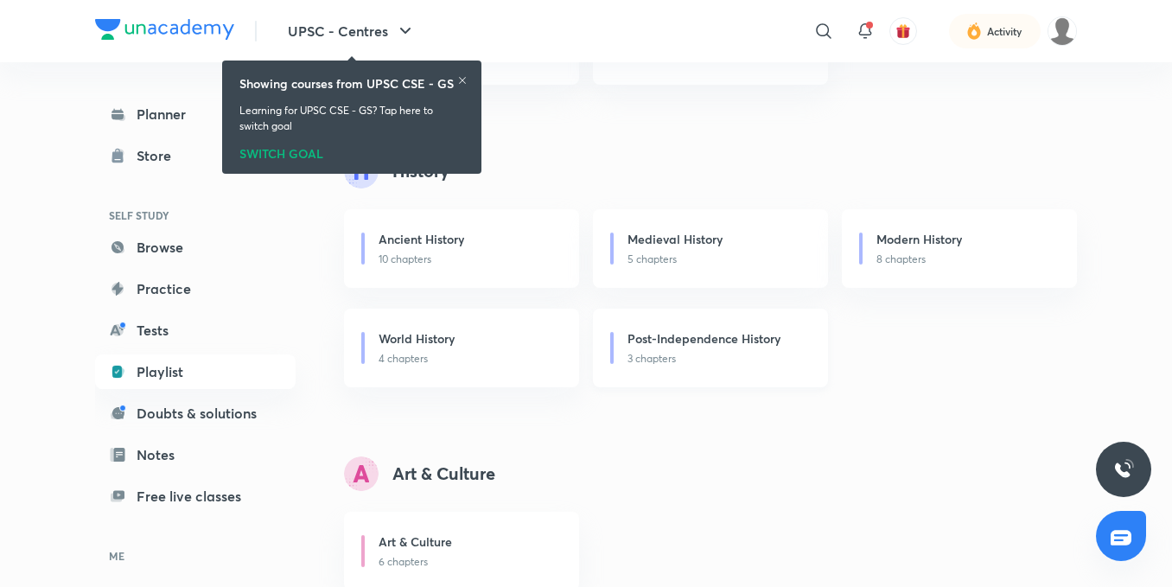
click at [690, 346] on h6 "Post-Independence History" at bounding box center [703, 338] width 153 height 18
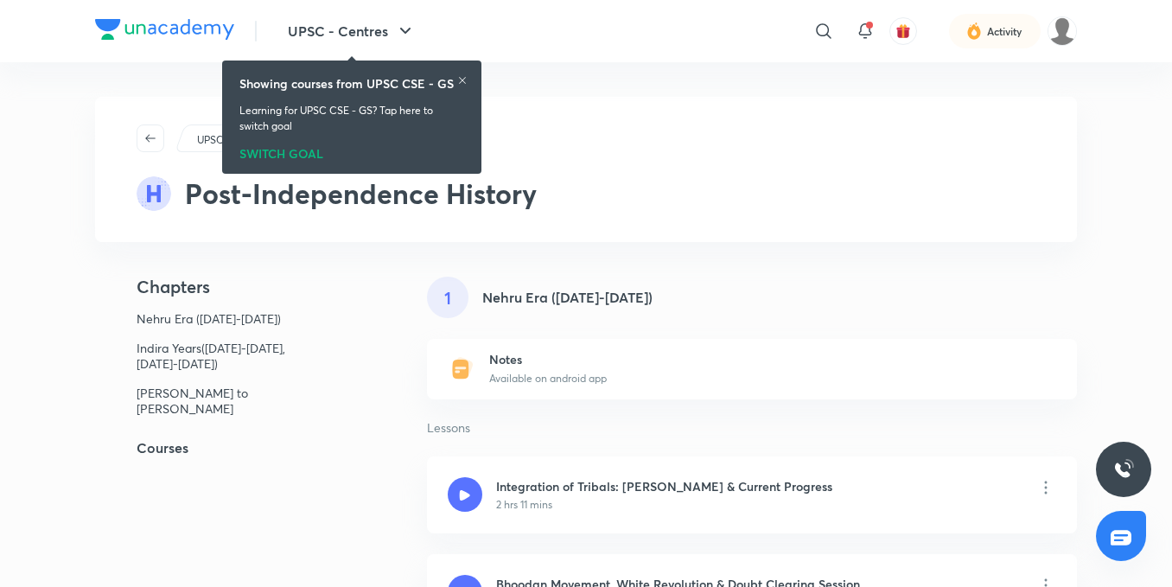
click at [161, 444] on h5 "Courses" at bounding box center [233, 447] width 276 height 21
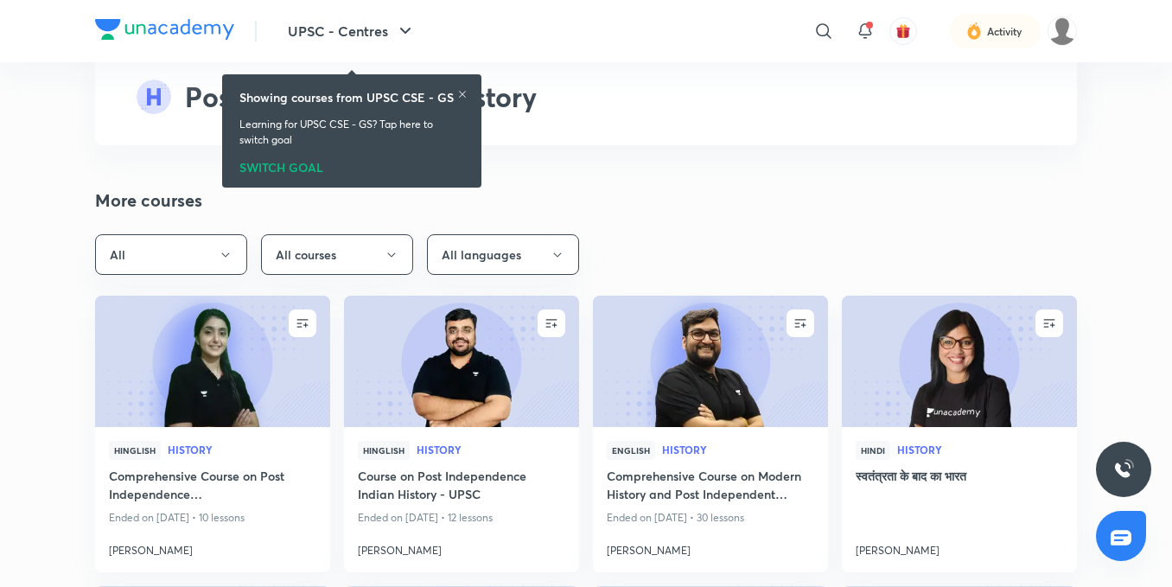
scroll to position [1976, 0]
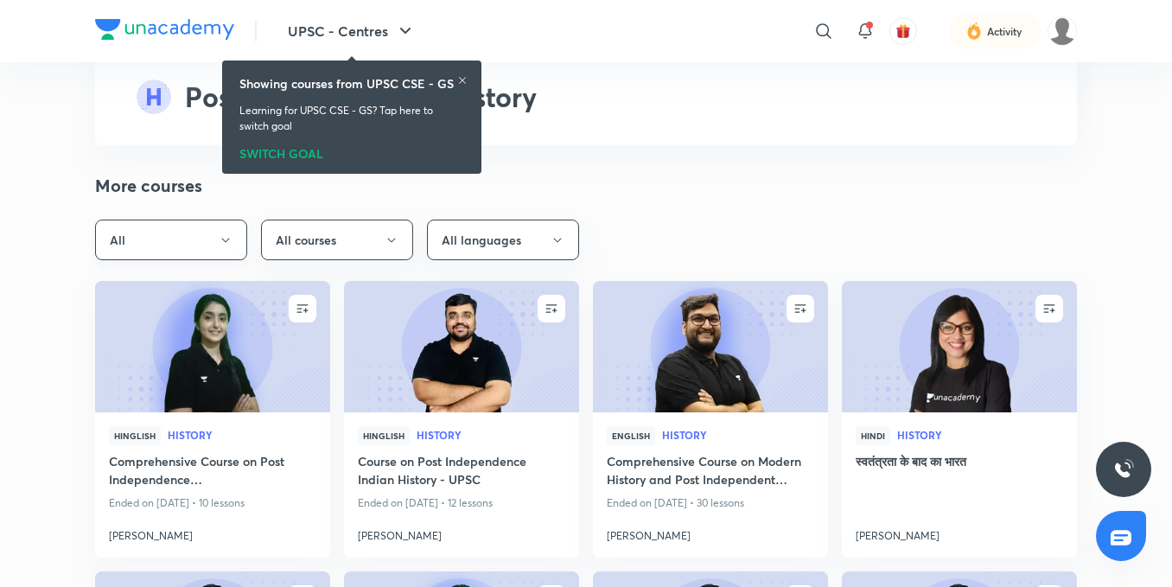
click at [221, 255] on button "All" at bounding box center [171, 239] width 152 height 41
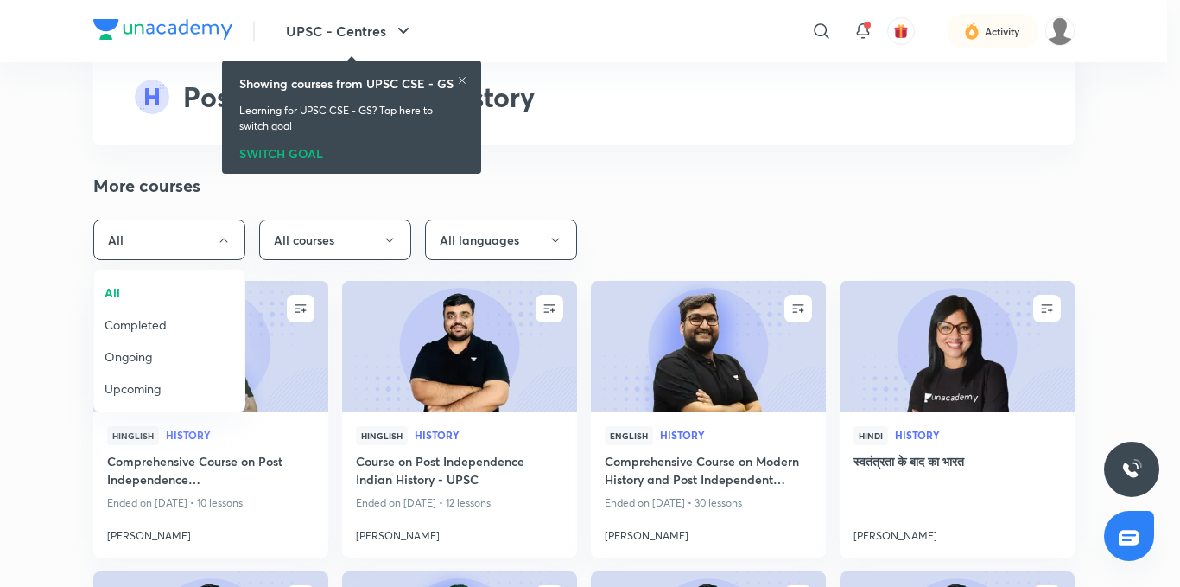
click at [169, 319] on span "Completed" at bounding box center [170, 324] width 130 height 18
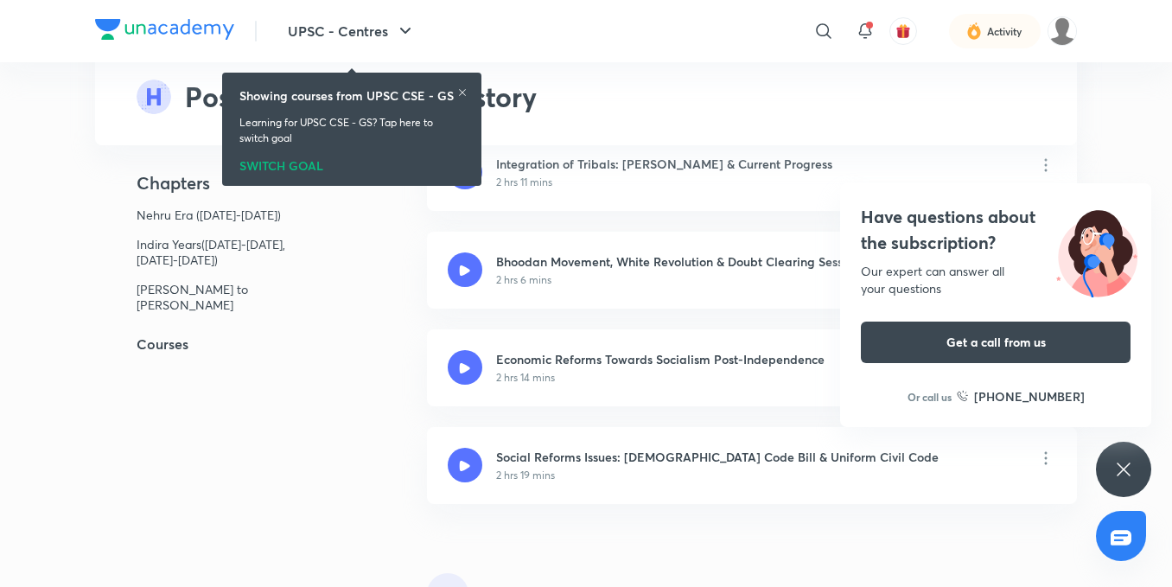
scroll to position [0, 0]
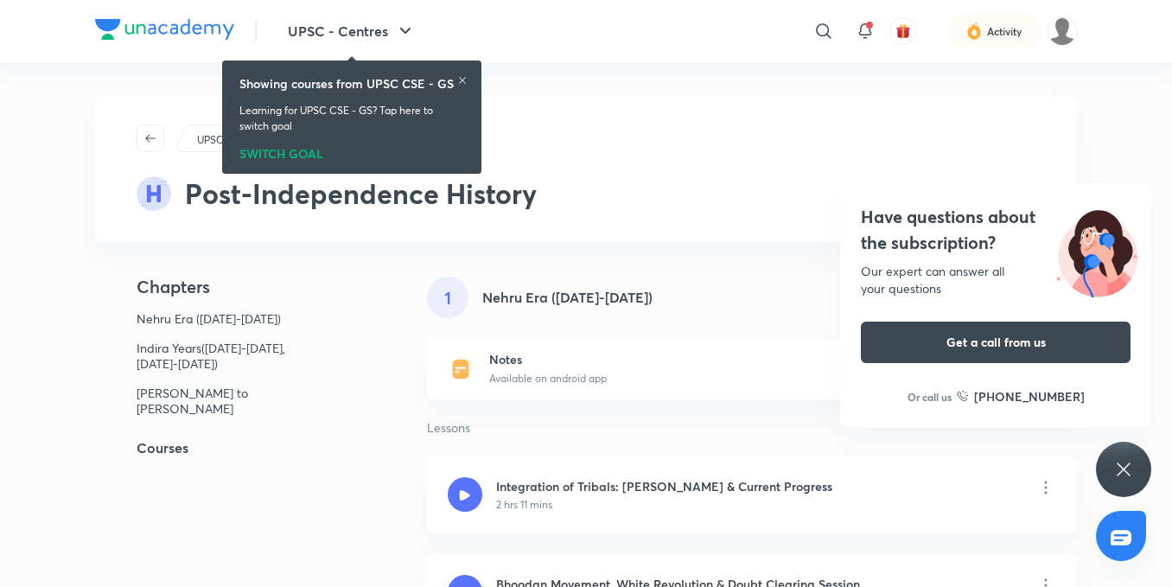
click at [1141, 474] on div "Have questions about the subscription? Our expert can answer all your questions…" at bounding box center [1123, 469] width 55 height 55
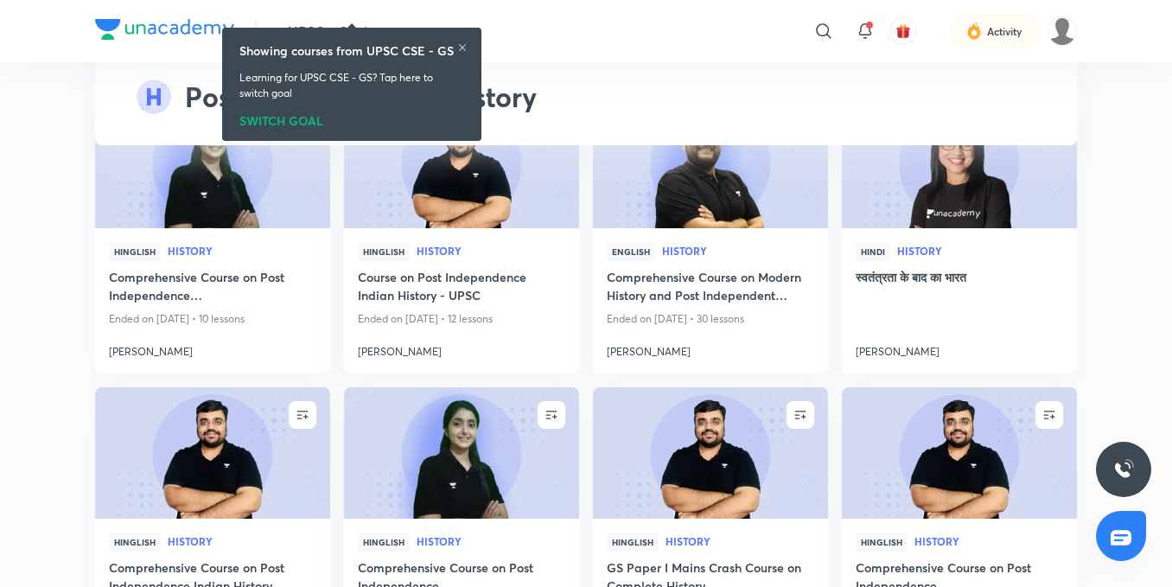
scroll to position [2074, 0]
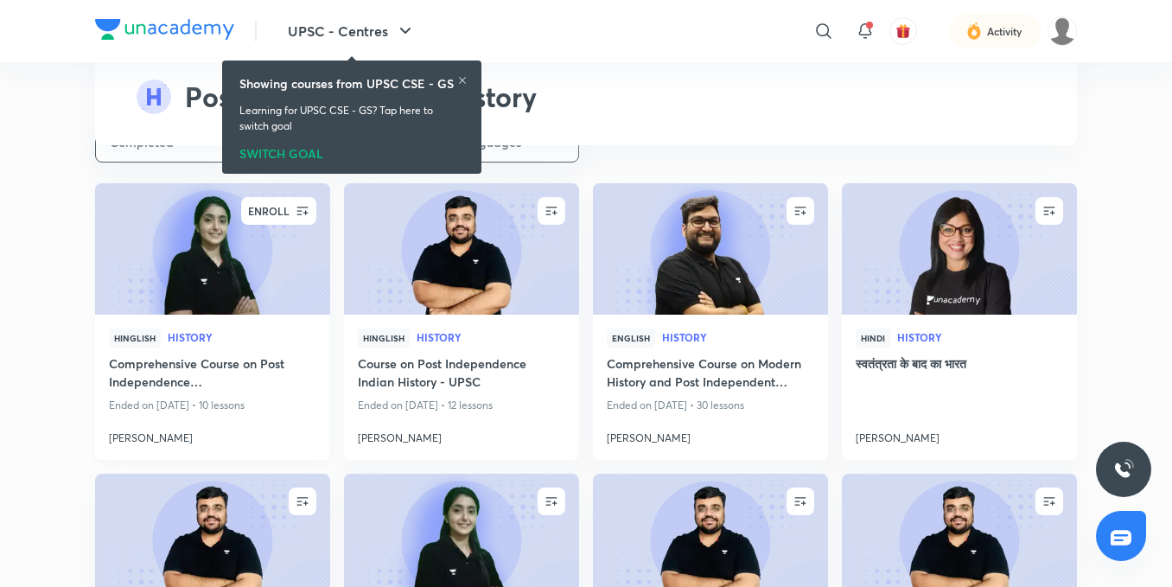
click at [305, 206] on icon "button" at bounding box center [302, 210] width 17 height 17
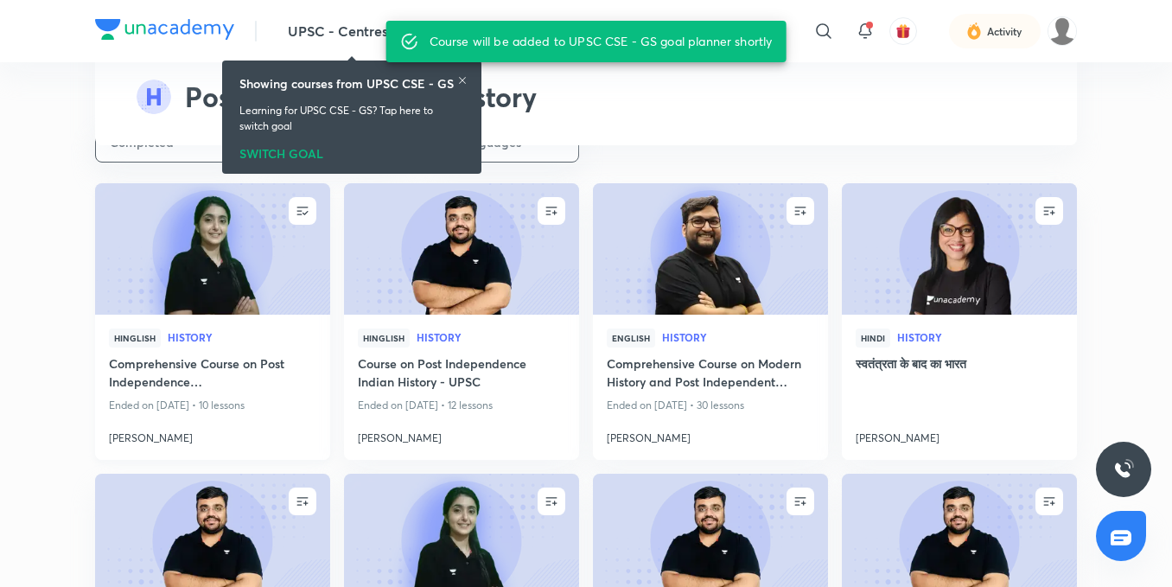
click at [197, 30] on img at bounding box center [164, 29] width 139 height 21
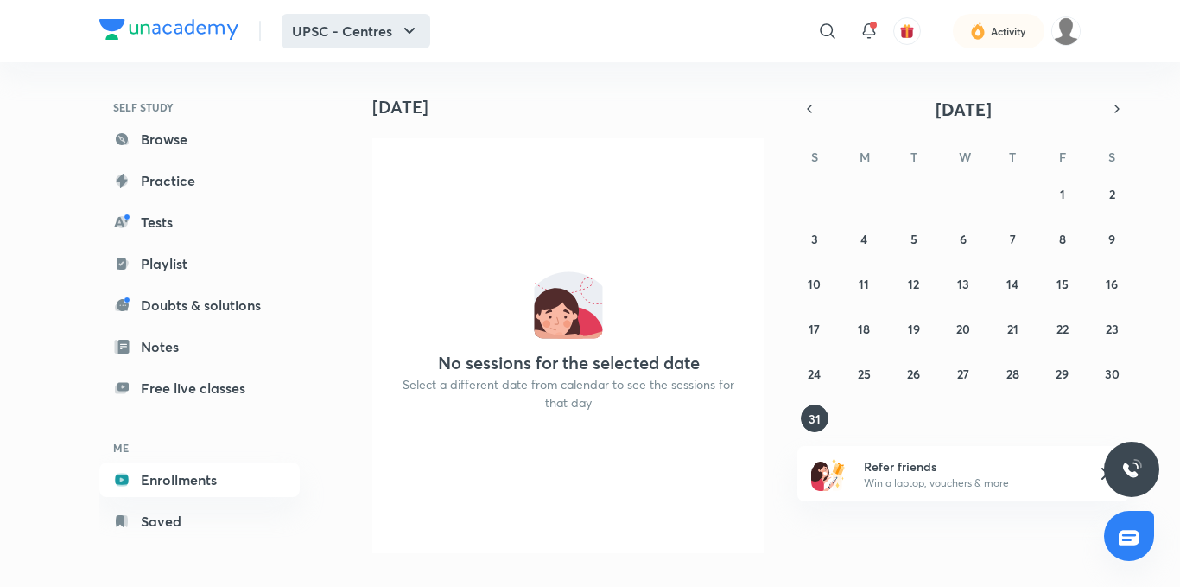
click at [411, 37] on icon "button" at bounding box center [409, 31] width 21 height 21
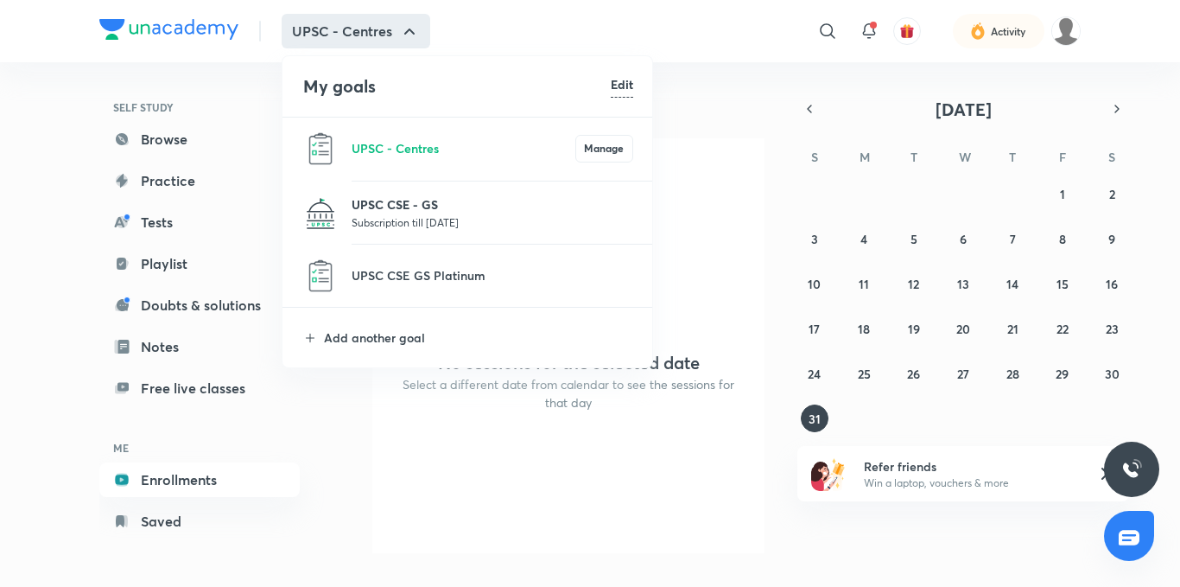
click at [386, 197] on p "UPSC CSE - GS" at bounding box center [493, 204] width 282 height 18
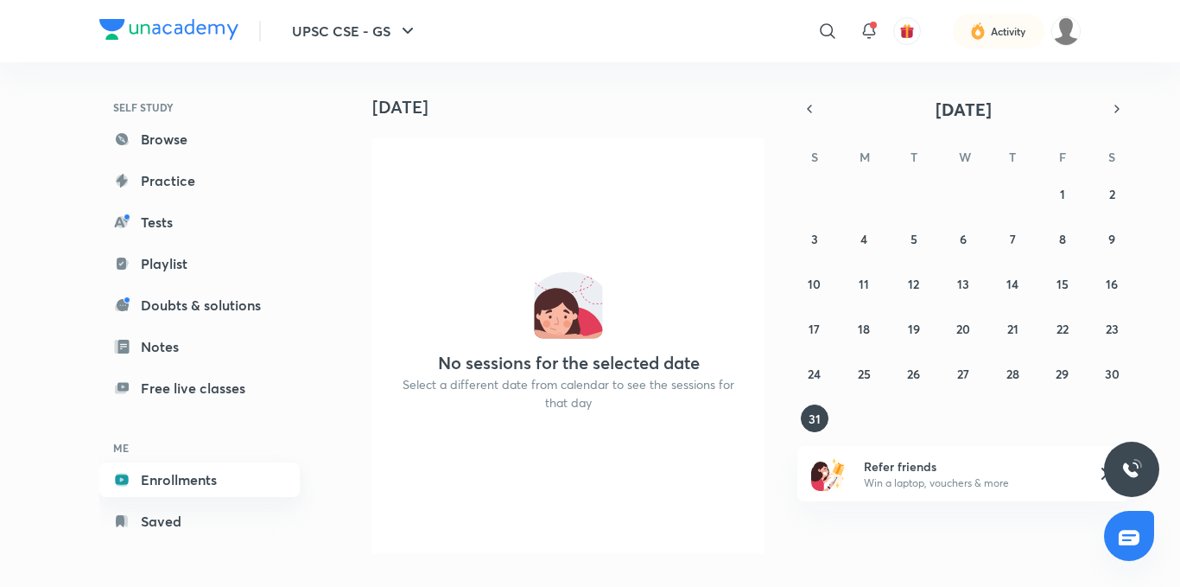
click at [198, 470] on link "Enrollments" at bounding box center [199, 479] width 200 height 35
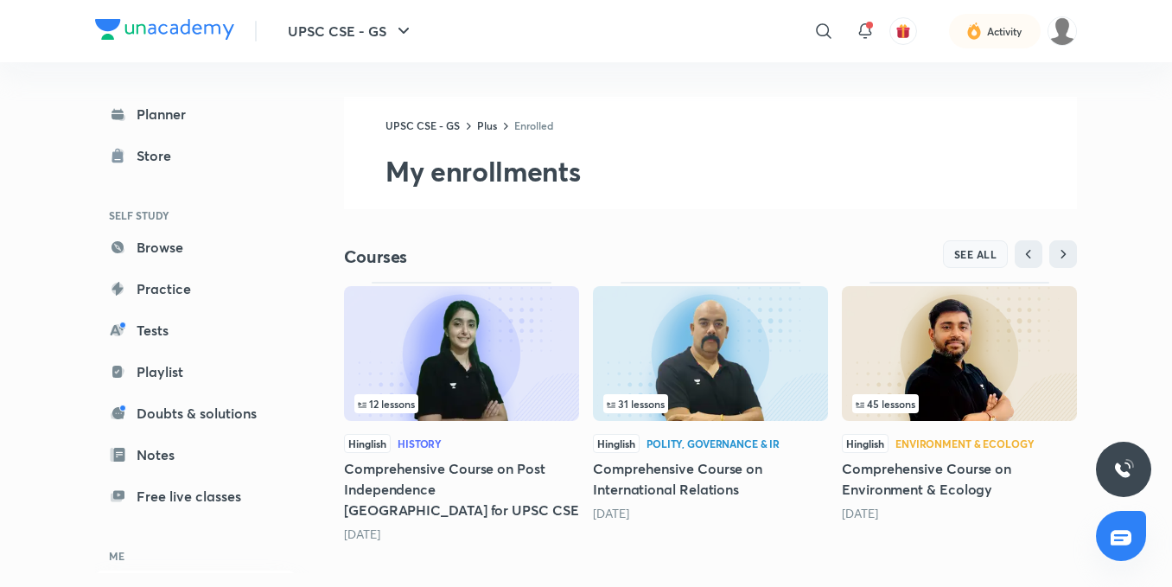
click at [967, 260] on span "SEE ALL" at bounding box center [975, 254] width 43 height 12
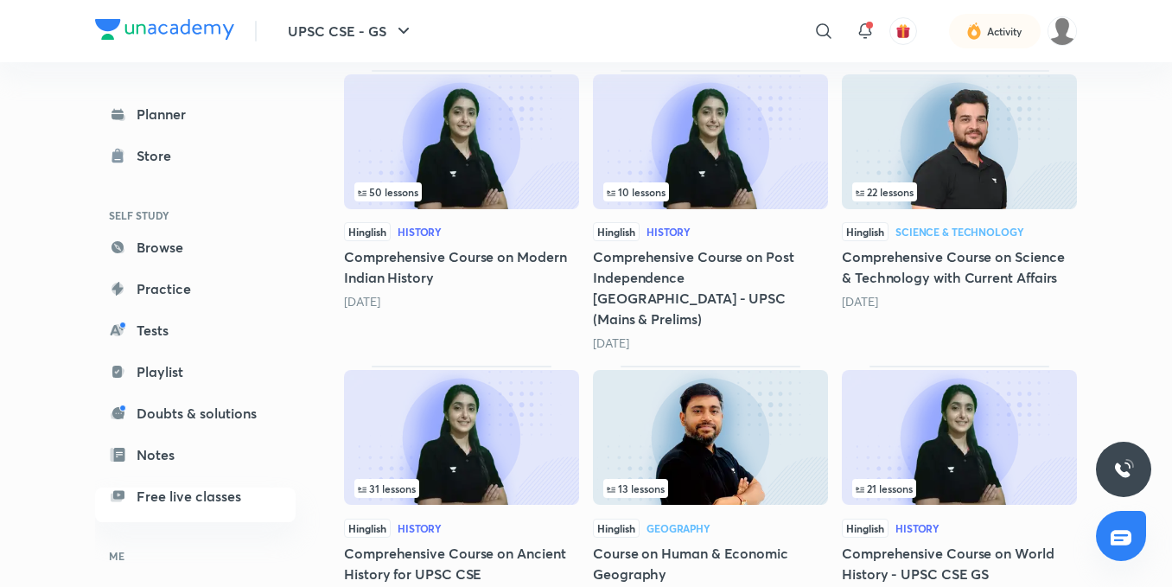
scroll to position [1579, 0]
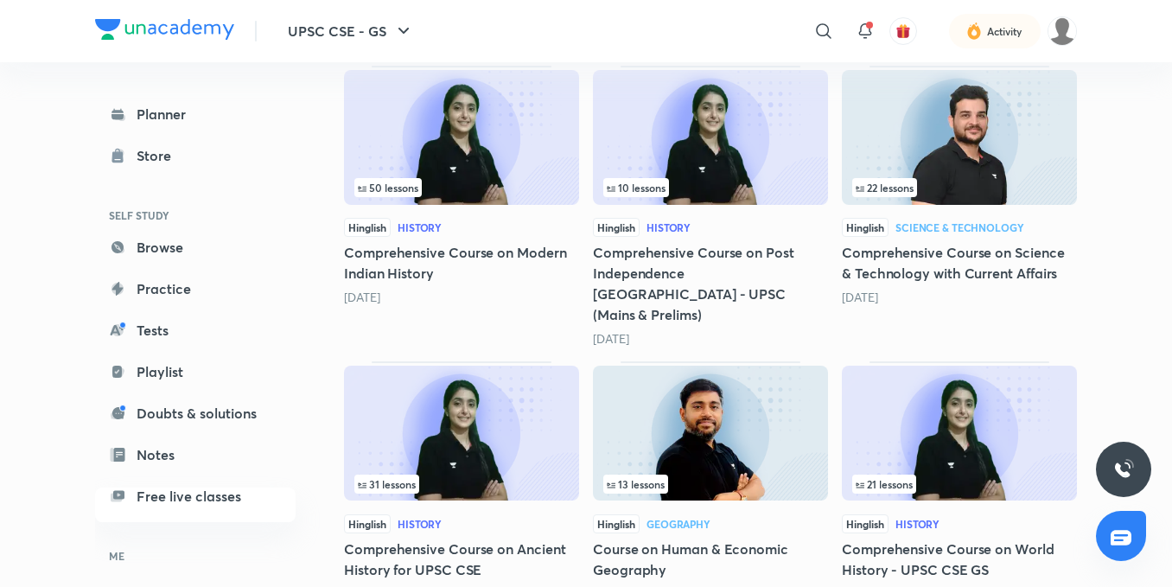
click at [719, 178] on div "10 lessons" at bounding box center [710, 187] width 214 height 19
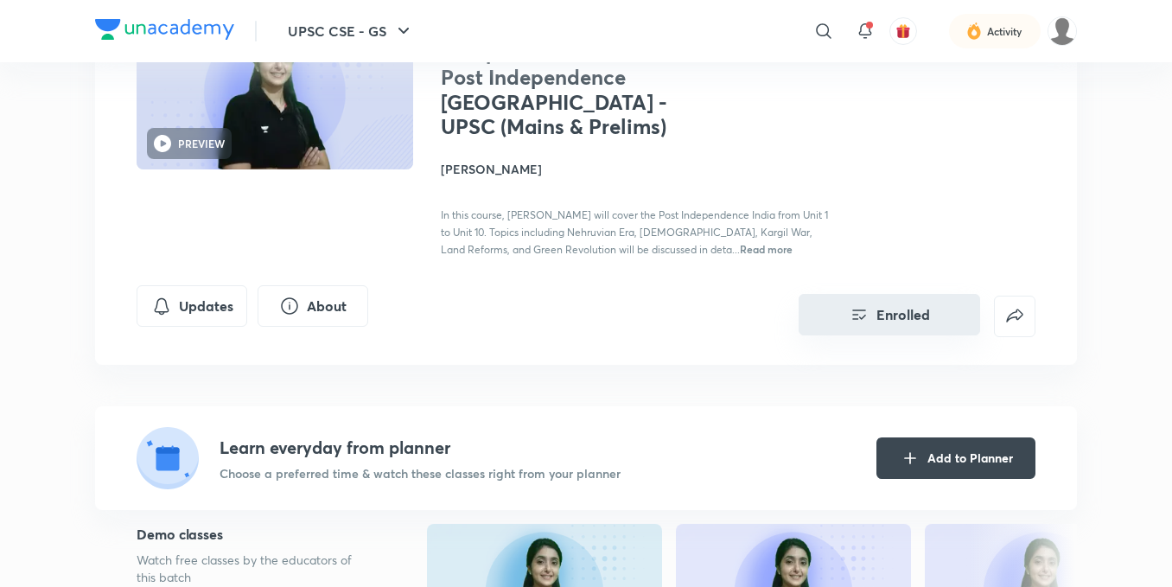
click at [888, 294] on button "Enrolled" at bounding box center [888, 314] width 181 height 41
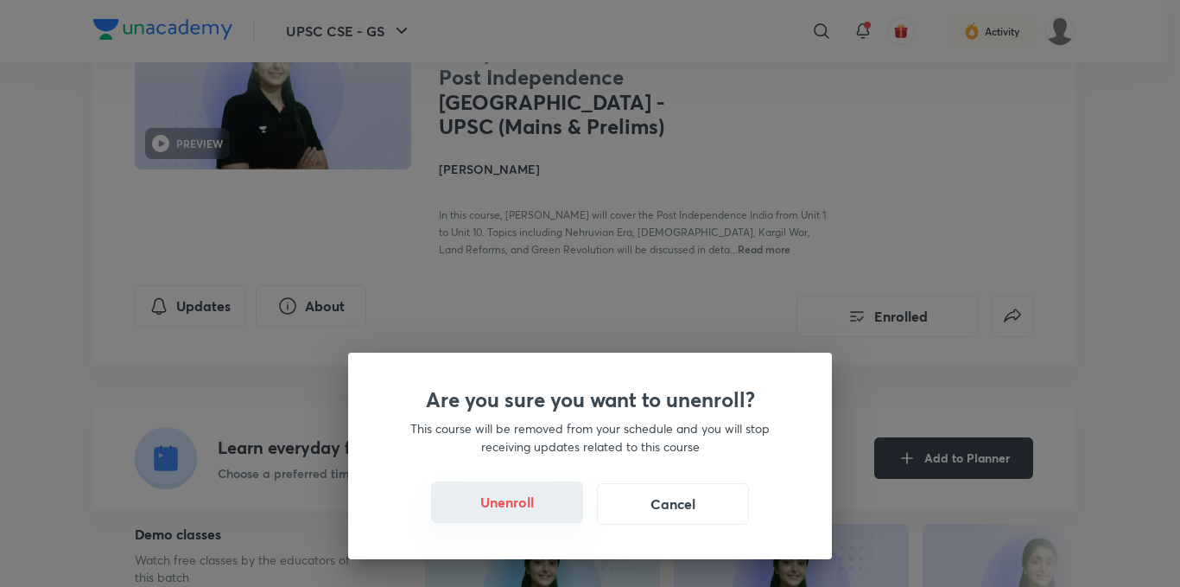
click at [497, 512] on button "Unenroll" at bounding box center [507, 501] width 152 height 41
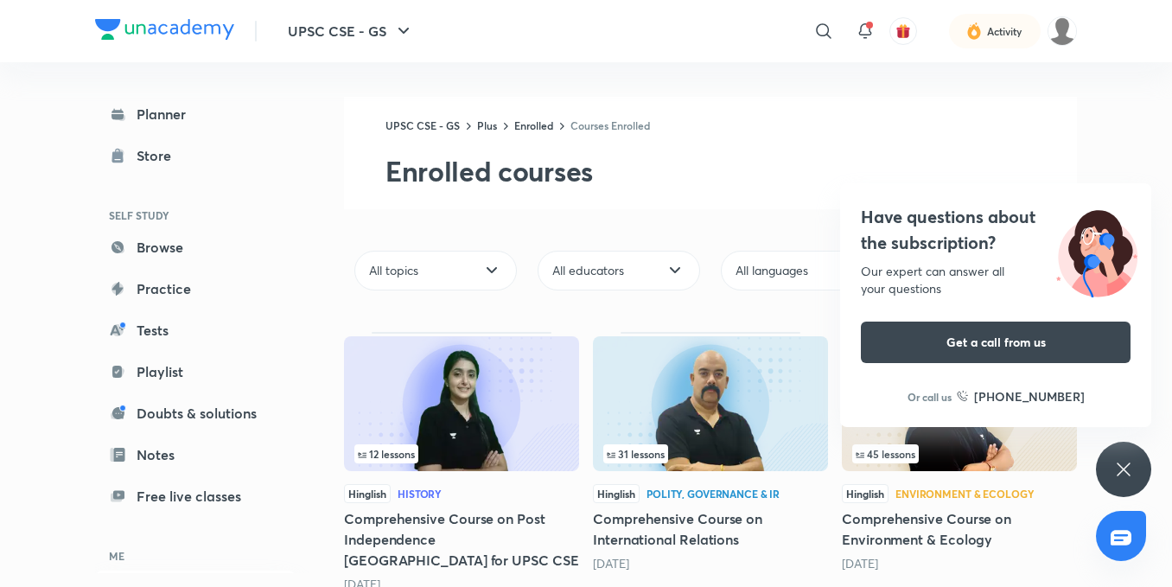
click at [1147, 466] on div "Have questions about the subscription? Our expert can answer all your questions…" at bounding box center [1123, 469] width 55 height 55
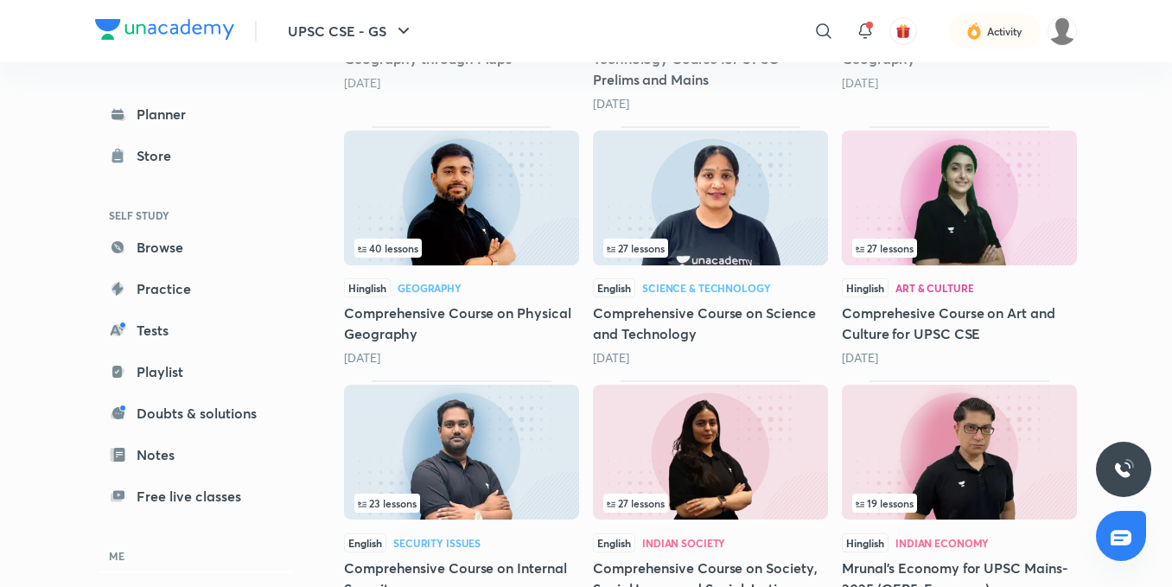
scroll to position [715, 0]
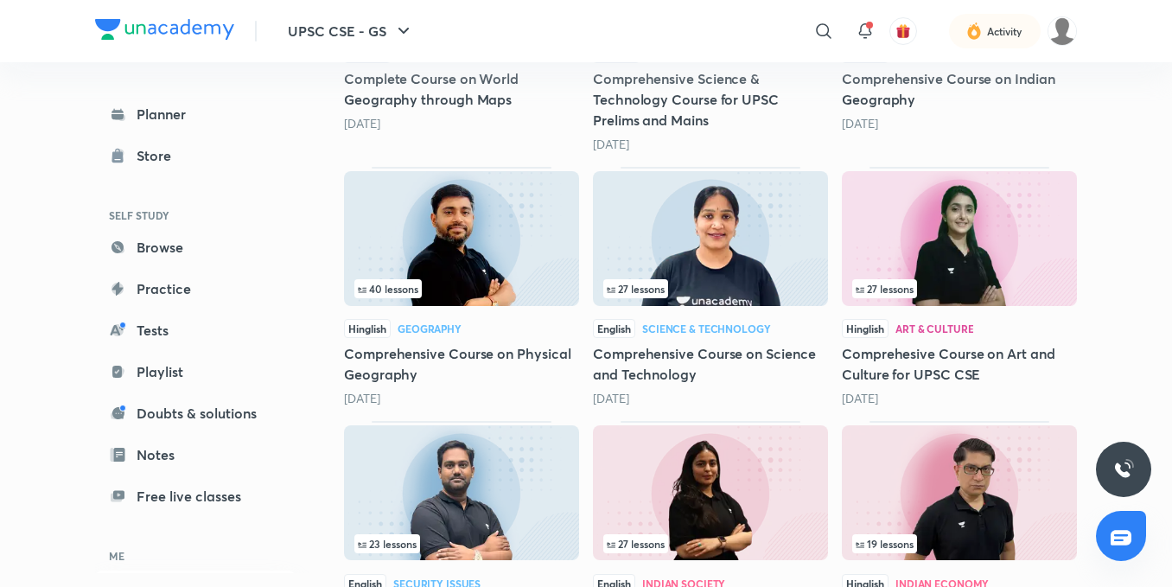
click at [708, 213] on img at bounding box center [710, 238] width 235 height 135
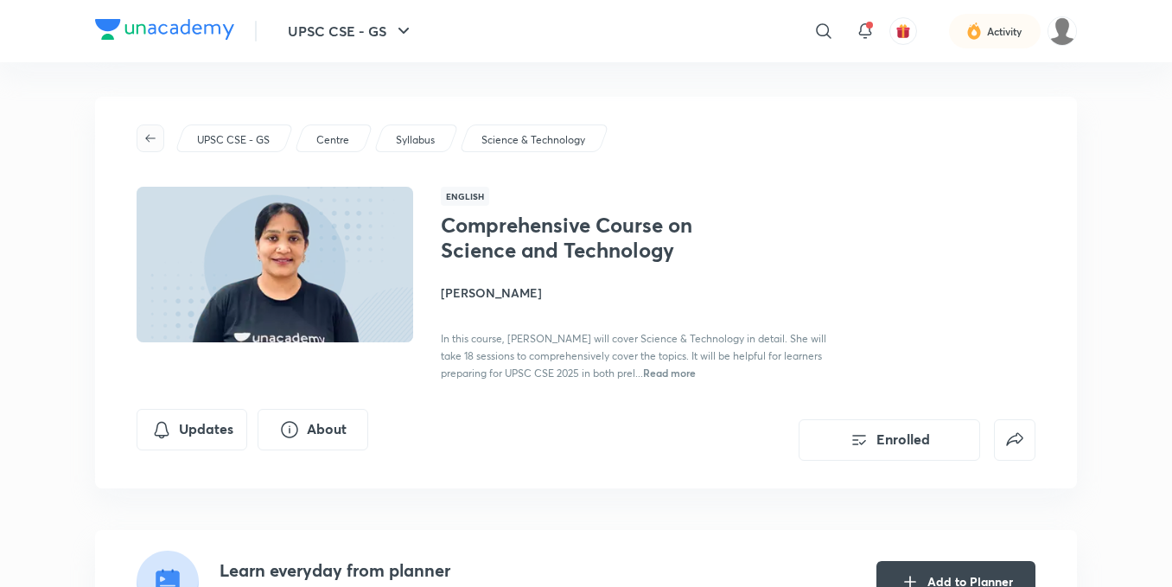
click at [159, 130] on button "button" at bounding box center [151, 138] width 28 height 28
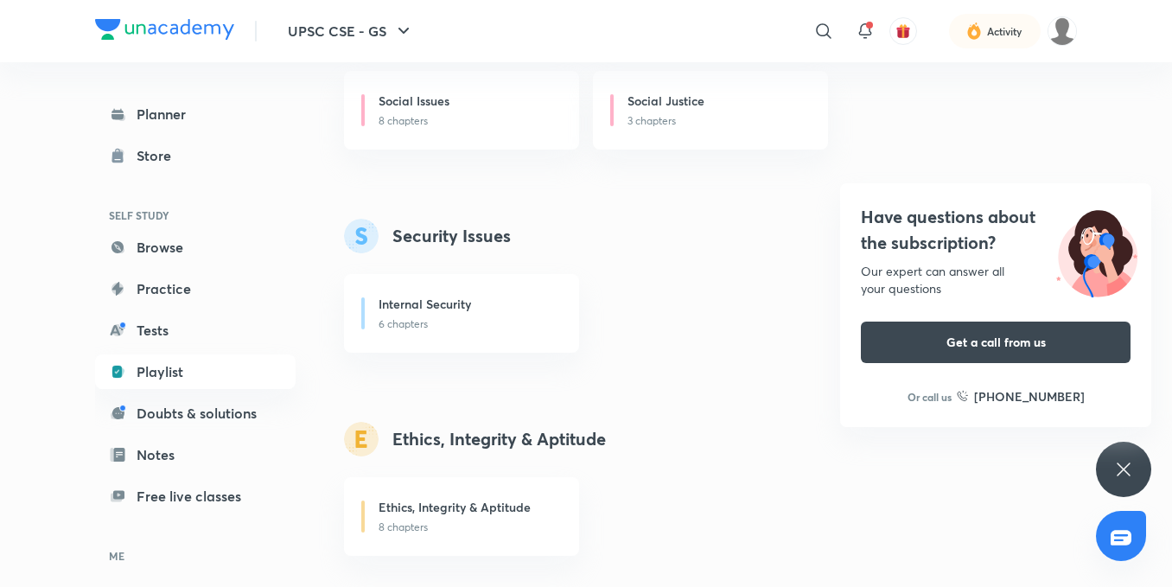
scroll to position [2104, 0]
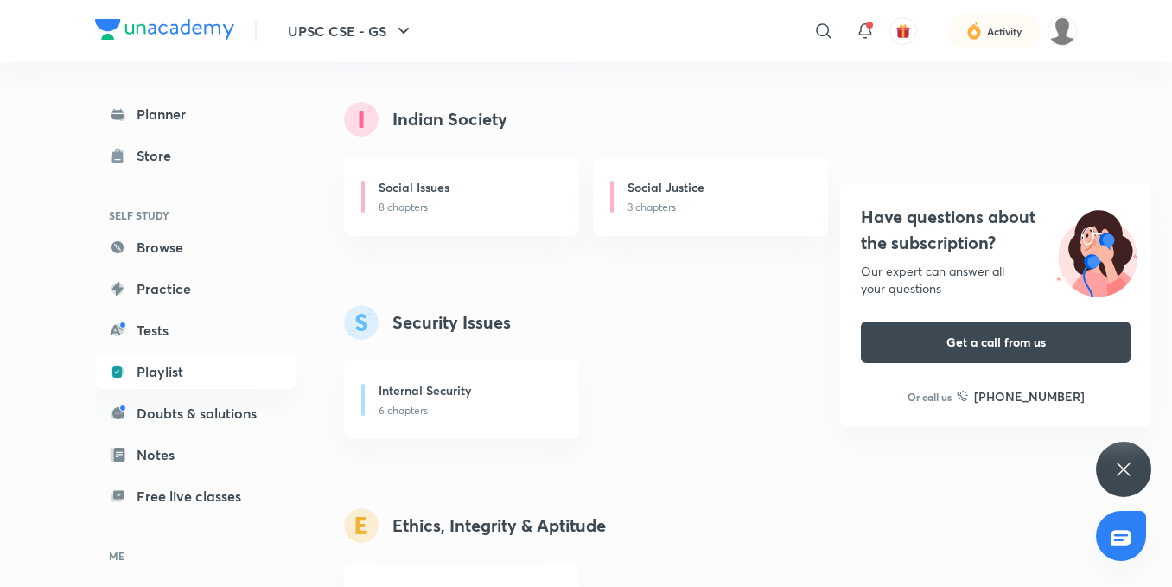
click at [1115, 469] on icon at bounding box center [1123, 469] width 21 height 21
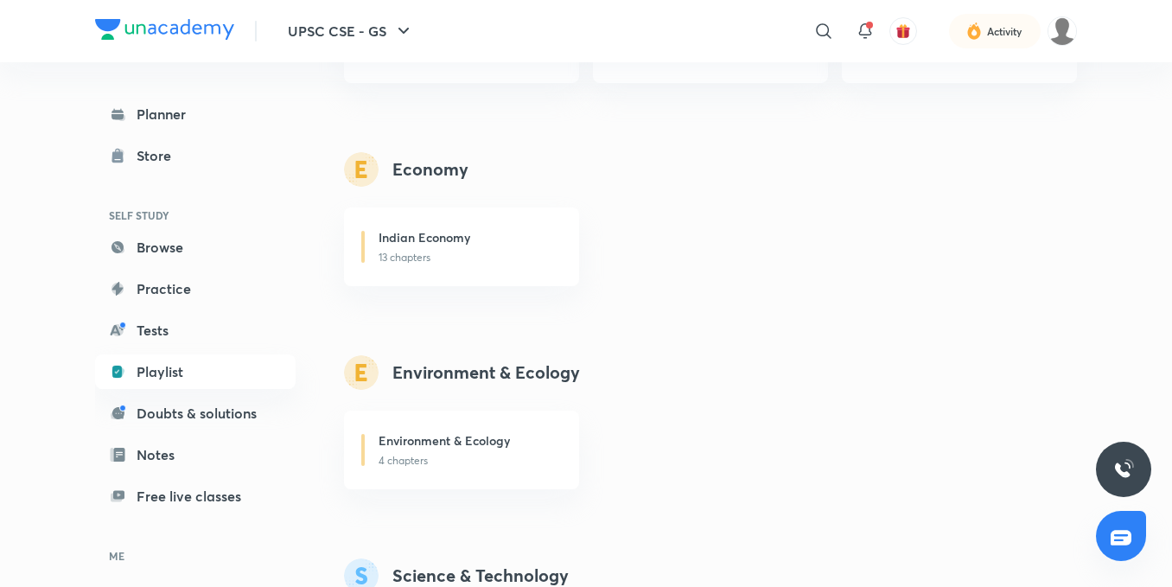
scroll to position [1469, 0]
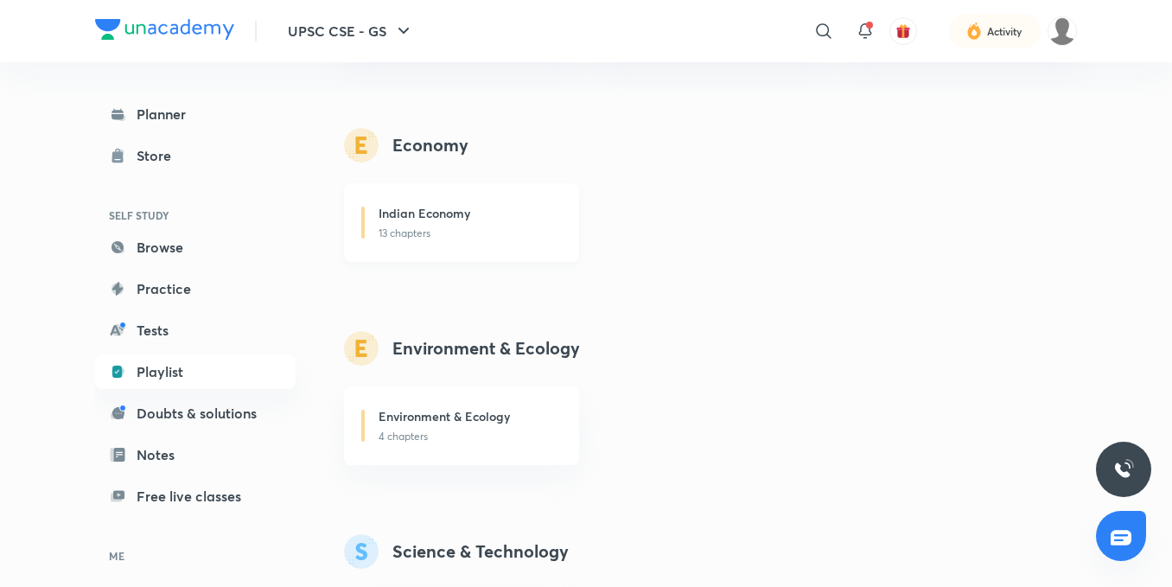
click at [499, 240] on p "13 chapters" at bounding box center [468, 234] width 180 height 16
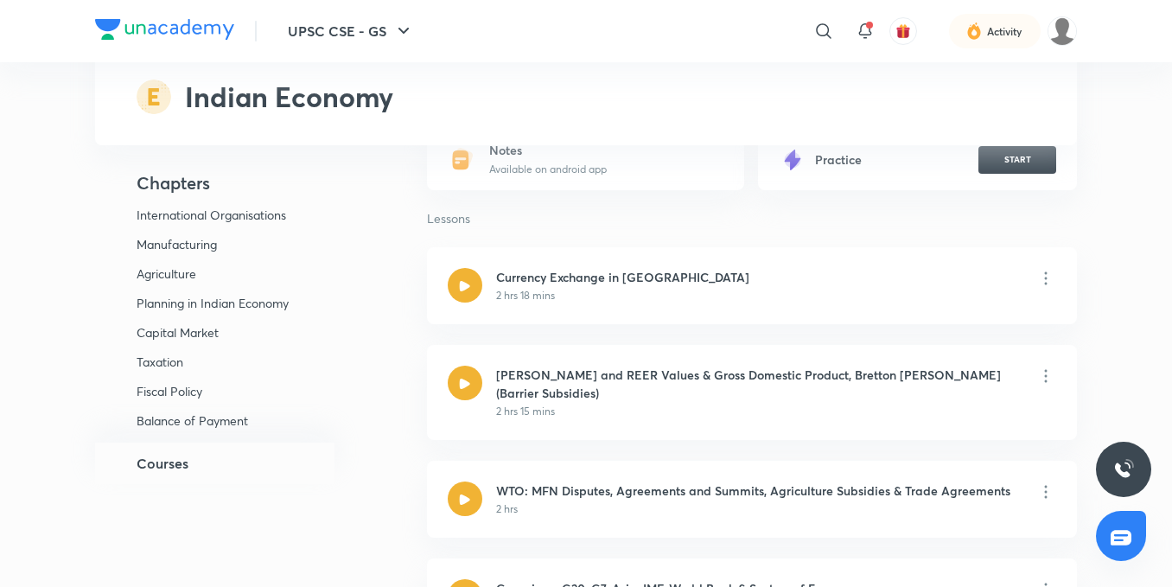
scroll to position [432, 0]
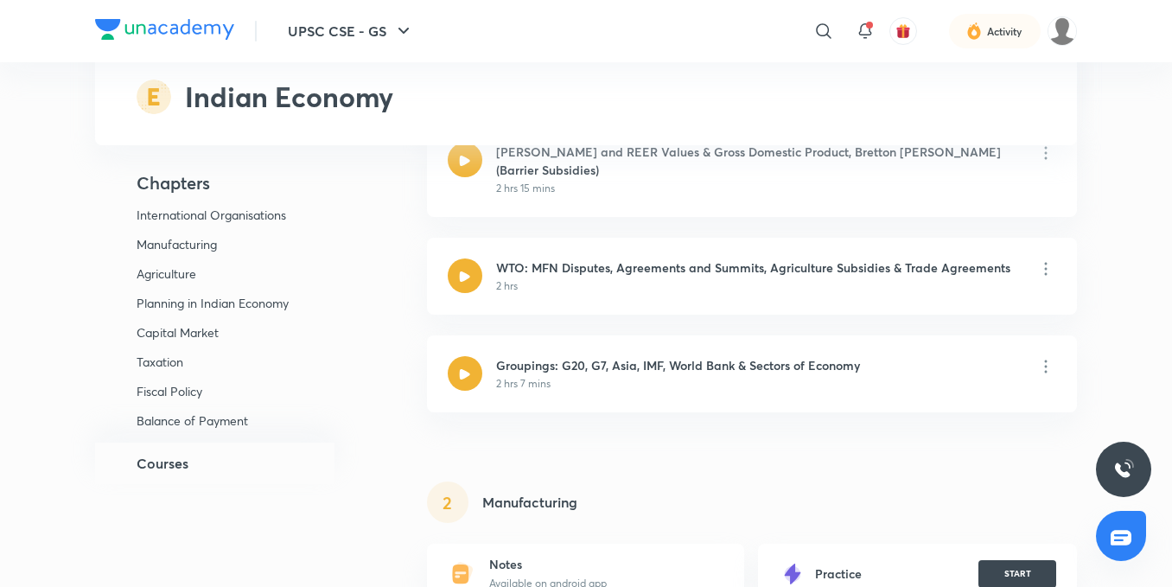
click at [181, 460] on h5 "Courses" at bounding box center [163, 463] width 52 height 21
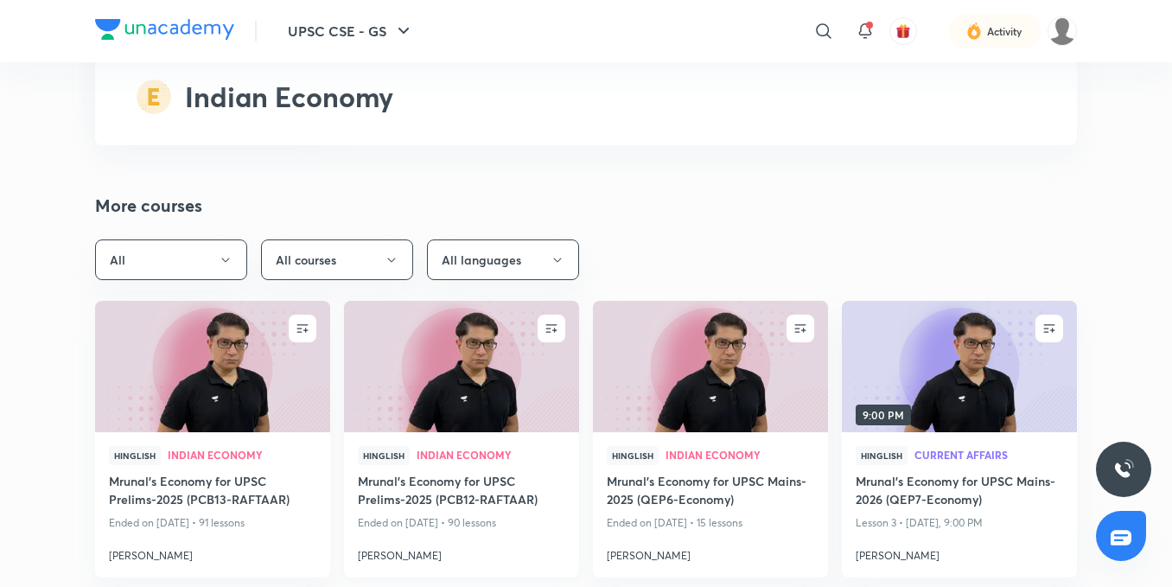
scroll to position [9016, 0]
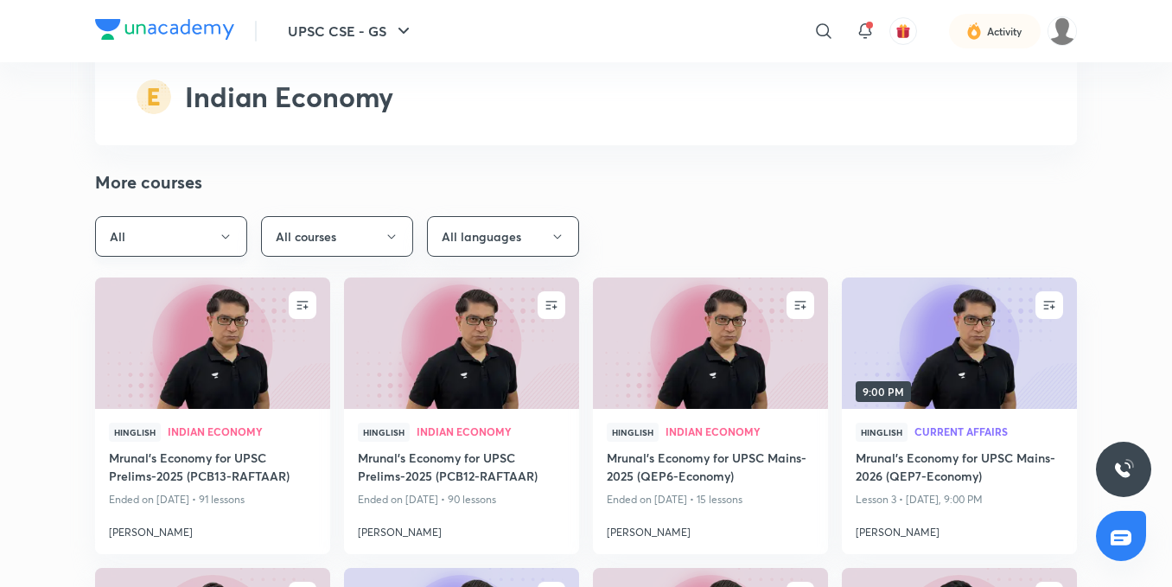
click at [222, 230] on icon "button" at bounding box center [226, 237] width 14 height 14
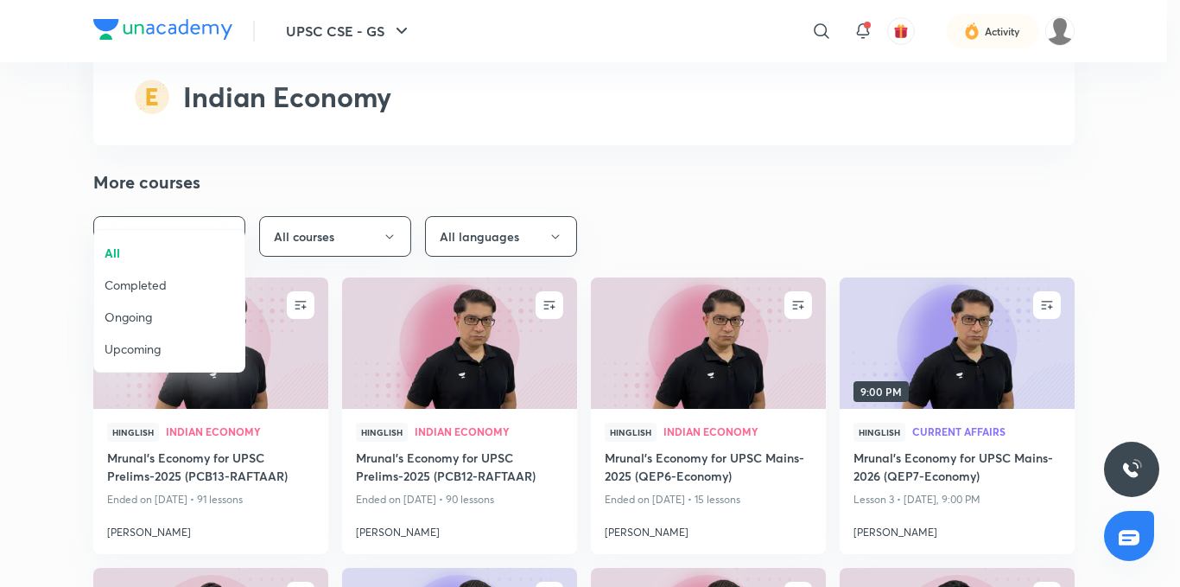
click at [147, 287] on span "Completed" at bounding box center [170, 285] width 130 height 18
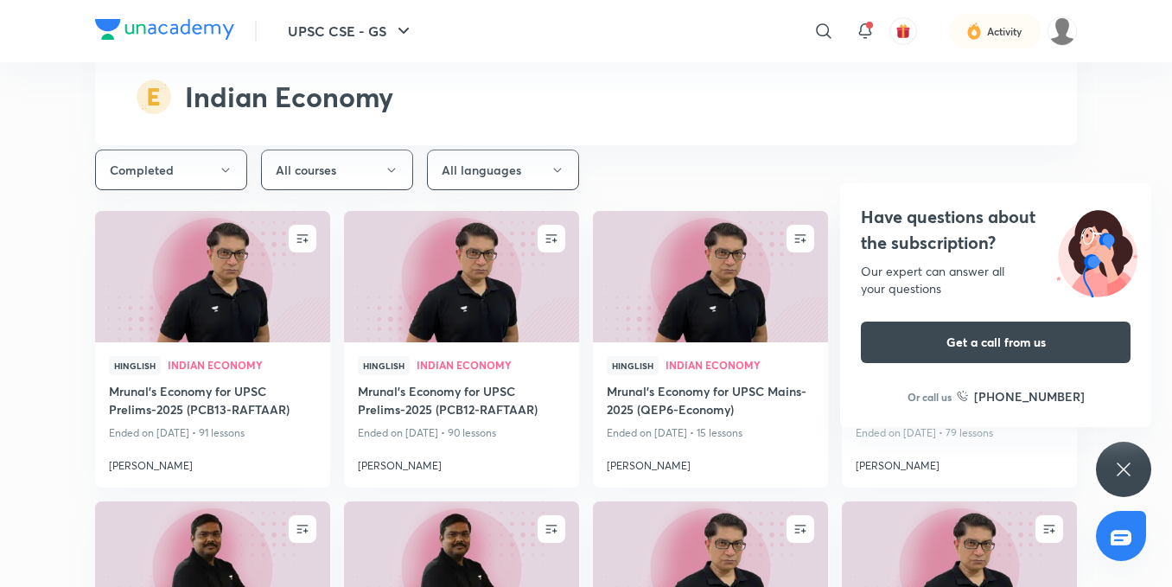
scroll to position [9103, 0]
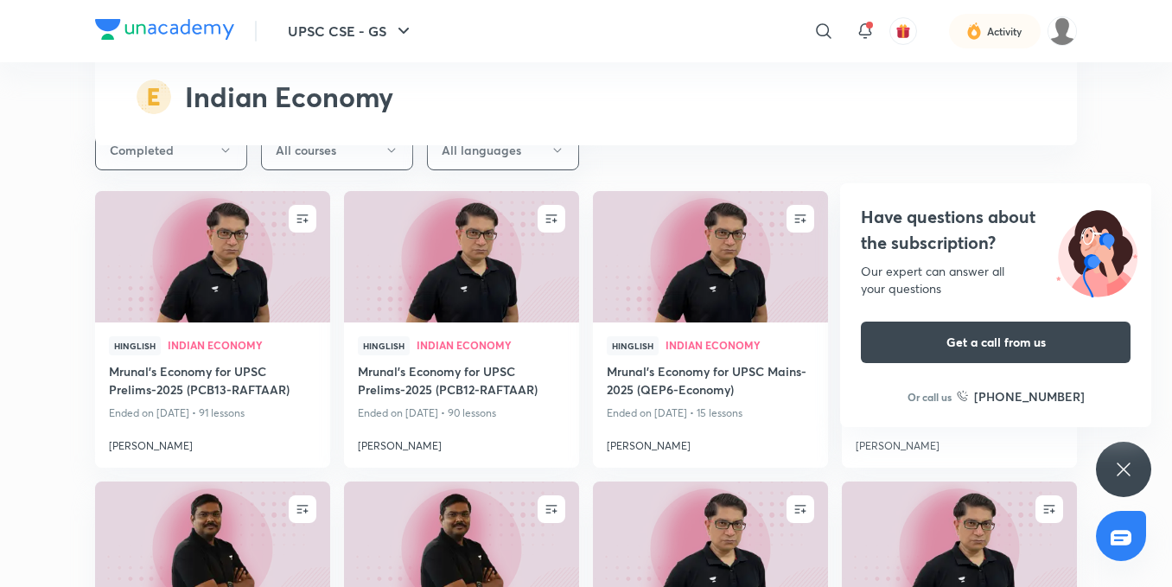
click at [1134, 472] on div "Have questions about the subscription? Our expert can answer all your questions…" at bounding box center [1123, 469] width 55 height 55
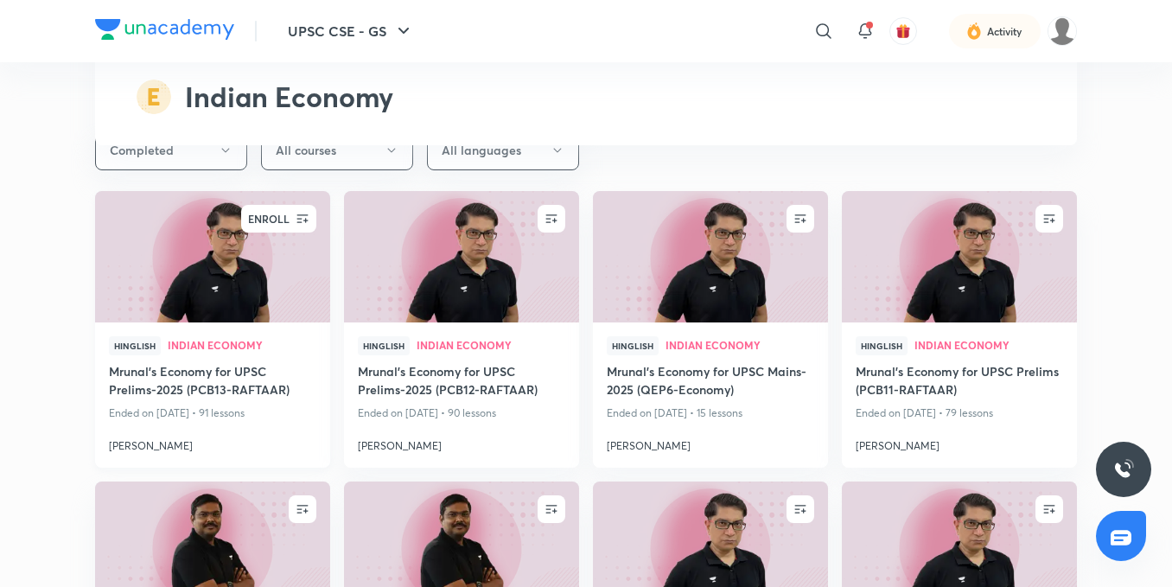
click at [304, 210] on icon "button" at bounding box center [302, 218] width 17 height 17
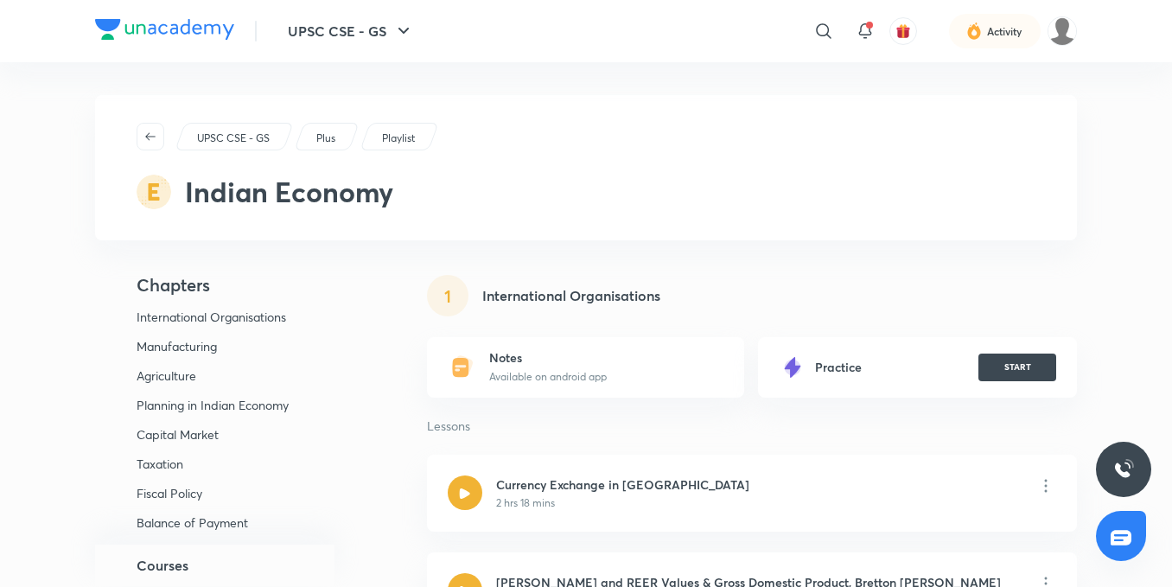
scroll to position [0, 0]
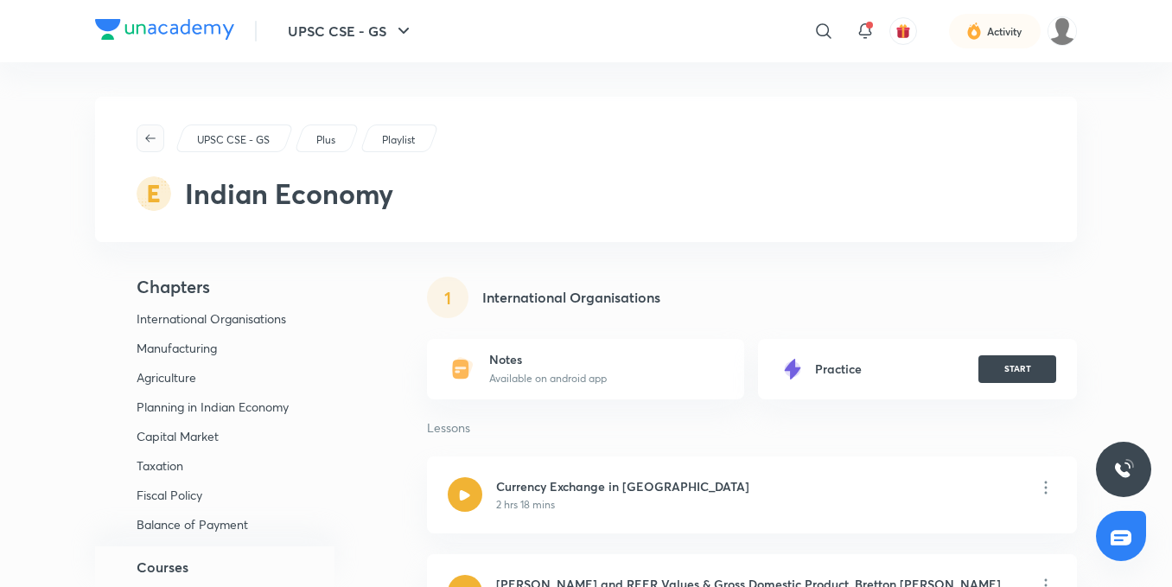
click at [143, 139] on span "button" at bounding box center [150, 138] width 26 height 14
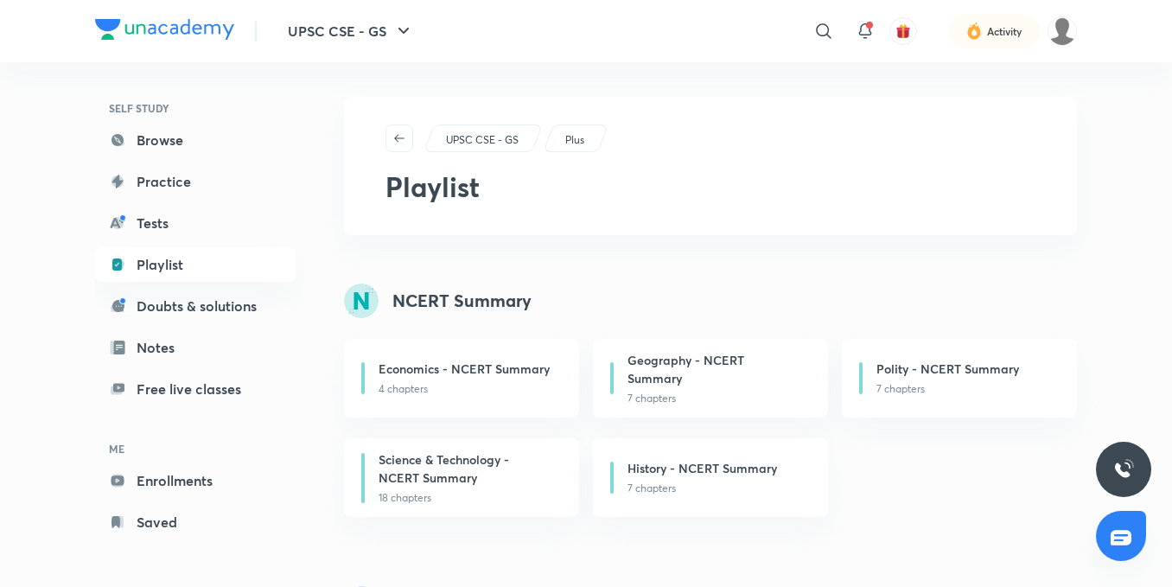
scroll to position [108, 0]
click at [181, 478] on link "Enrollments" at bounding box center [195, 479] width 200 height 35
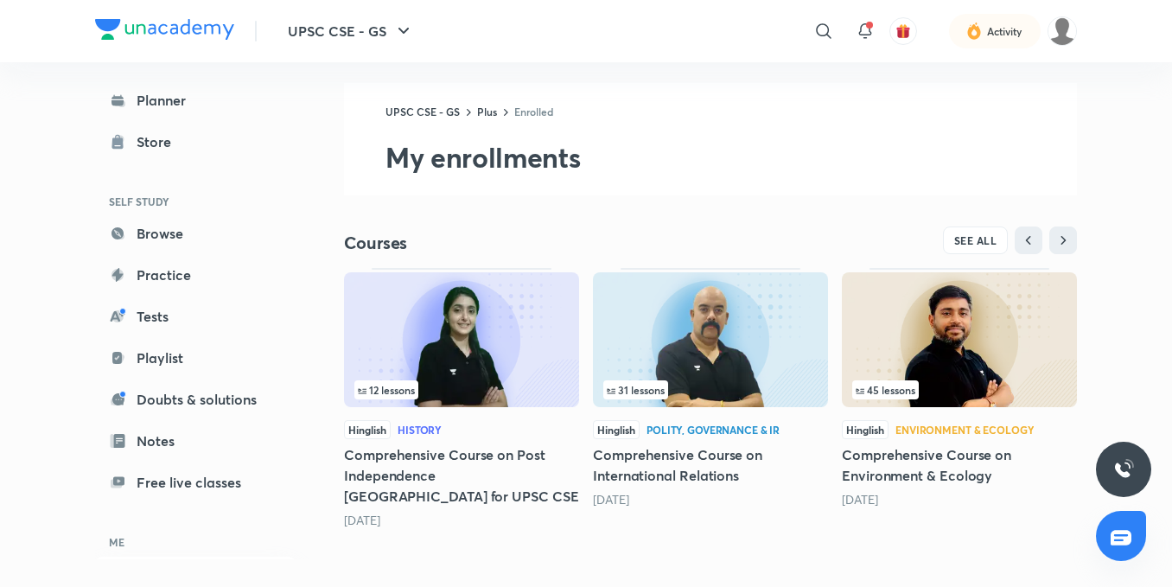
scroll to position [17, 0]
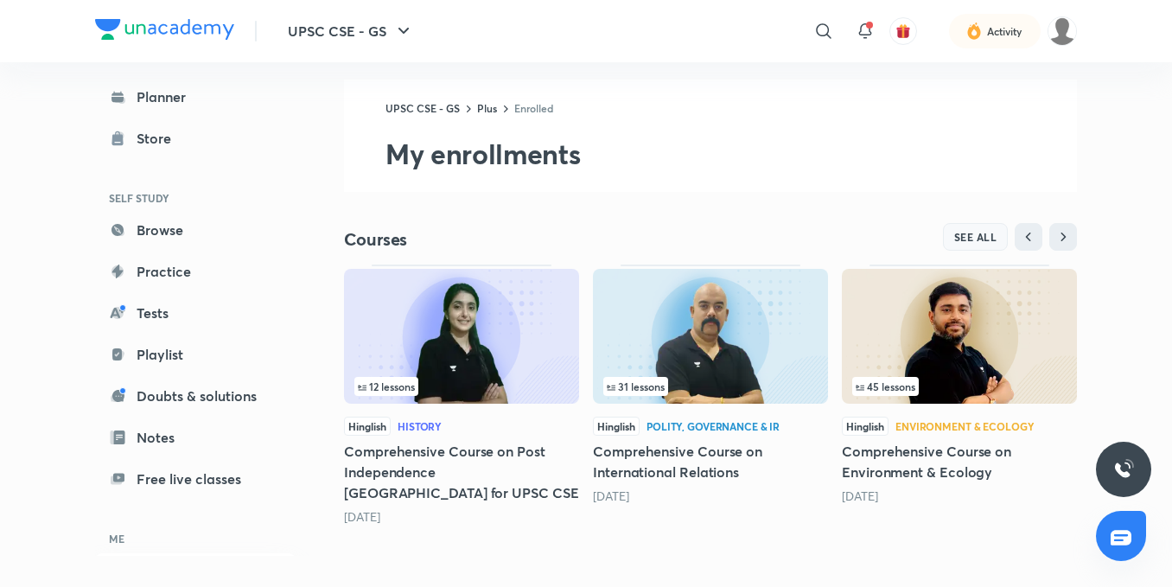
click at [944, 231] on button "SEE ALL" at bounding box center [976, 237] width 66 height 28
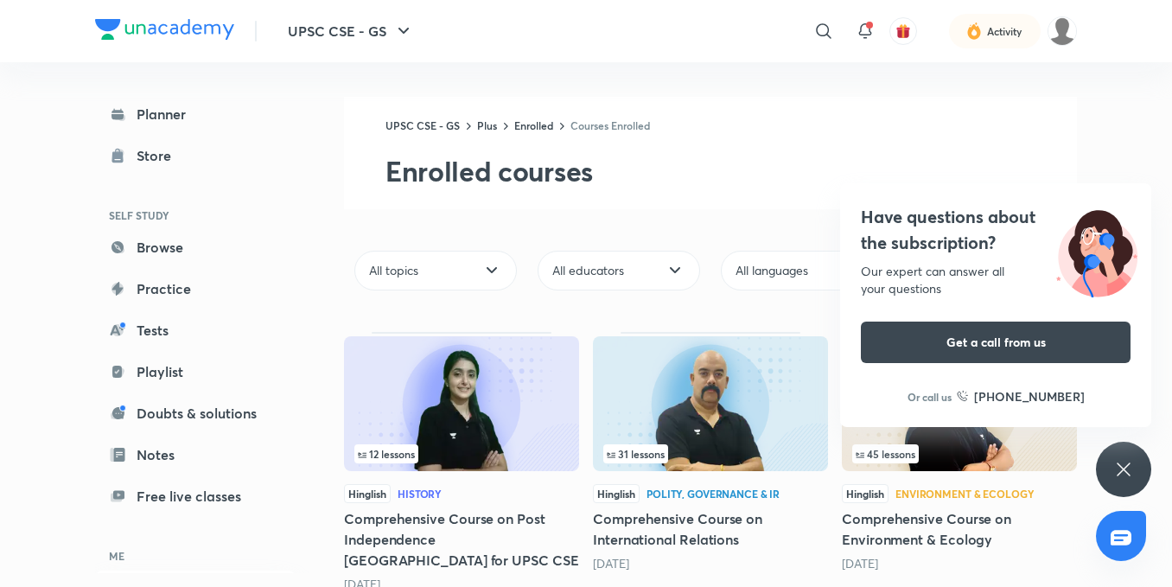
click at [1122, 446] on div "Have questions about the subscription? Our expert can answer all your questions…" at bounding box center [1123, 469] width 55 height 55
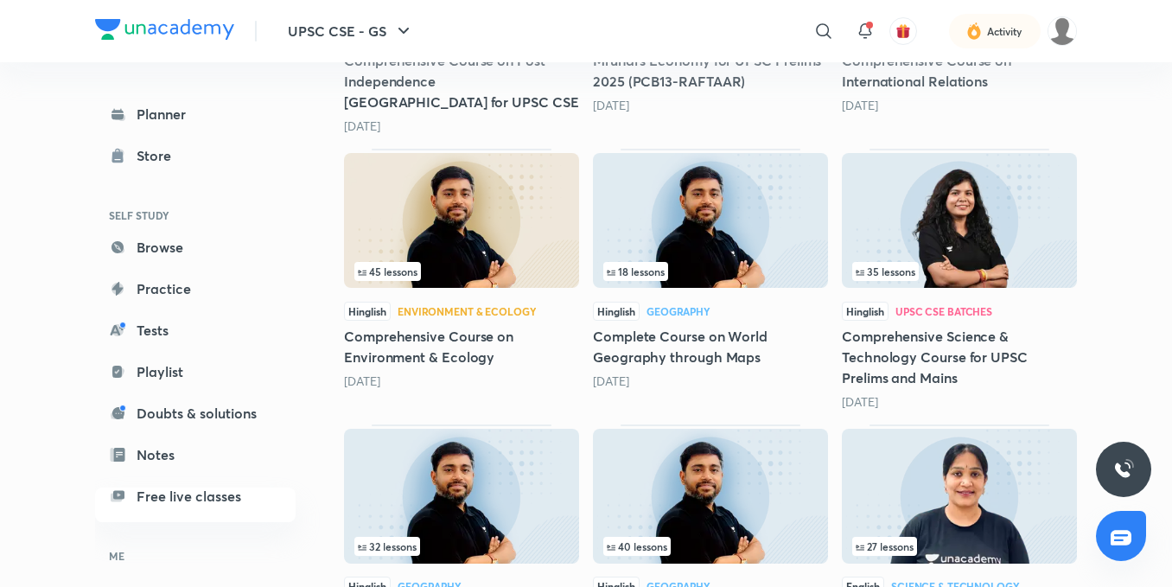
scroll to position [455, 0]
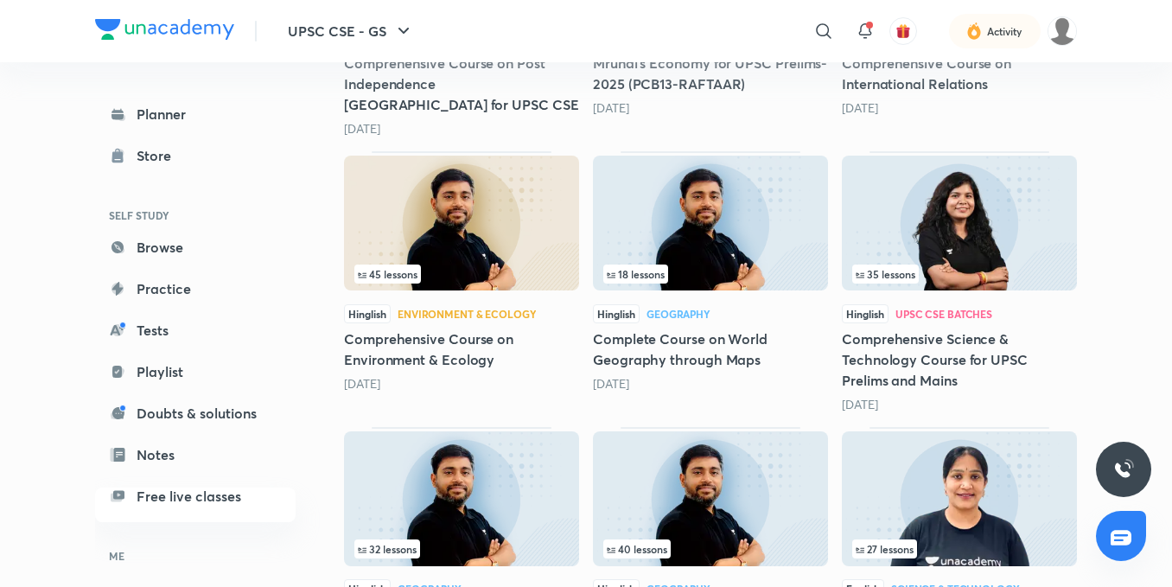
click at [915, 210] on img at bounding box center [959, 223] width 235 height 135
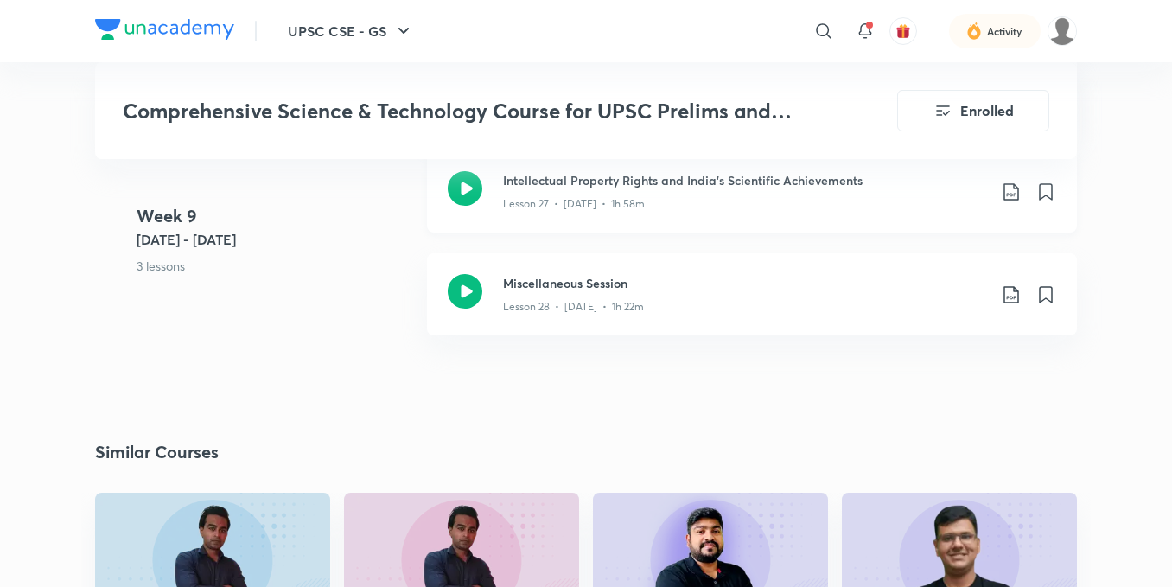
scroll to position [5011, 0]
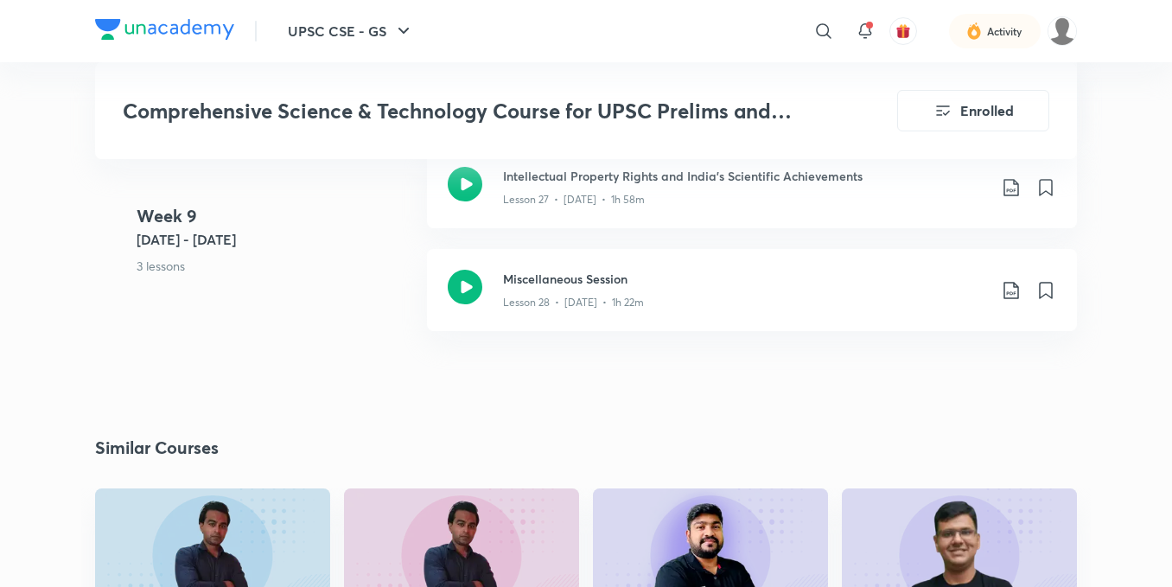
click at [153, 22] on img at bounding box center [164, 29] width 139 height 21
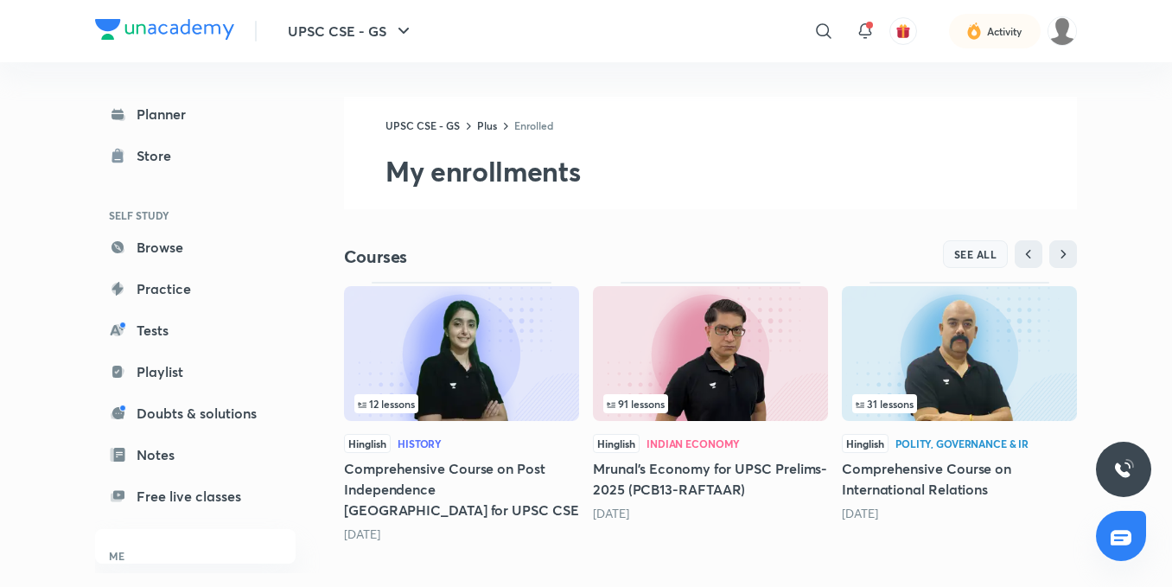
click at [951, 266] on button "SEE ALL" at bounding box center [976, 254] width 66 height 28
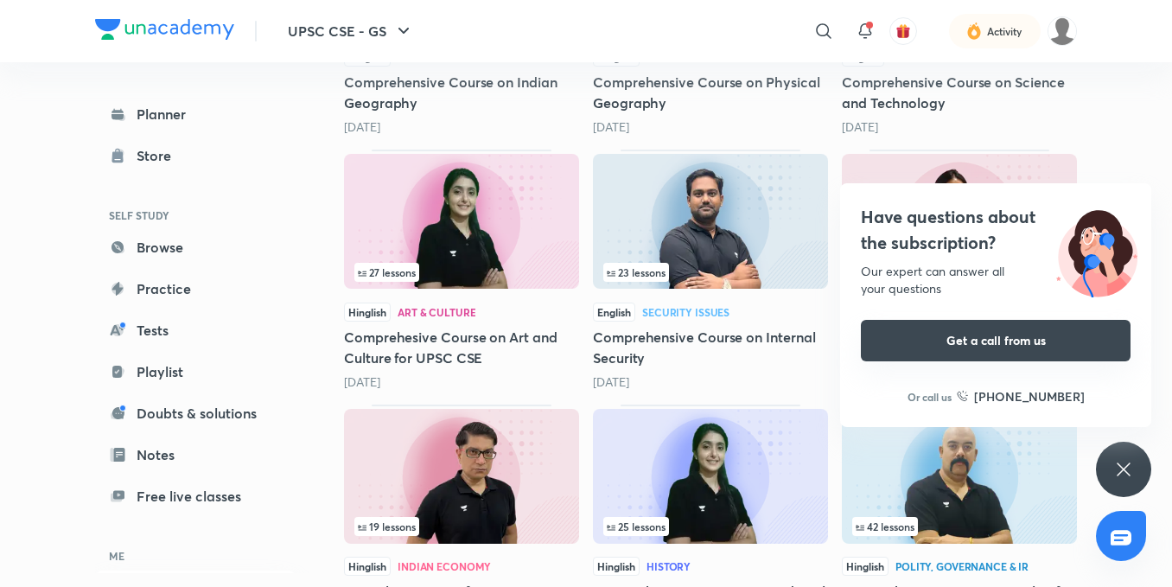
scroll to position [1123, 0]
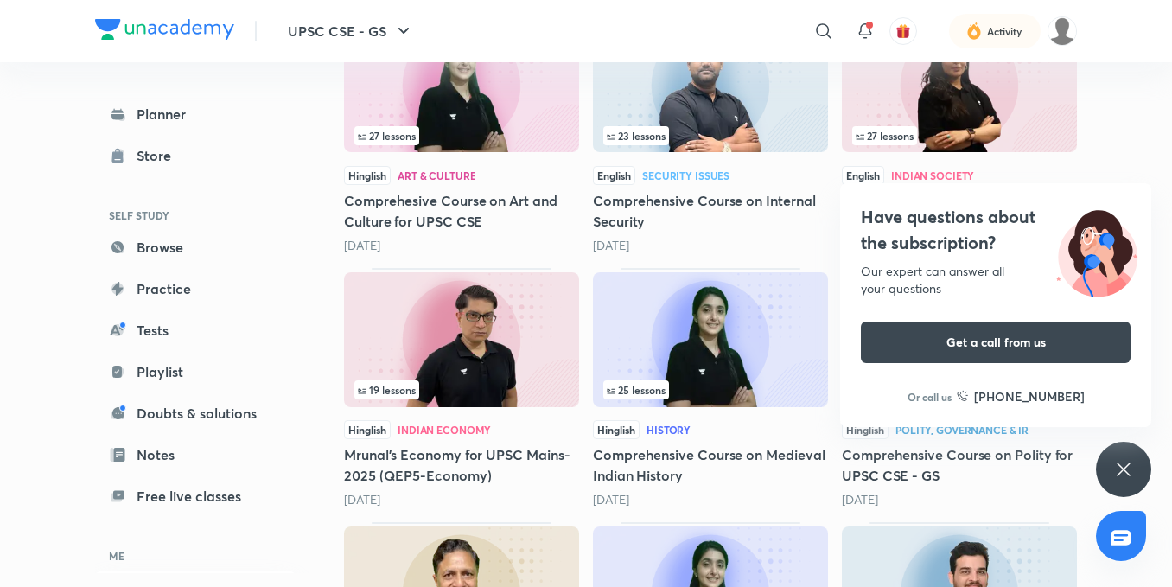
click at [1107, 474] on div "Have questions about the subscription? Our expert can answer all your questions…" at bounding box center [1123, 469] width 55 height 55
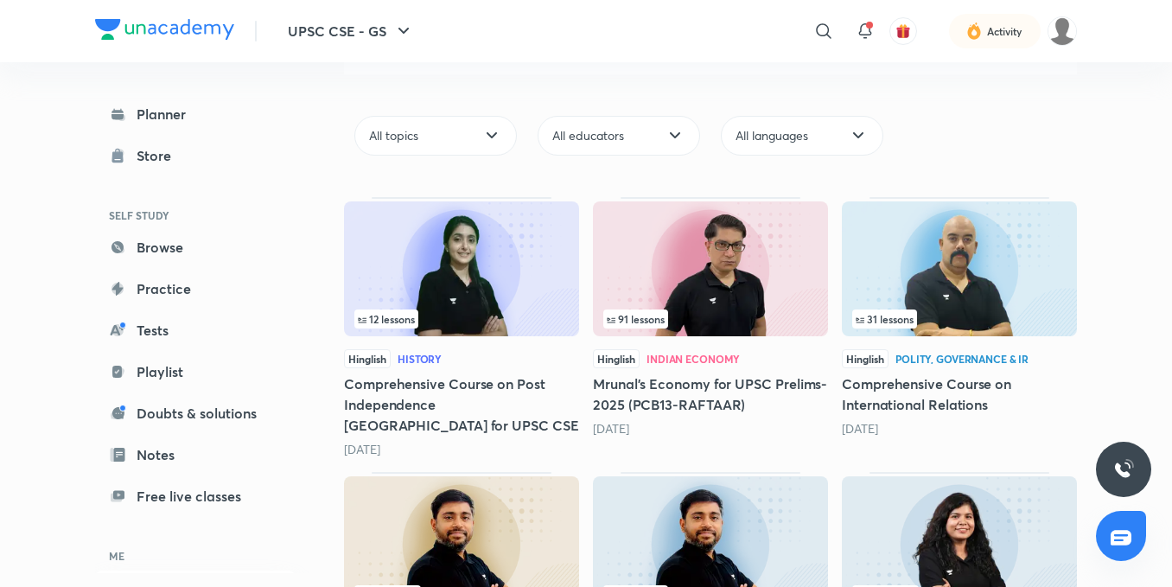
scroll to position [0, 0]
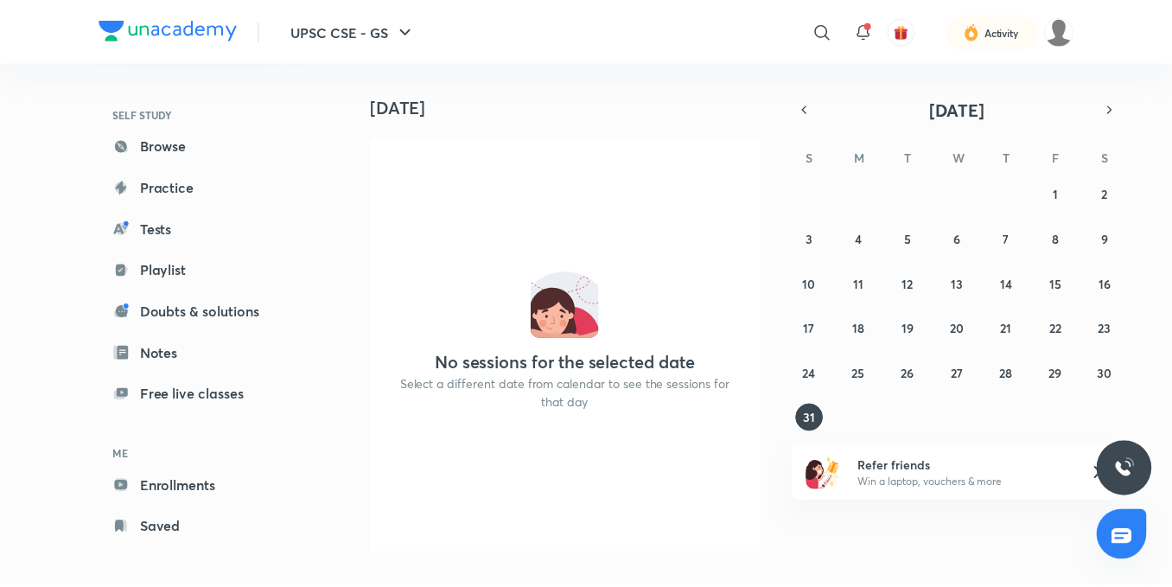
scroll to position [108, 0]
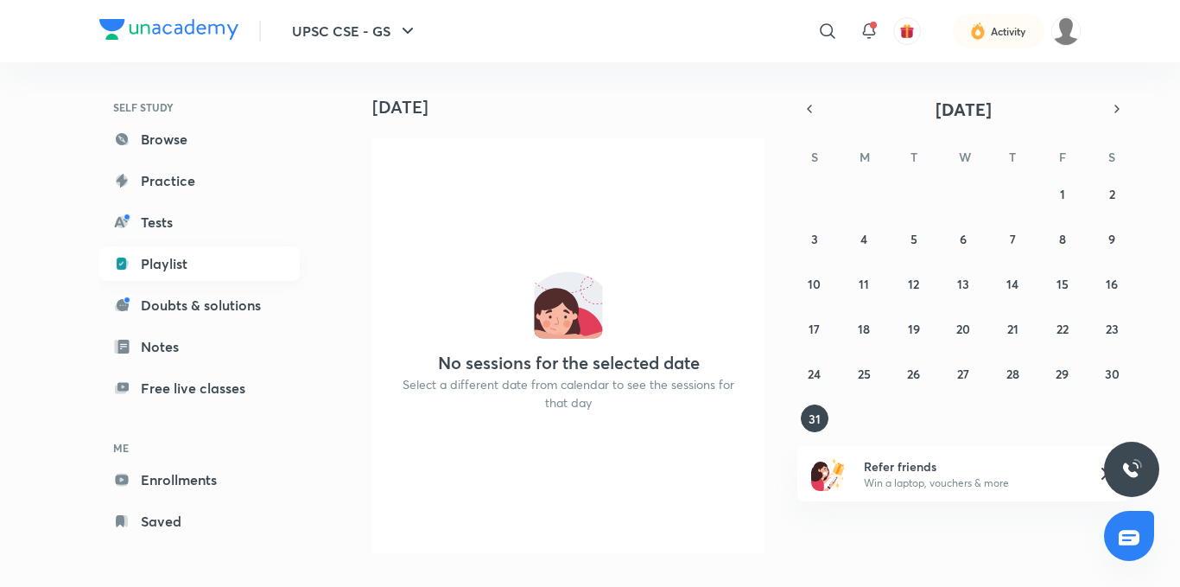
click at [168, 259] on link "Playlist" at bounding box center [199, 263] width 200 height 35
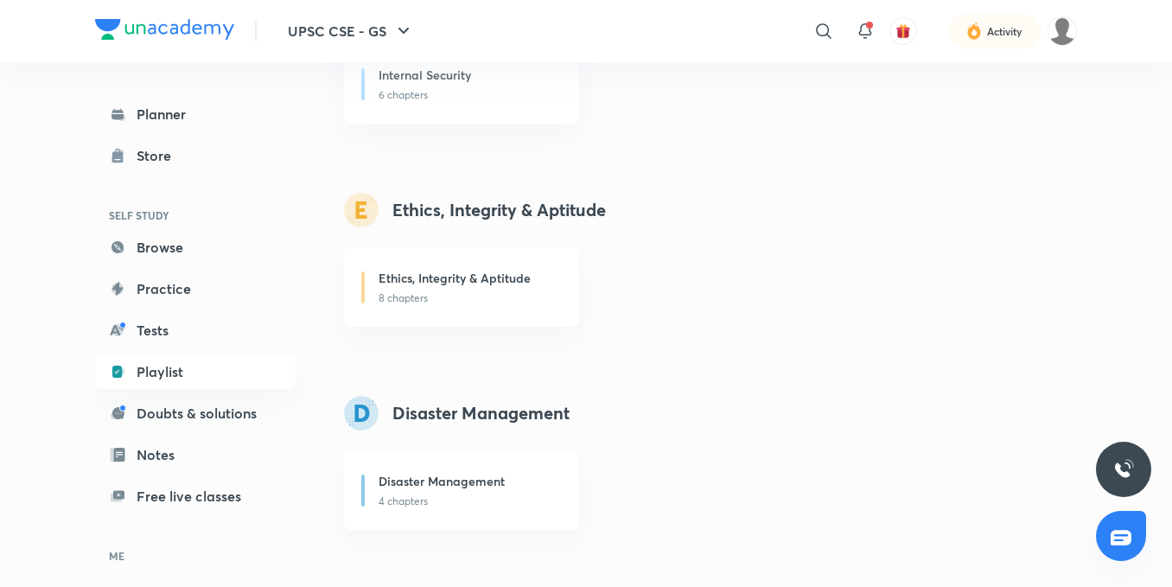
scroll to position [2795, 0]
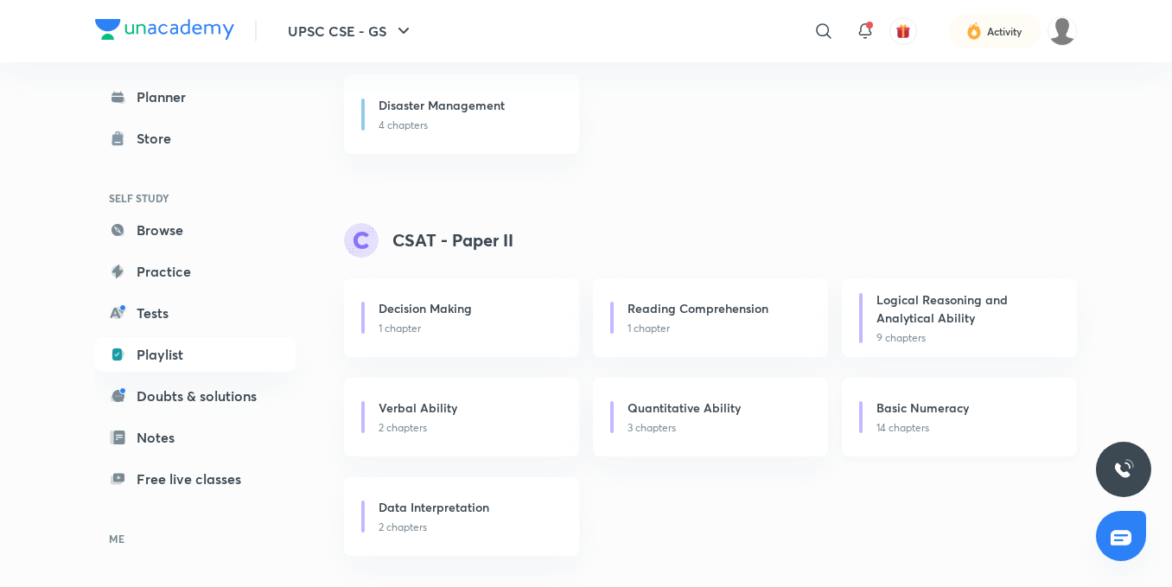
click at [886, 412] on h6 "Basic Numeracy" at bounding box center [922, 407] width 92 height 18
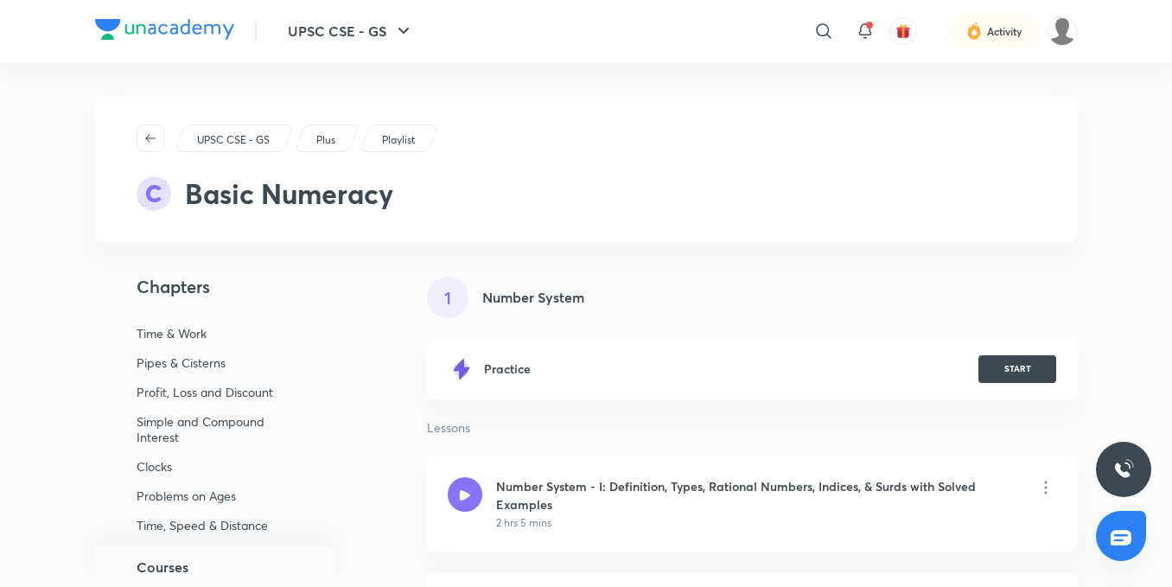
scroll to position [192, 0]
click at [156, 568] on h5 "Courses" at bounding box center [163, 566] width 52 height 21
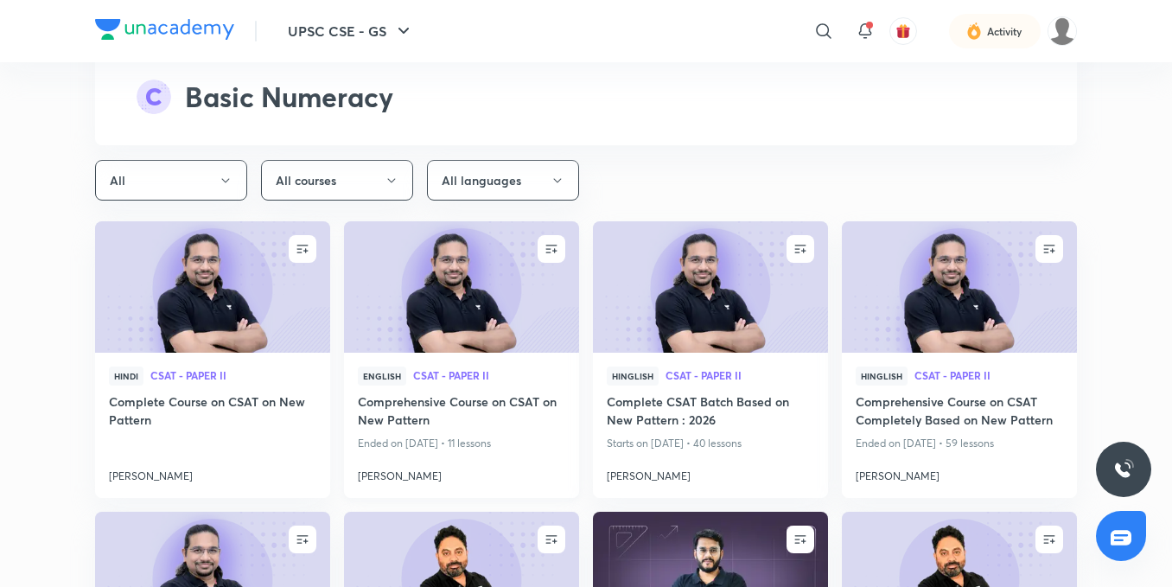
scroll to position [5879, 0]
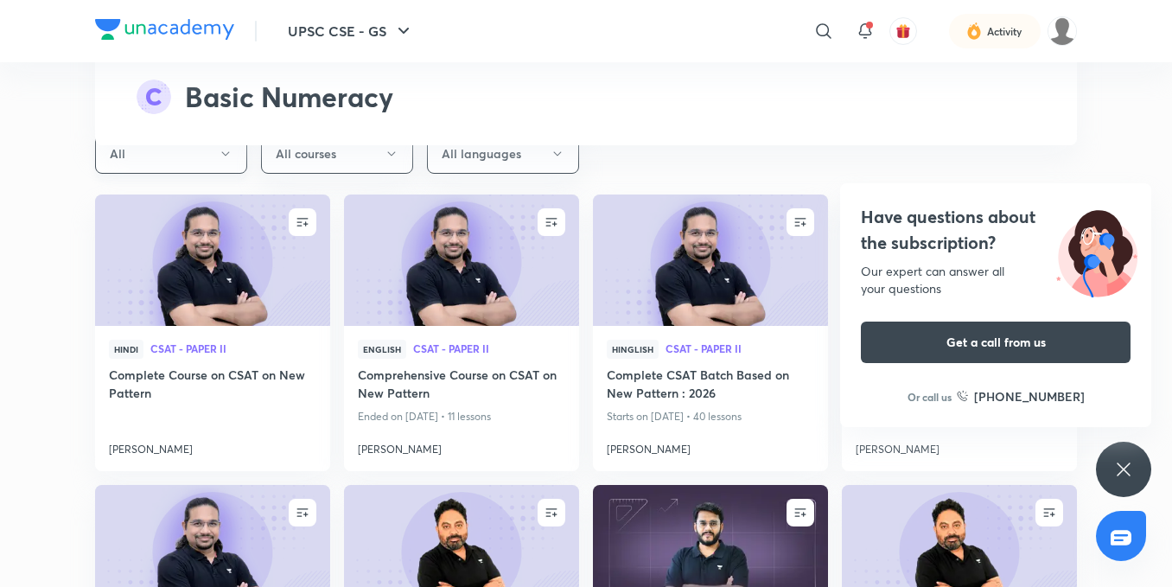
click at [204, 158] on button "All" at bounding box center [171, 153] width 152 height 41
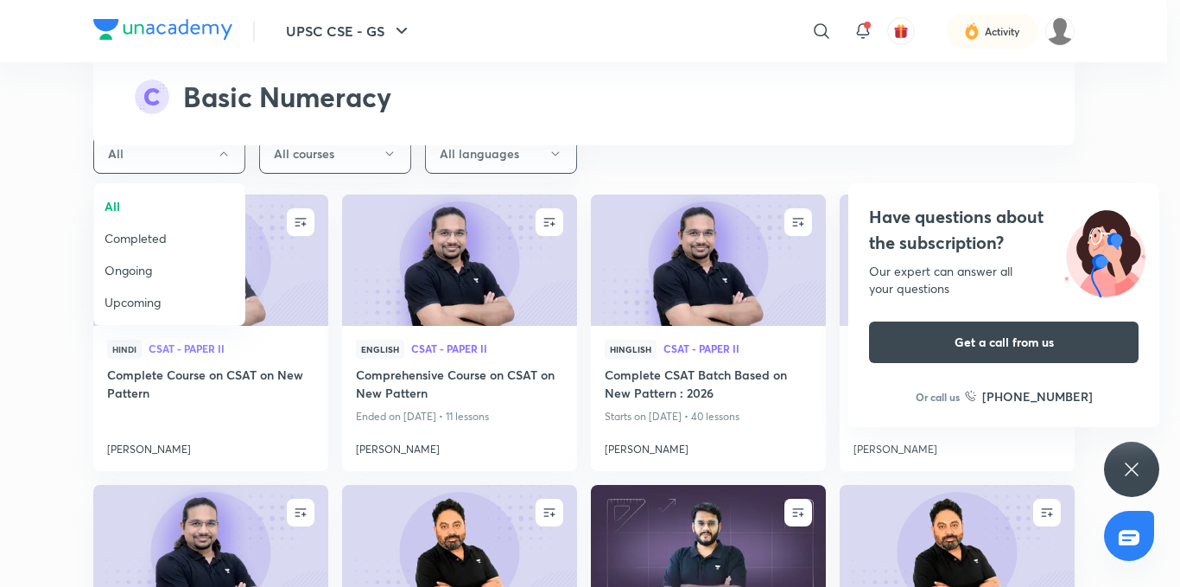
click at [137, 234] on span "Completed" at bounding box center [170, 238] width 130 height 18
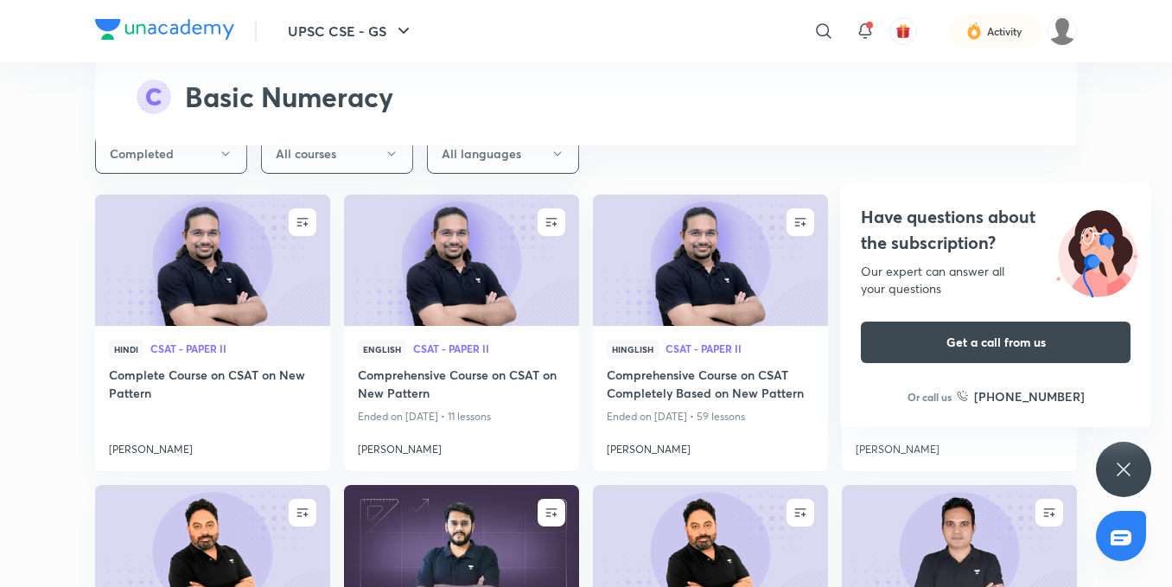
click at [1108, 474] on div "Have questions about the subscription? Our expert can answer all your questions…" at bounding box center [1123, 469] width 55 height 55
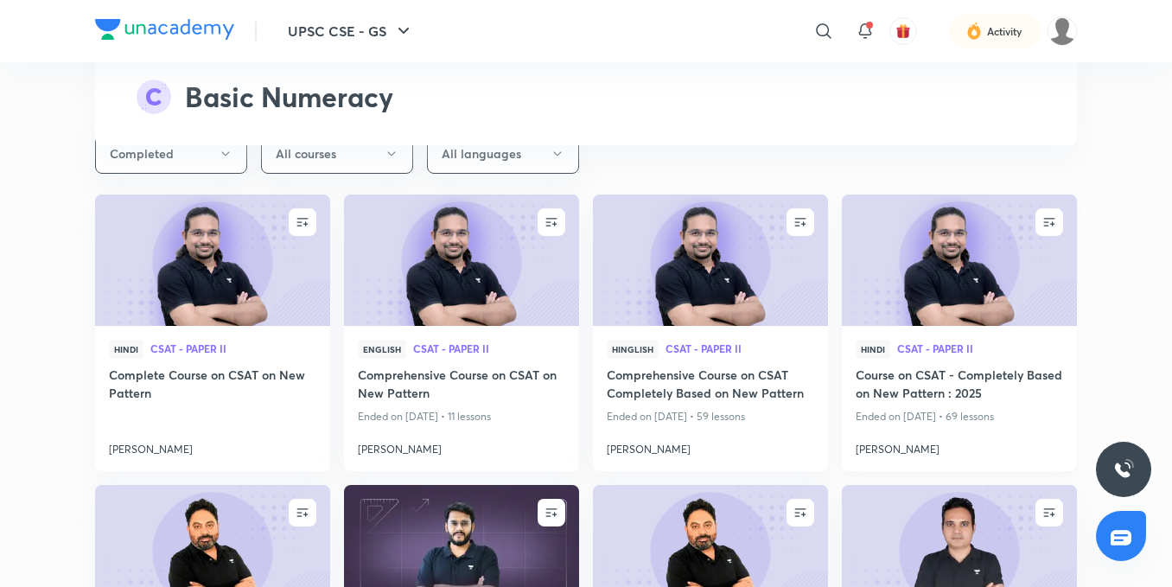
click at [914, 370] on h4 "Course on CSAT - Completely Based on New Pattern : 2025" at bounding box center [958, 385] width 207 height 40
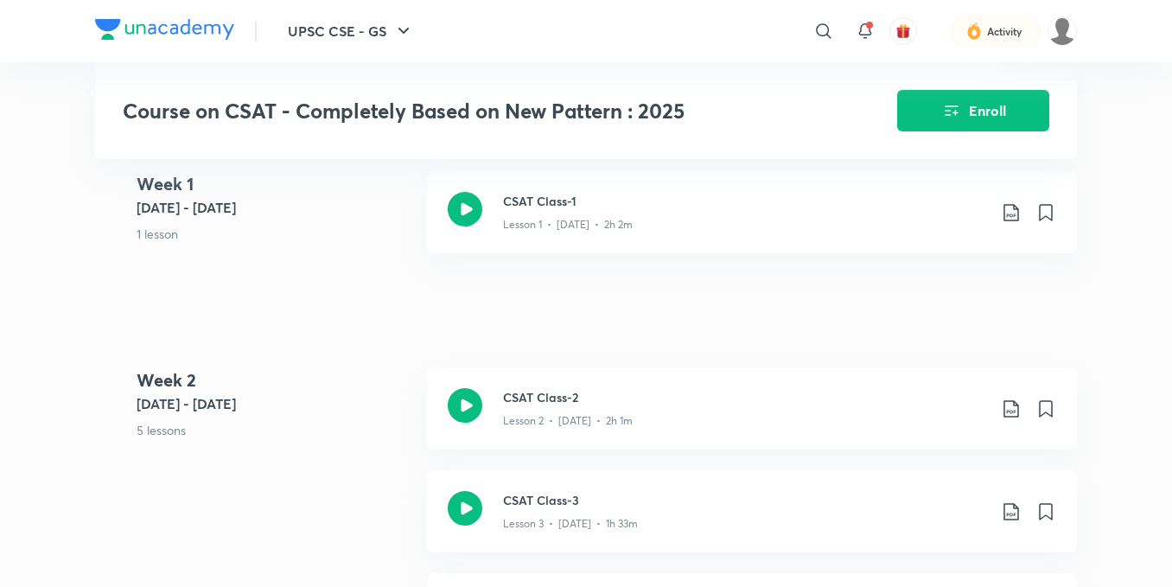
scroll to position [518, 0]
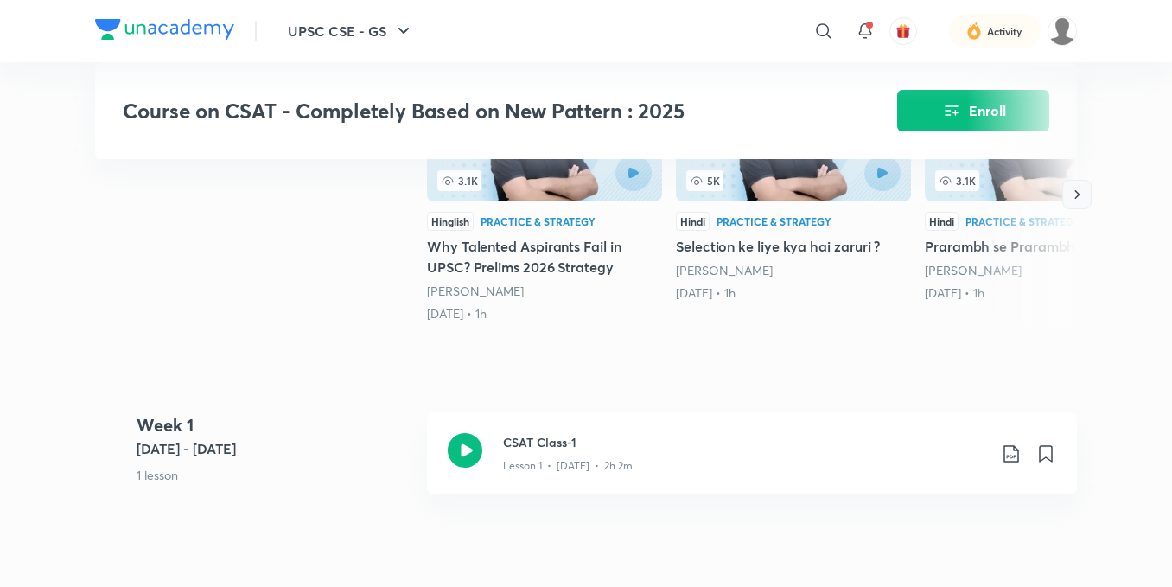
click at [1070, 203] on icon "button" at bounding box center [1076, 194] width 17 height 17
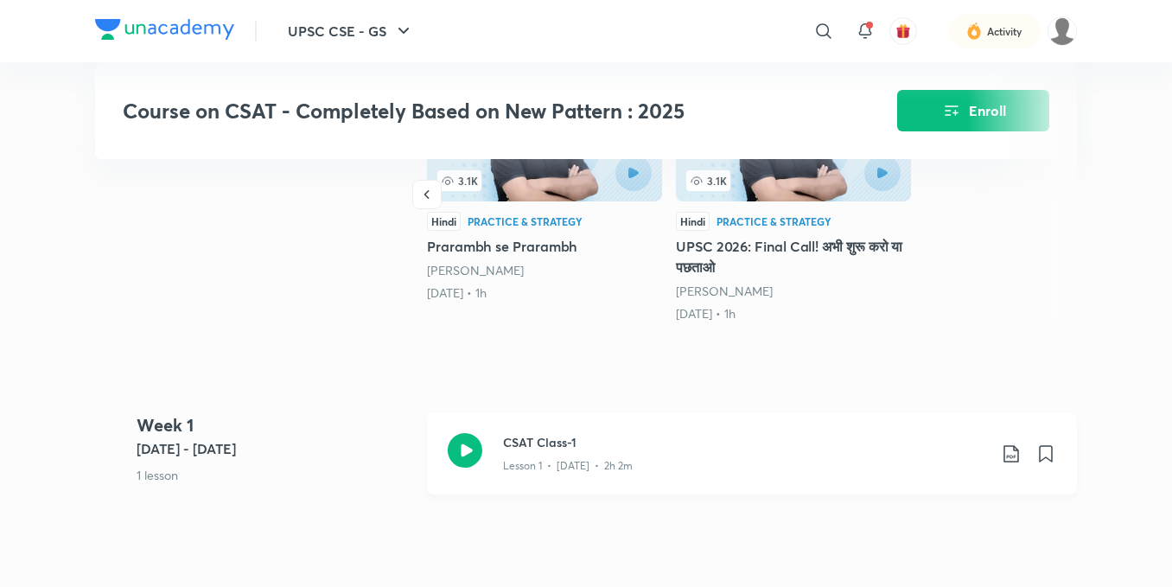
click at [476, 454] on icon at bounding box center [465, 450] width 35 height 35
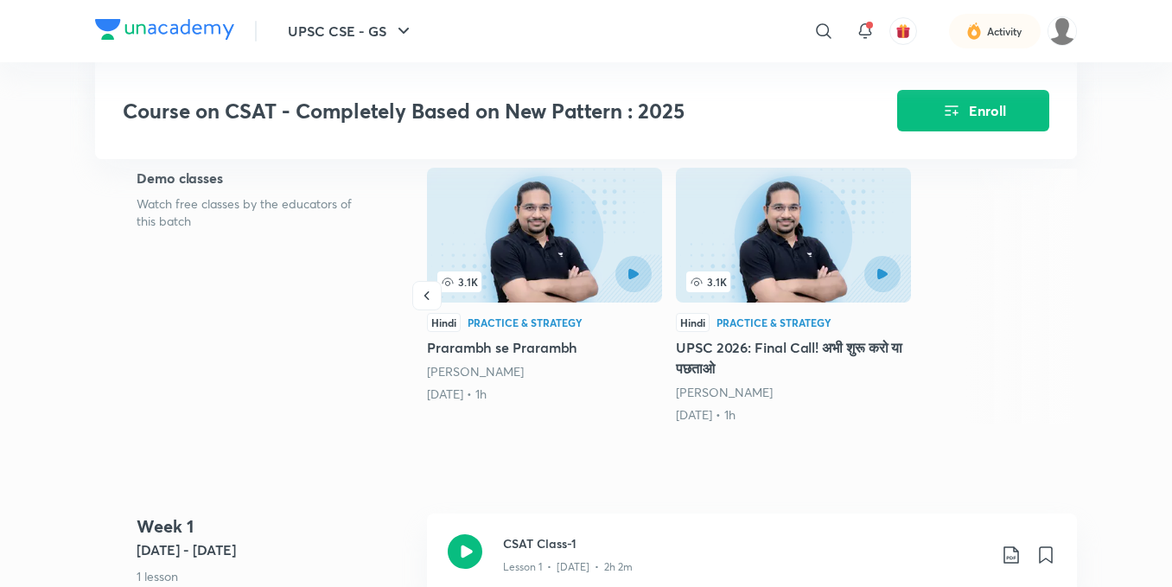
scroll to position [518, 0]
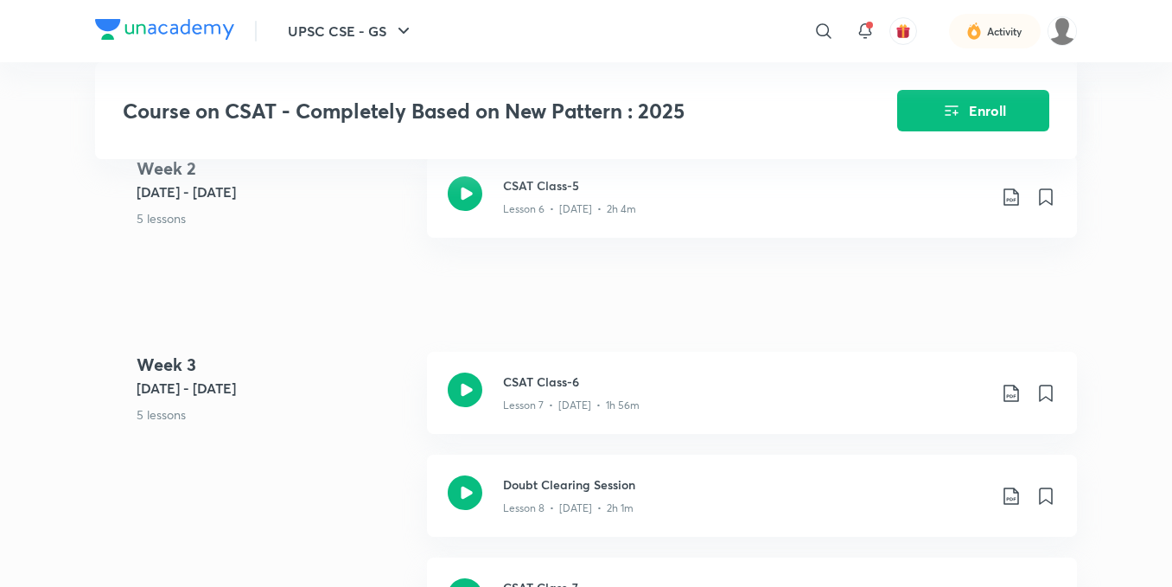
scroll to position [1987, 0]
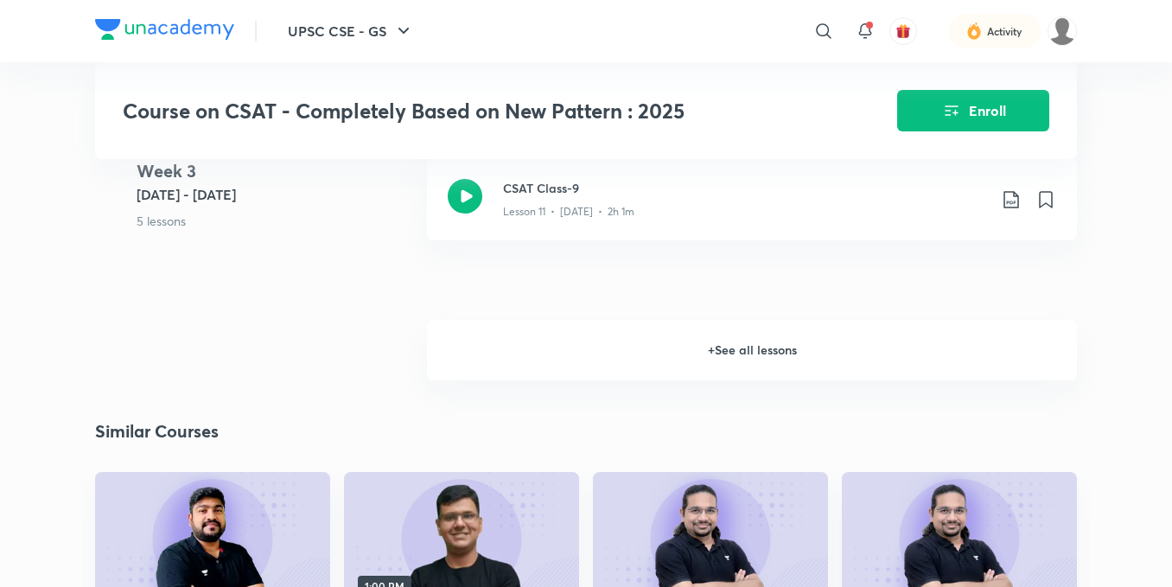
click at [681, 343] on h6 "+ See all lessons" at bounding box center [752, 350] width 650 height 60
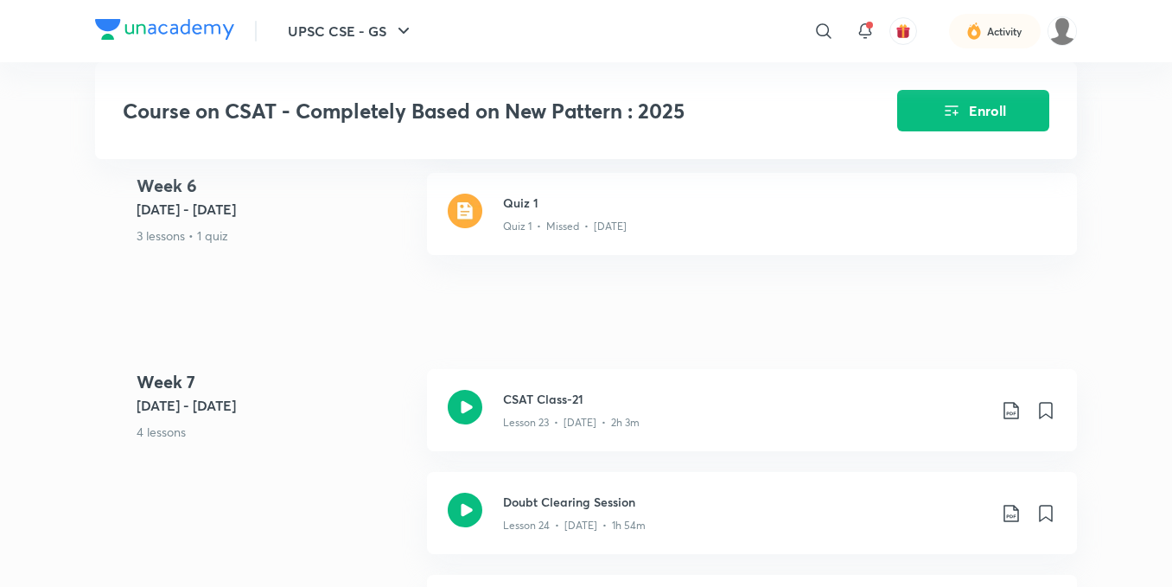
scroll to position [3456, 0]
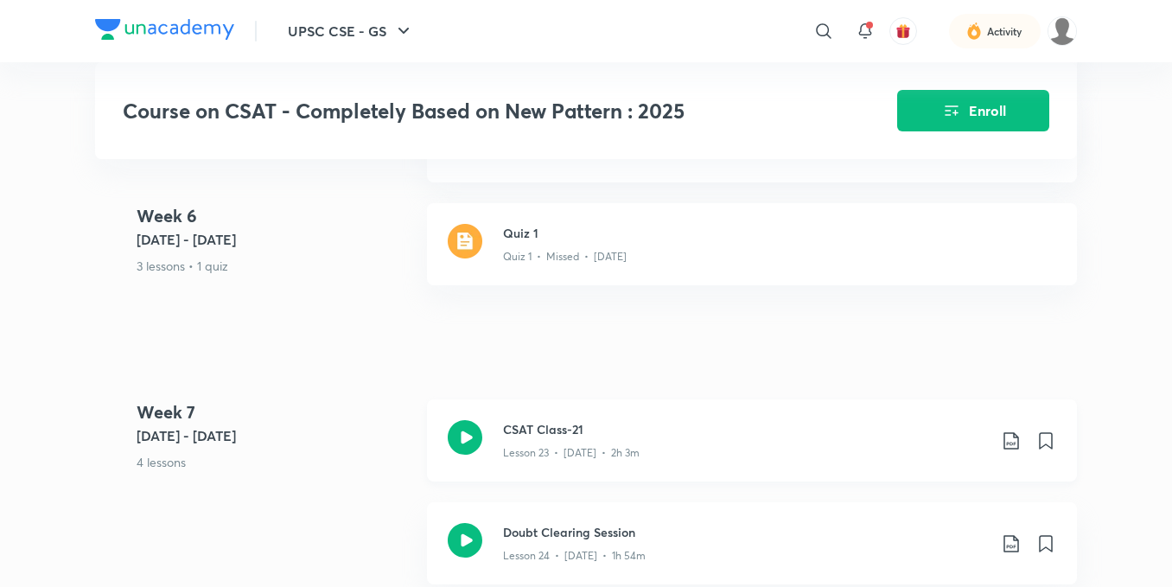
click at [474, 446] on icon at bounding box center [465, 437] width 35 height 35
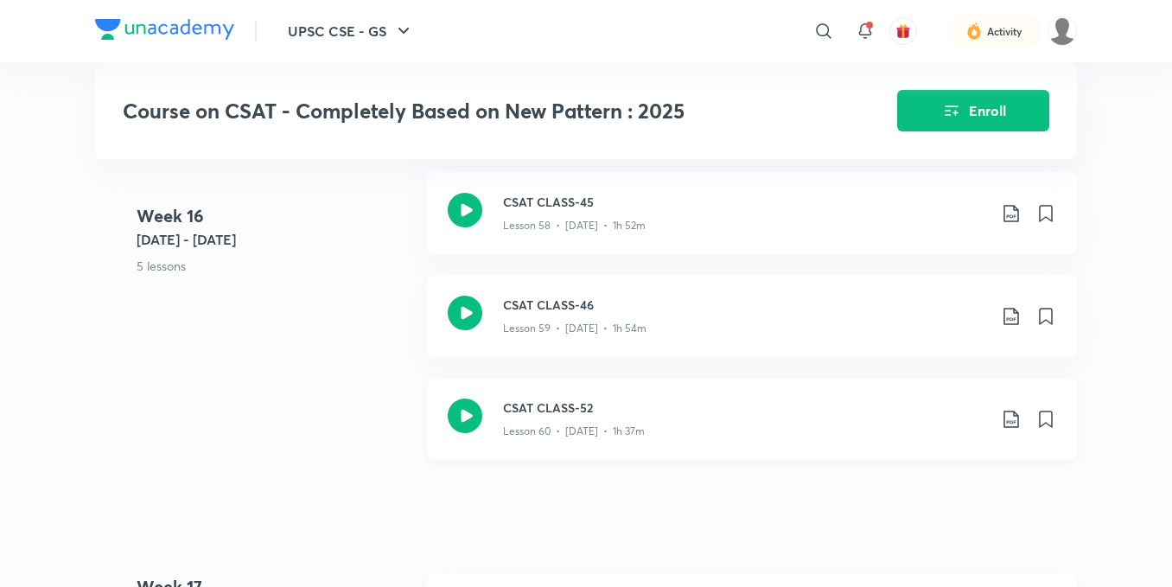
click at [465, 402] on div "CSAT CLASS-52 Lesson 60 • [DATE] • 1h 37m" at bounding box center [752, 419] width 650 height 82
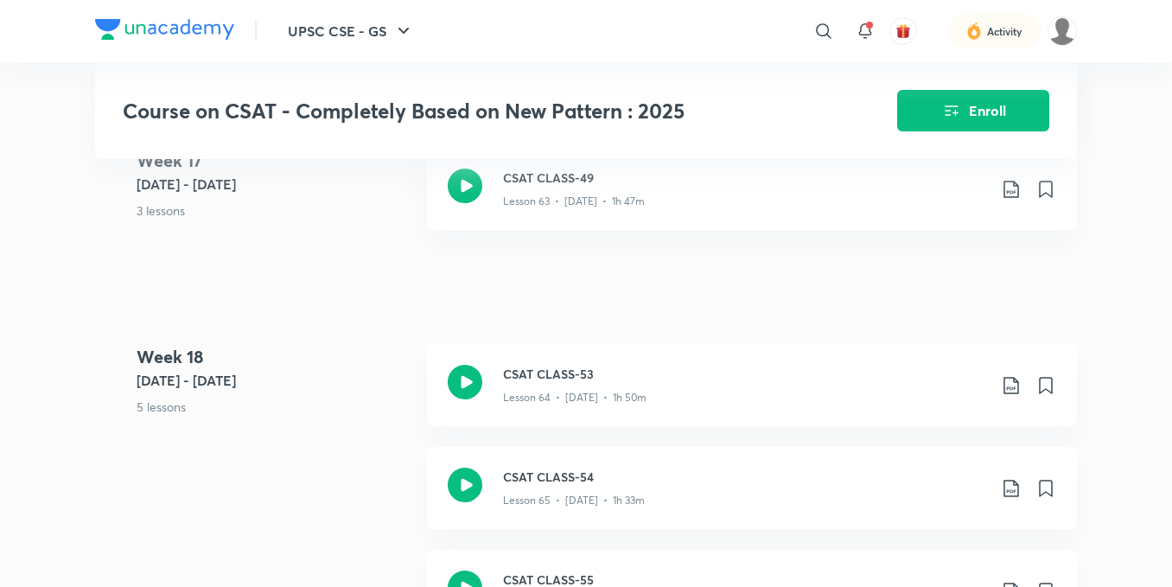
scroll to position [8727, 0]
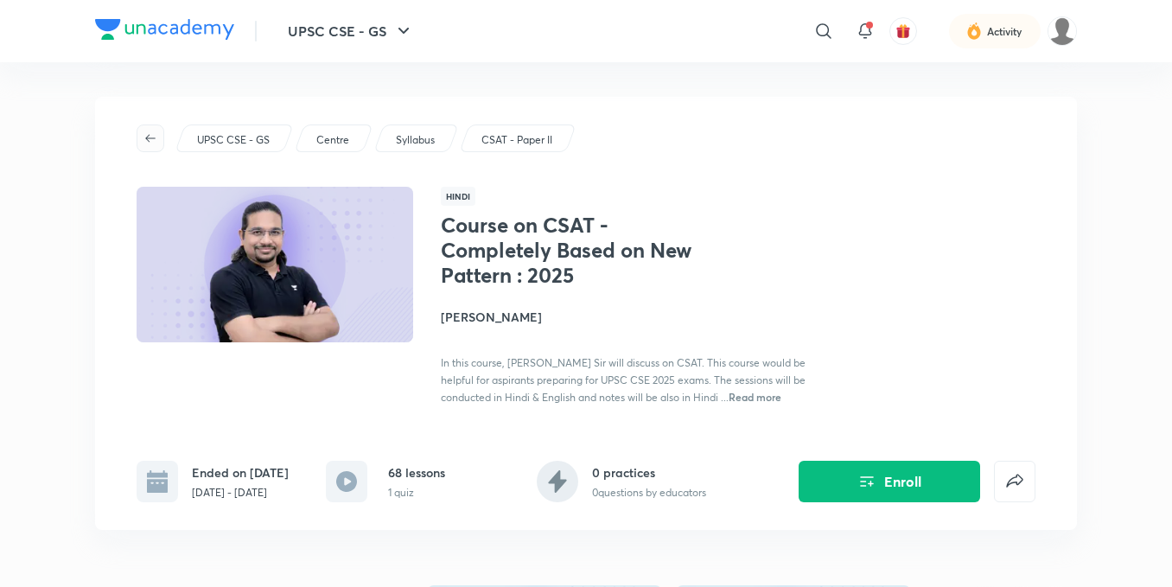
click at [138, 133] on span "button" at bounding box center [150, 138] width 26 height 14
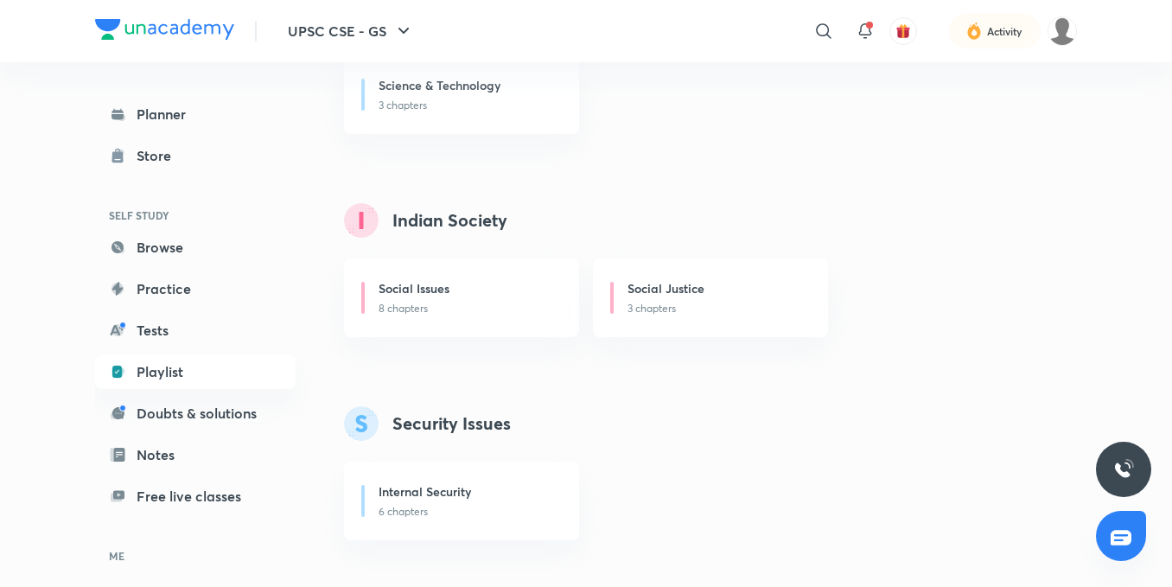
scroll to position [2795, 0]
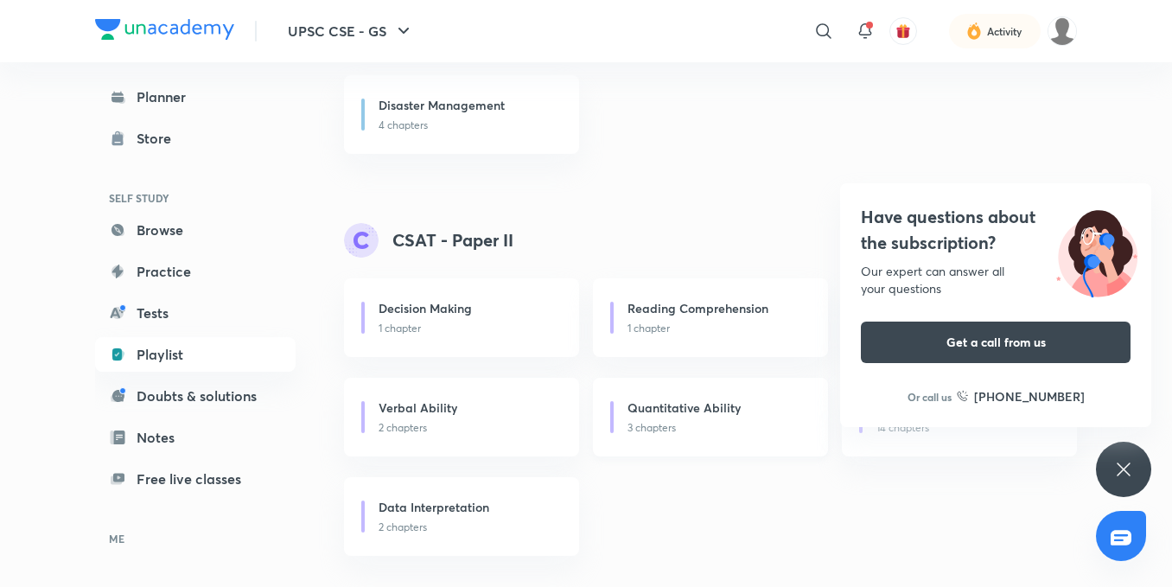
click at [693, 419] on div "Quantitative Ability" at bounding box center [717, 409] width 180 height 22
click at [1110, 474] on div "Have questions about the subscription? Our expert can answer all your questions…" at bounding box center [1123, 469] width 55 height 55
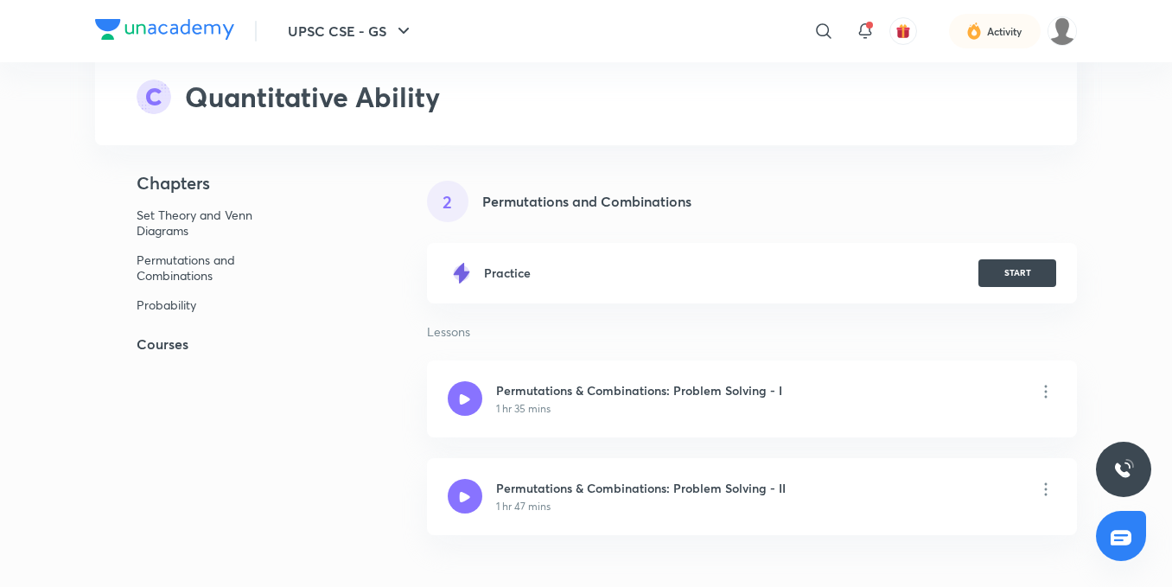
scroll to position [432, 0]
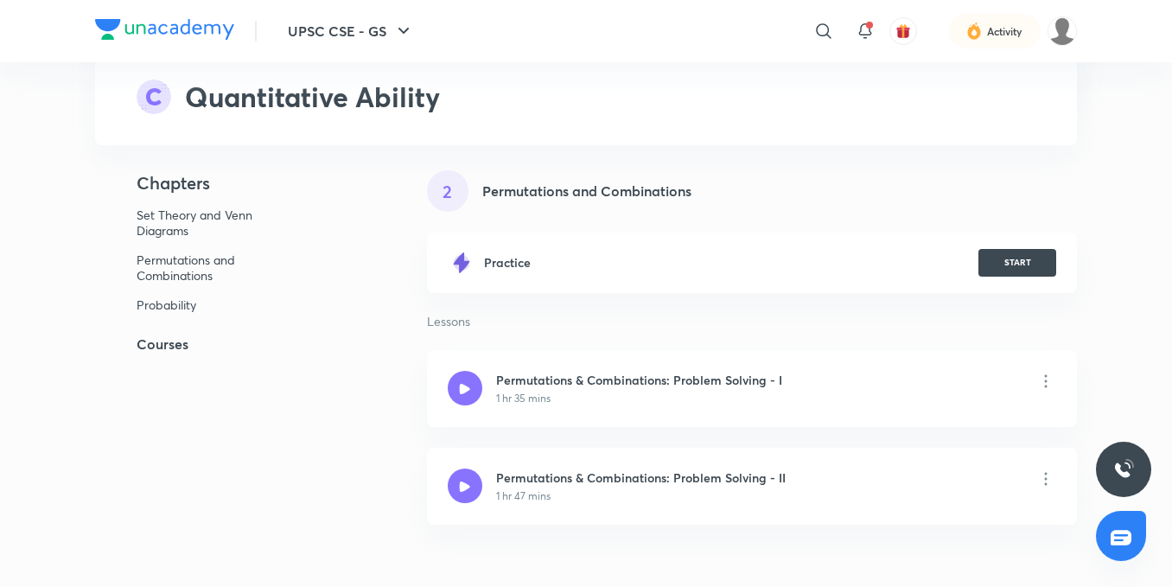
click at [160, 345] on h5 "Courses" at bounding box center [233, 344] width 276 height 21
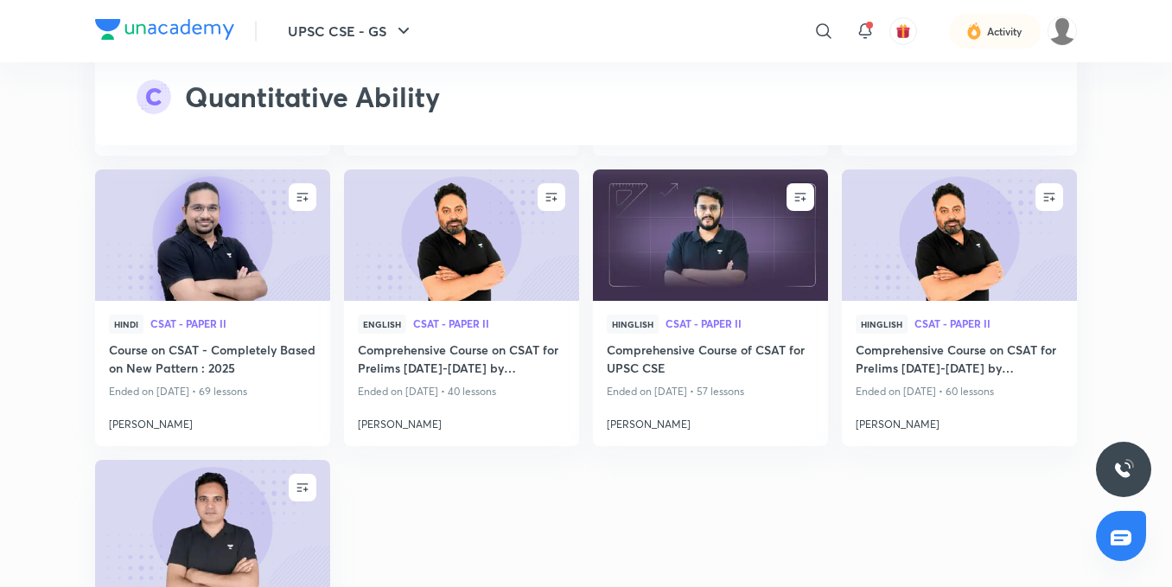
scroll to position [1611, 0]
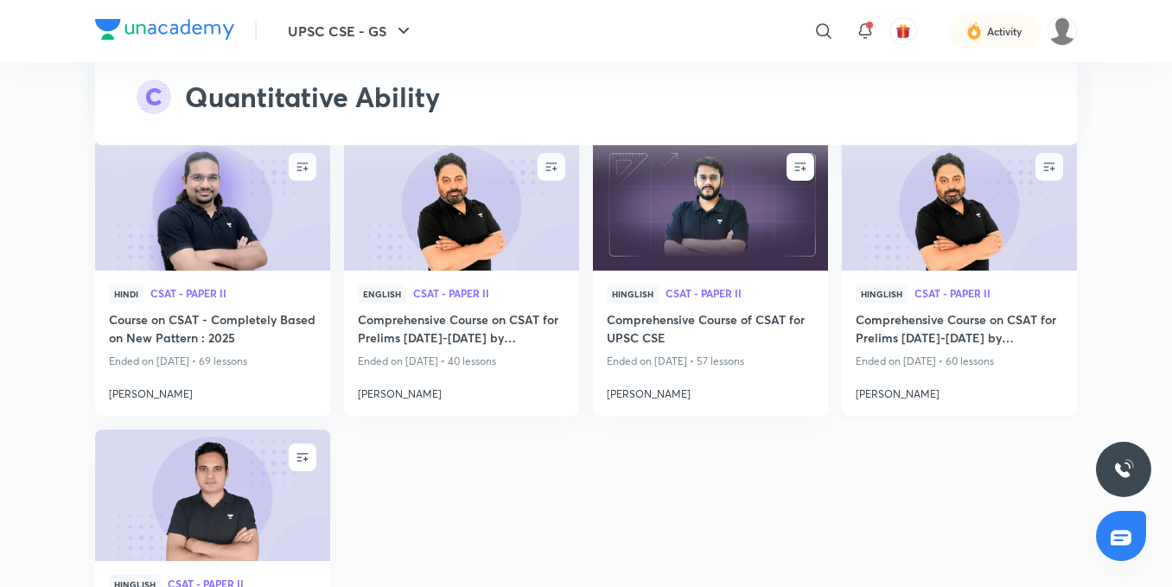
click at [919, 220] on img at bounding box center [958, 204] width 239 height 134
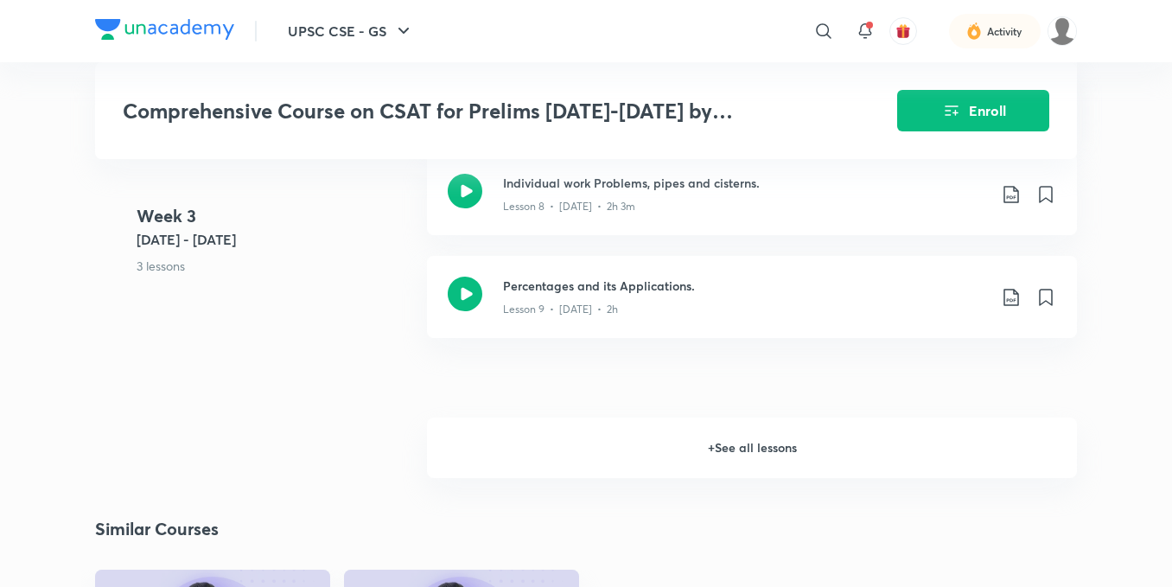
scroll to position [1469, 0]
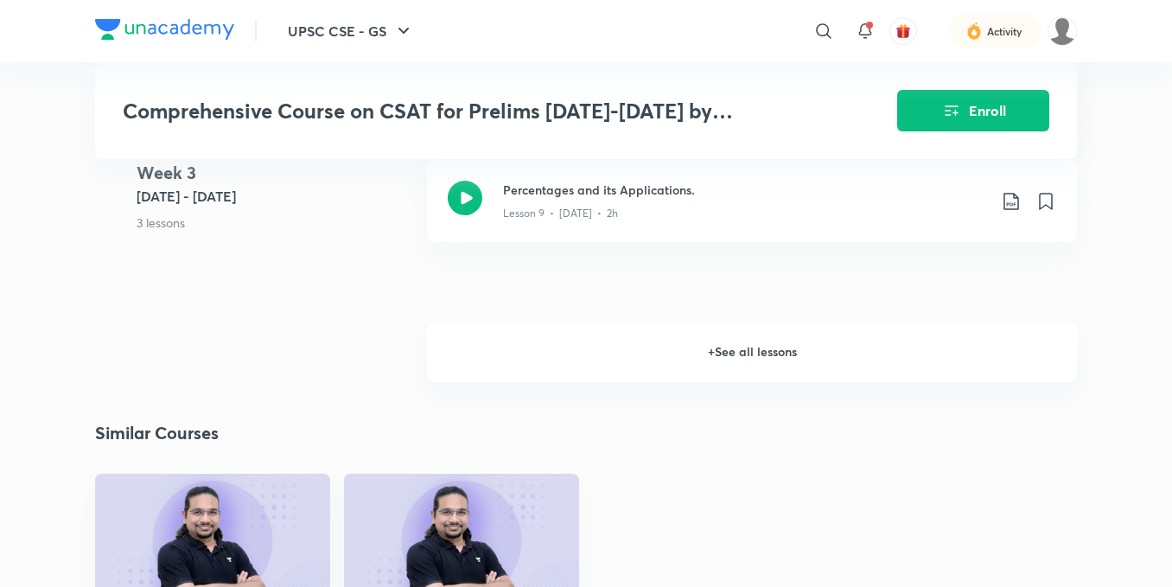
click at [804, 367] on h6 "+ See all lessons" at bounding box center [752, 351] width 650 height 60
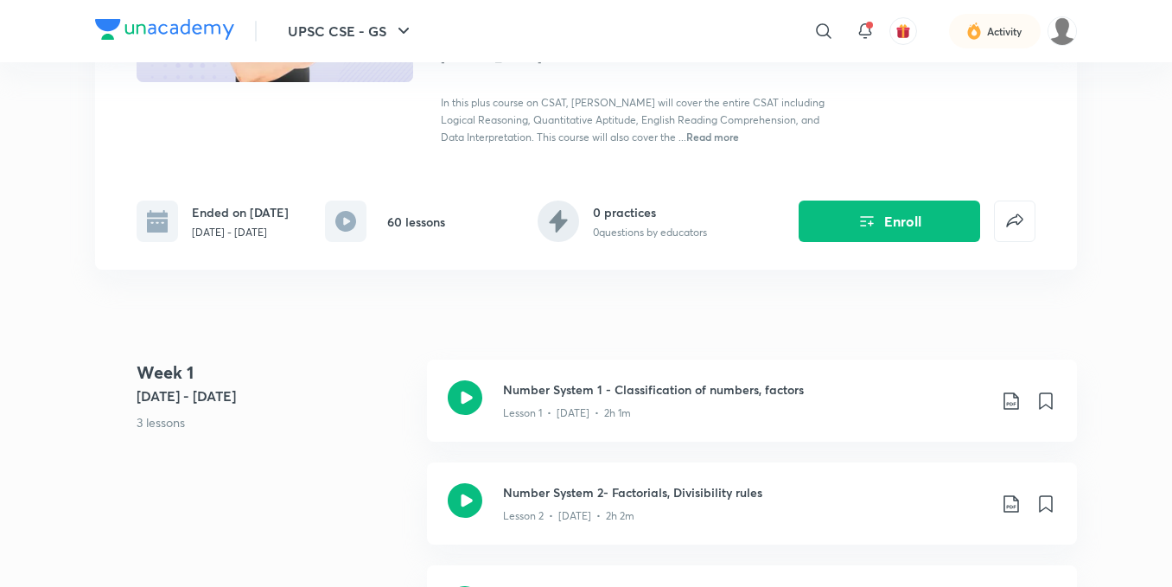
scroll to position [259, 0]
click at [865, 231] on icon "Enroll" at bounding box center [866, 220] width 21 height 21
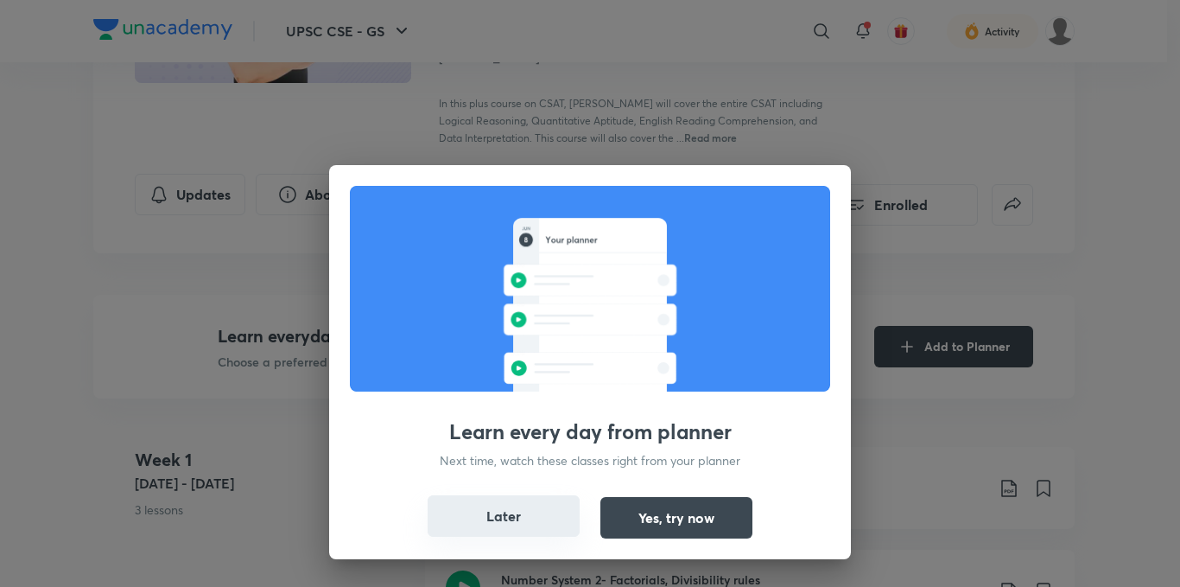
click at [509, 512] on button "Later" at bounding box center [504, 515] width 152 height 41
